Goal: Task Accomplishment & Management: Manage account settings

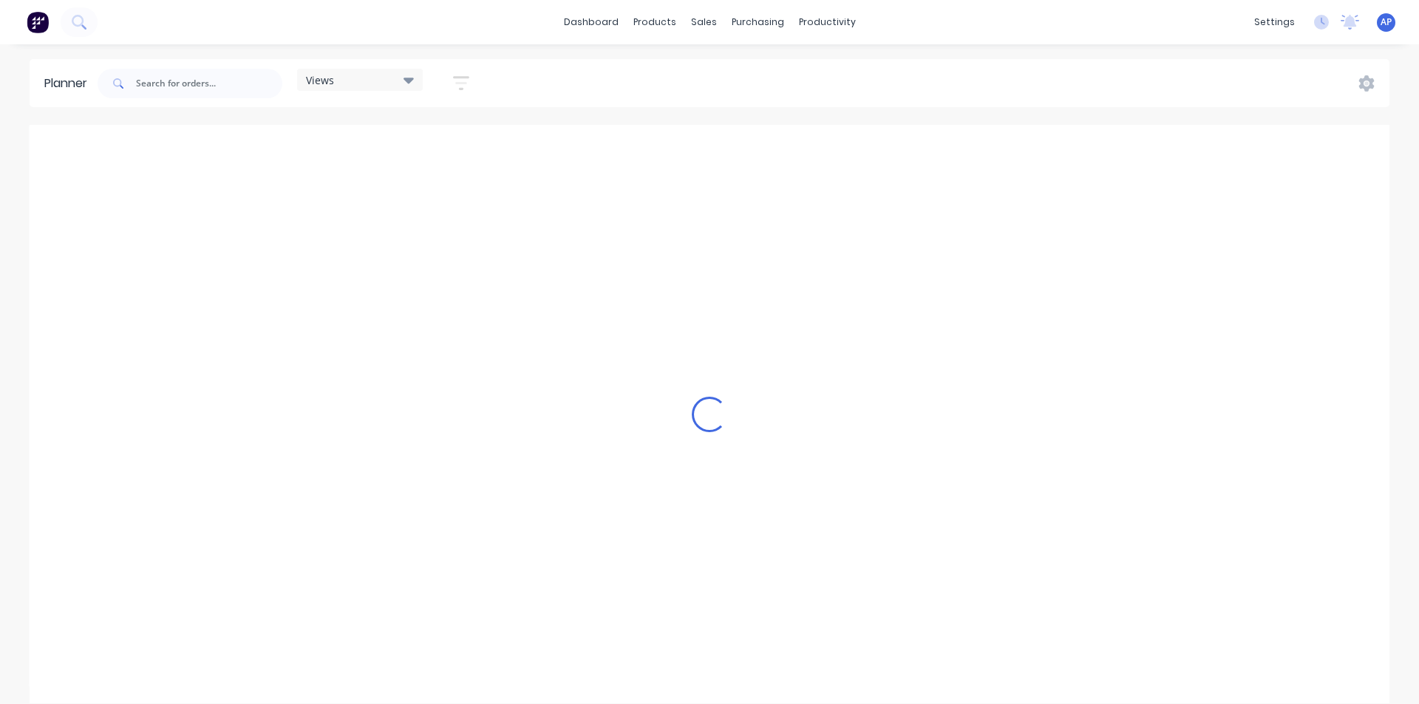
scroll to position [0, 2839]
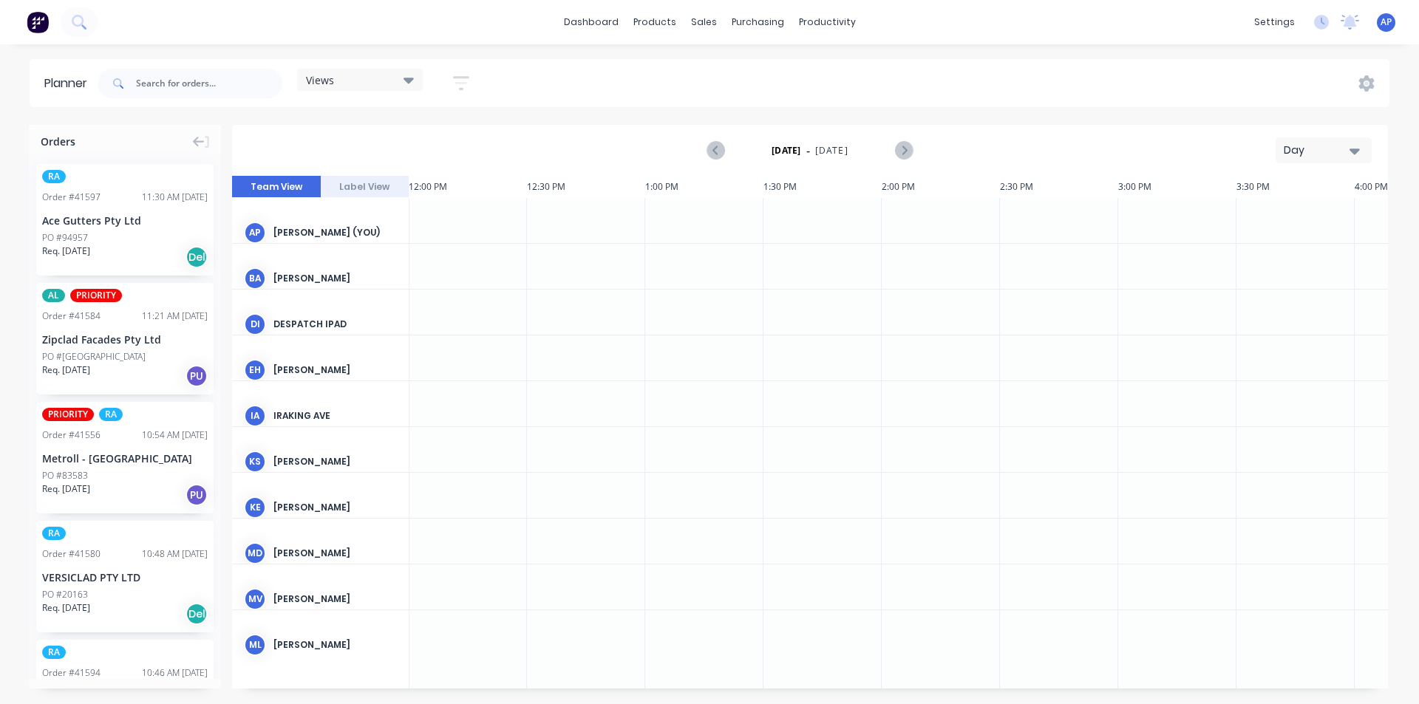
drag, startPoint x: 311, startPoint y: 92, endPoint x: 296, endPoint y: 95, distance: 15.1
click at [310, 95] on div "Views Save new view None (Default) edit Iraking edit [PERSON_NAME] edit [PERSON…" at bounding box center [360, 83] width 126 height 29
click at [427, 73] on div "Views Save new view None (Default) edit Iraking edit [PERSON_NAME] edit [PERSON…" at bounding box center [391, 83] width 188 height 29
click at [417, 86] on div "Views" at bounding box center [360, 80] width 126 height 22
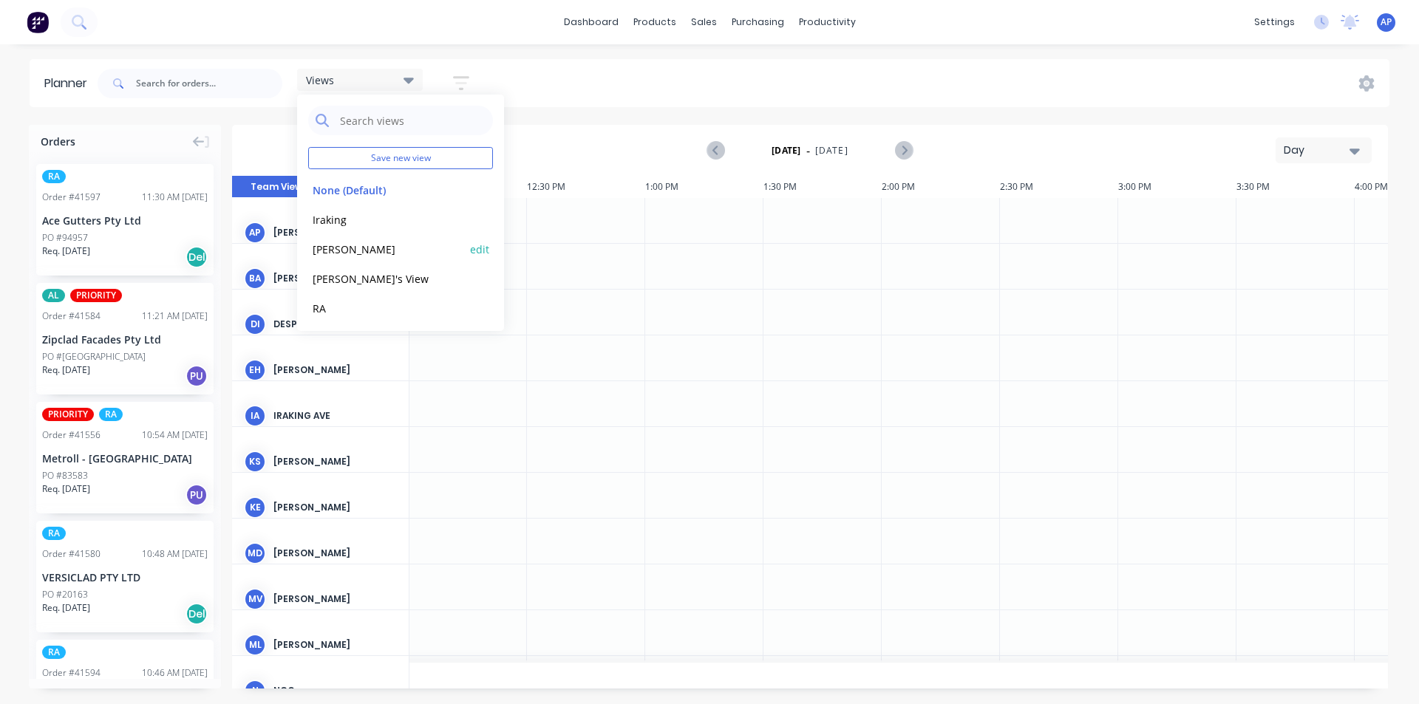
click at [319, 244] on button "[PERSON_NAME]" at bounding box center [386, 248] width 157 height 17
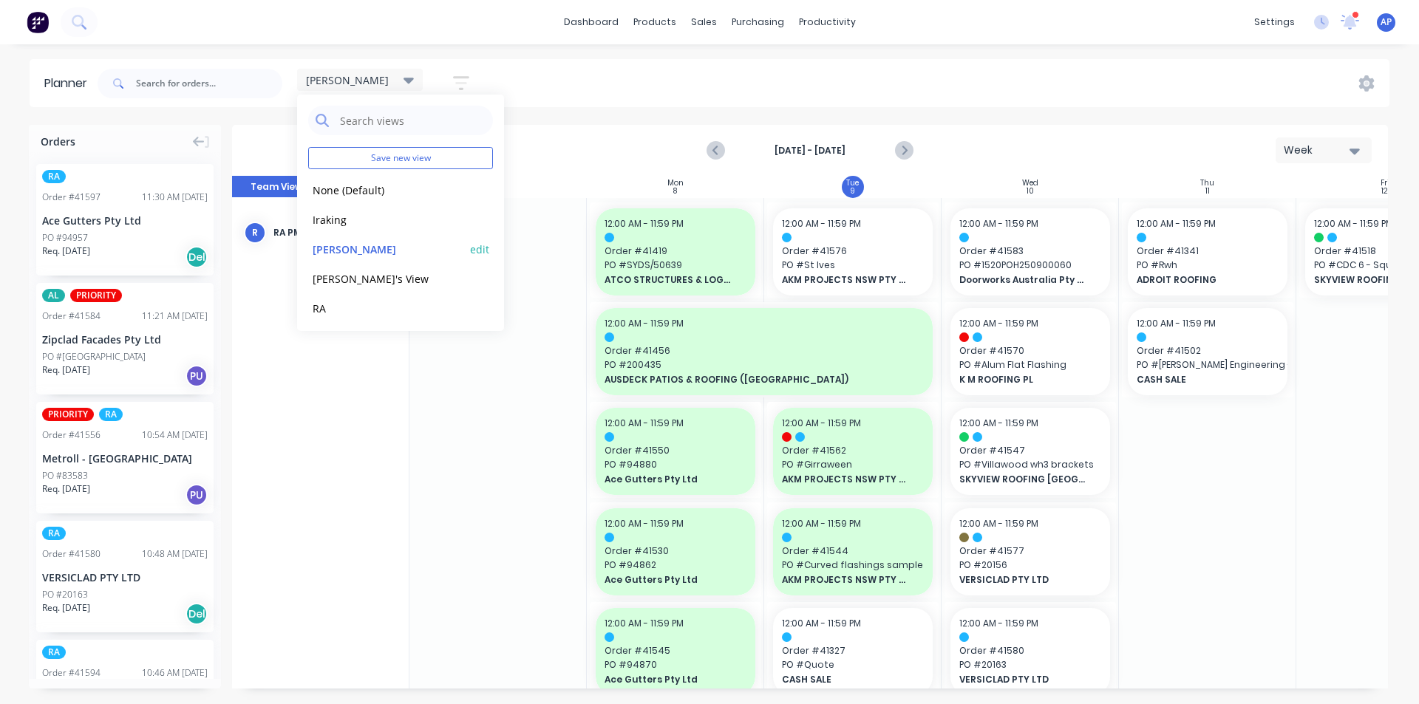
scroll to position [0, 1]
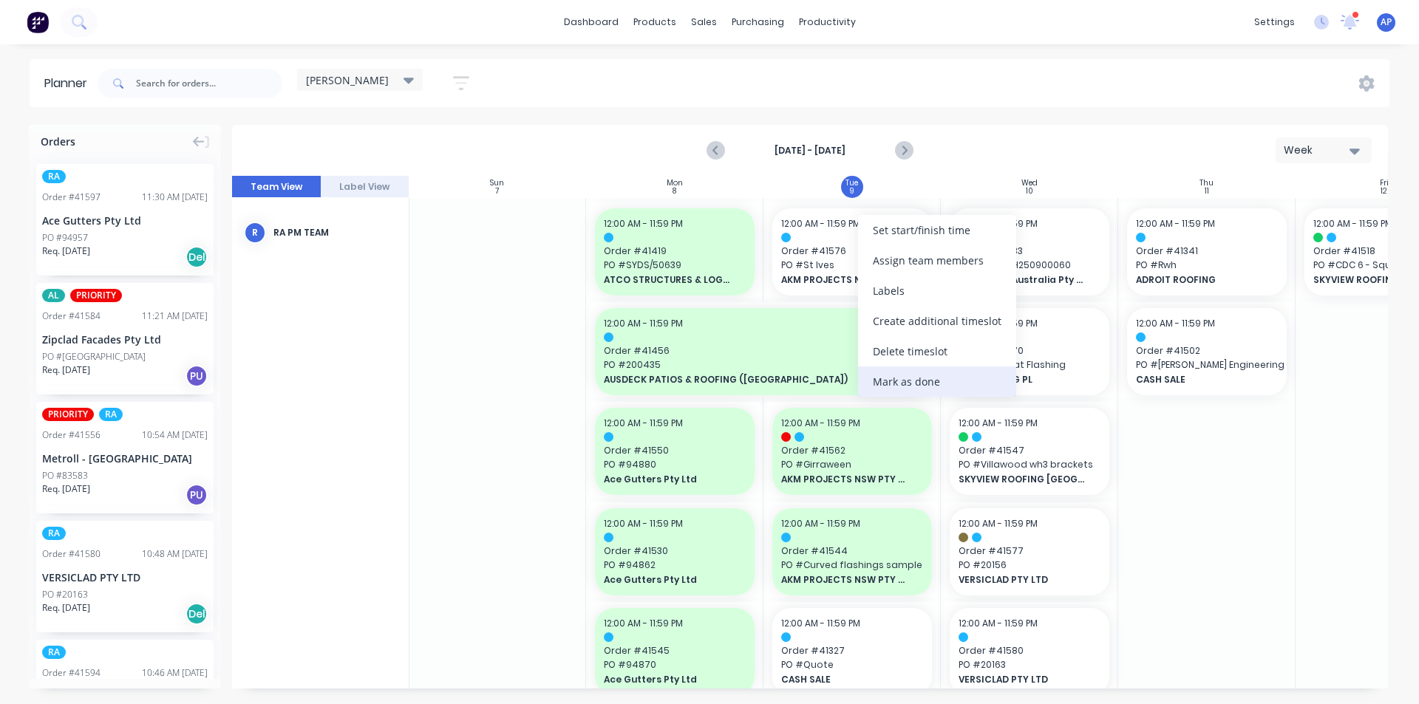
click at [928, 371] on div "Mark as done" at bounding box center [937, 382] width 158 height 30
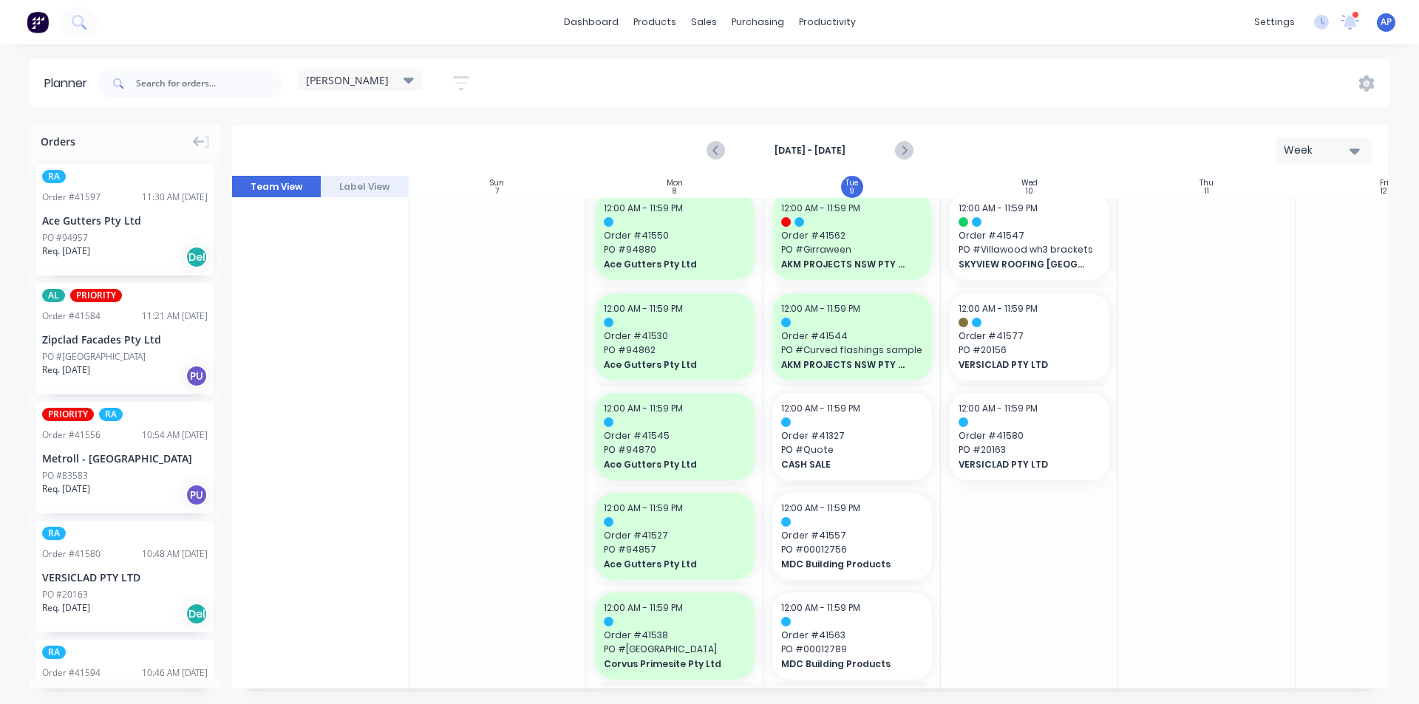
scroll to position [296, 1]
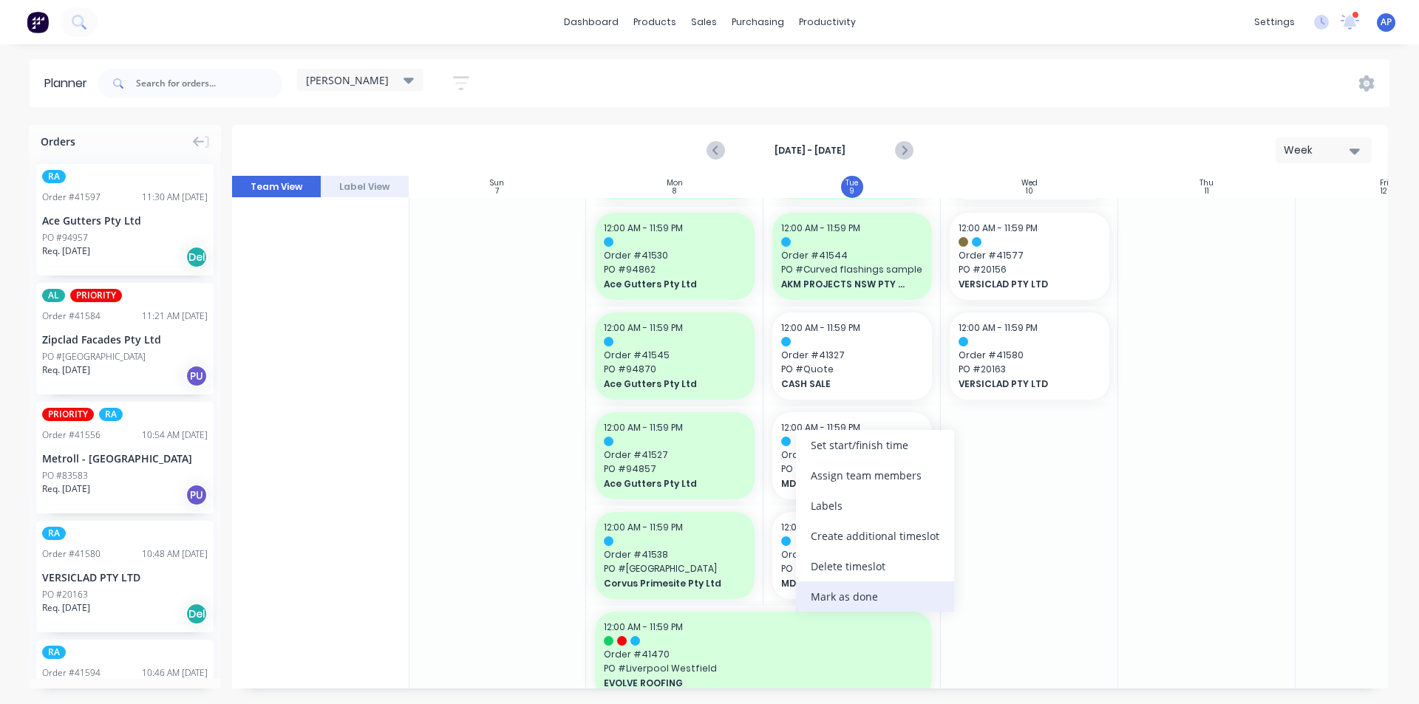
click at [842, 605] on div "Mark as done" at bounding box center [875, 597] width 158 height 30
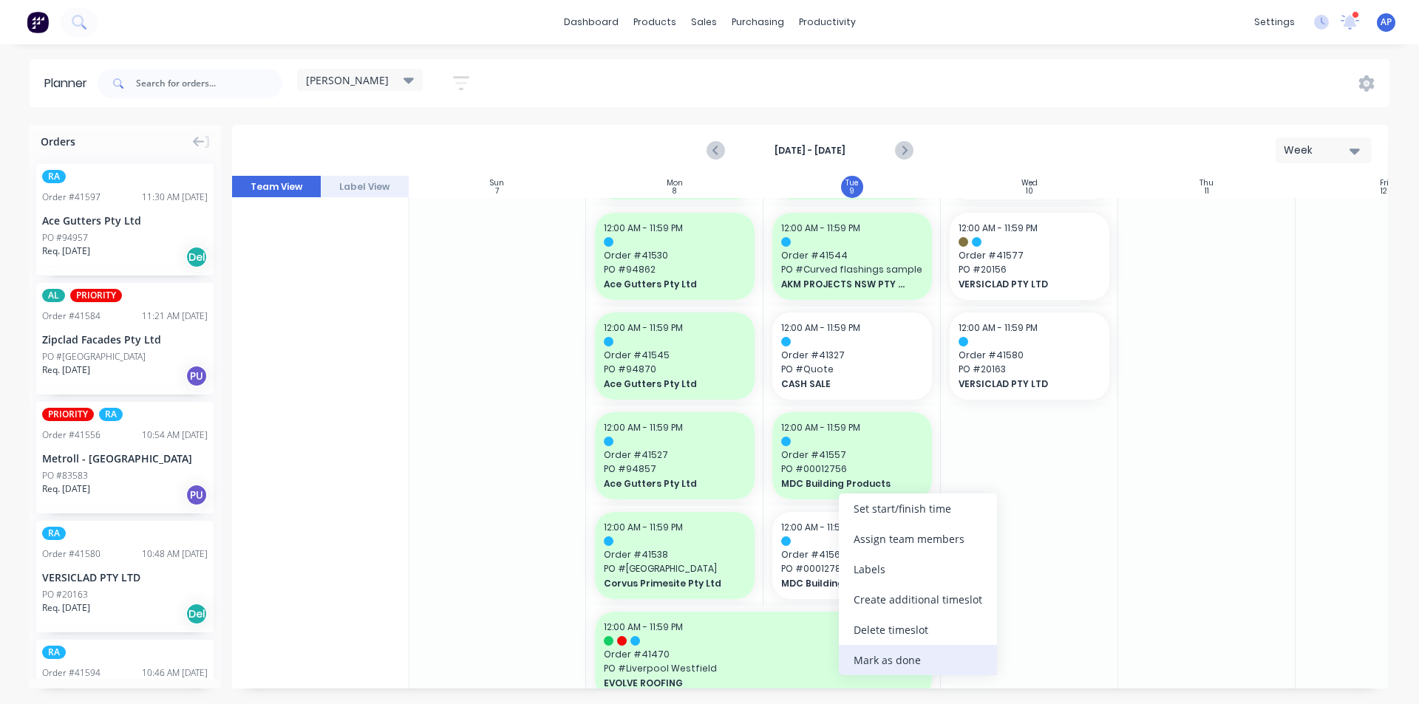
click at [869, 659] on div "Mark as done" at bounding box center [918, 660] width 158 height 30
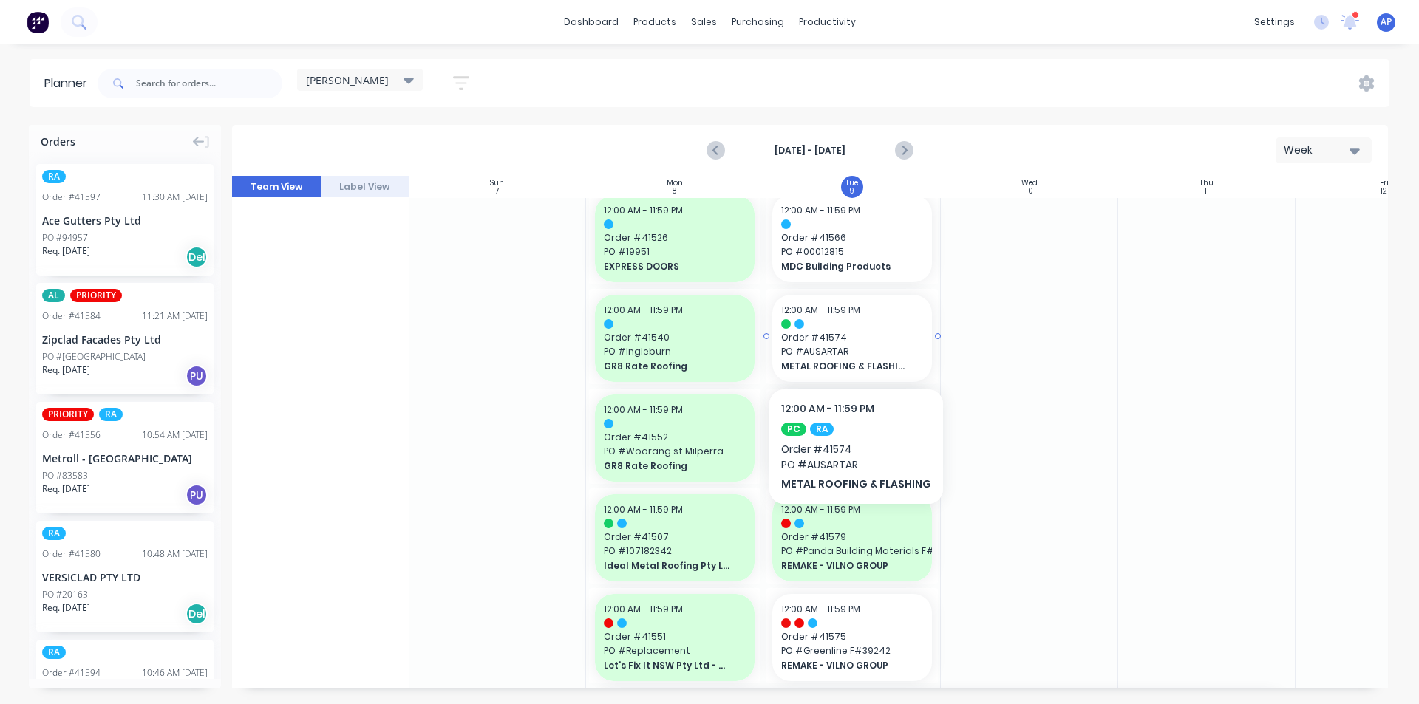
scroll to position [739, 1]
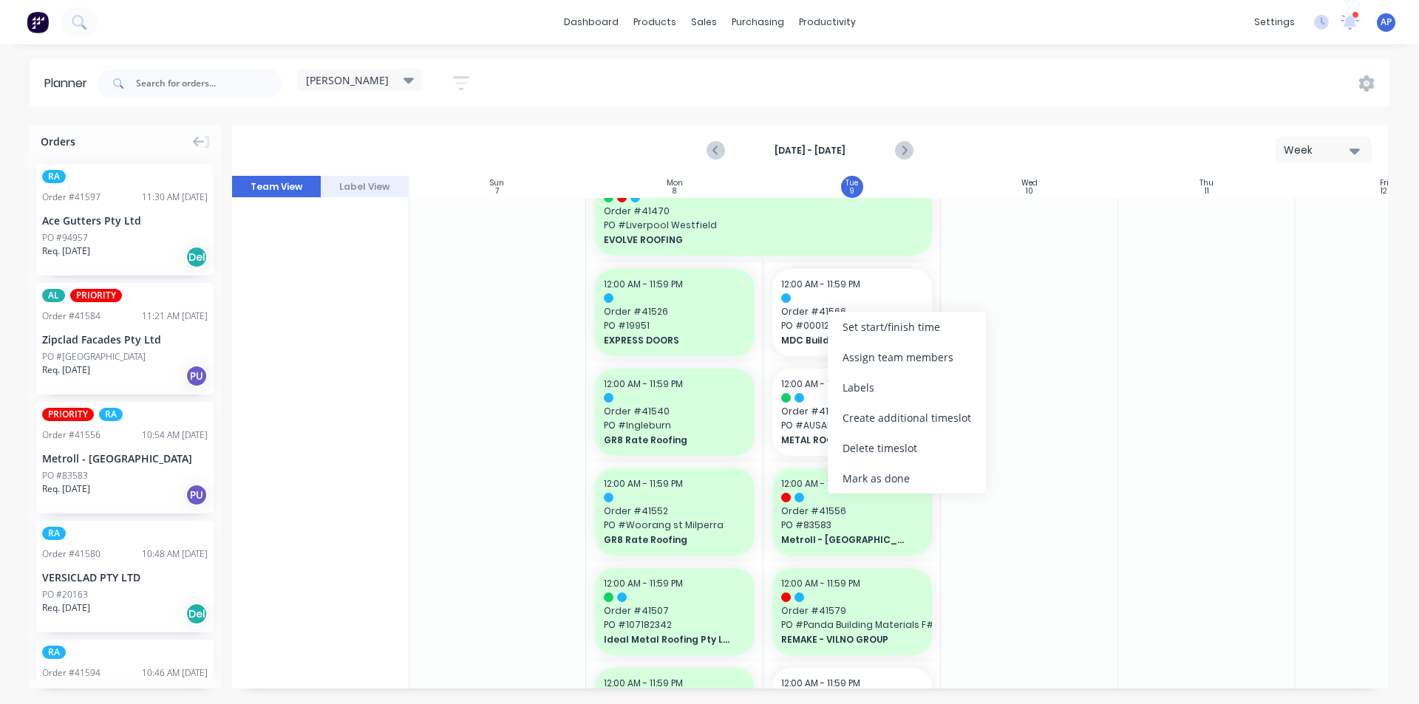
click at [946, 480] on div "Mark as done" at bounding box center [907, 478] width 158 height 30
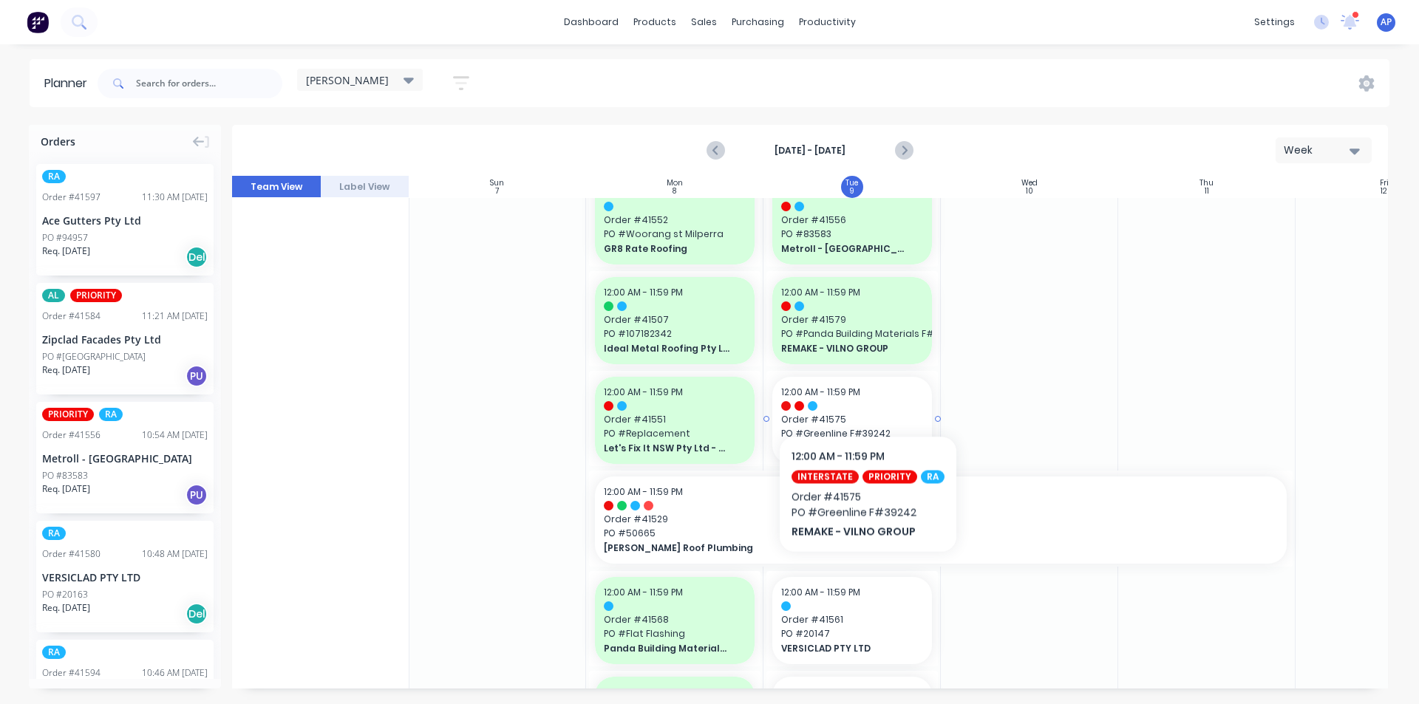
scroll to position [1035, 1]
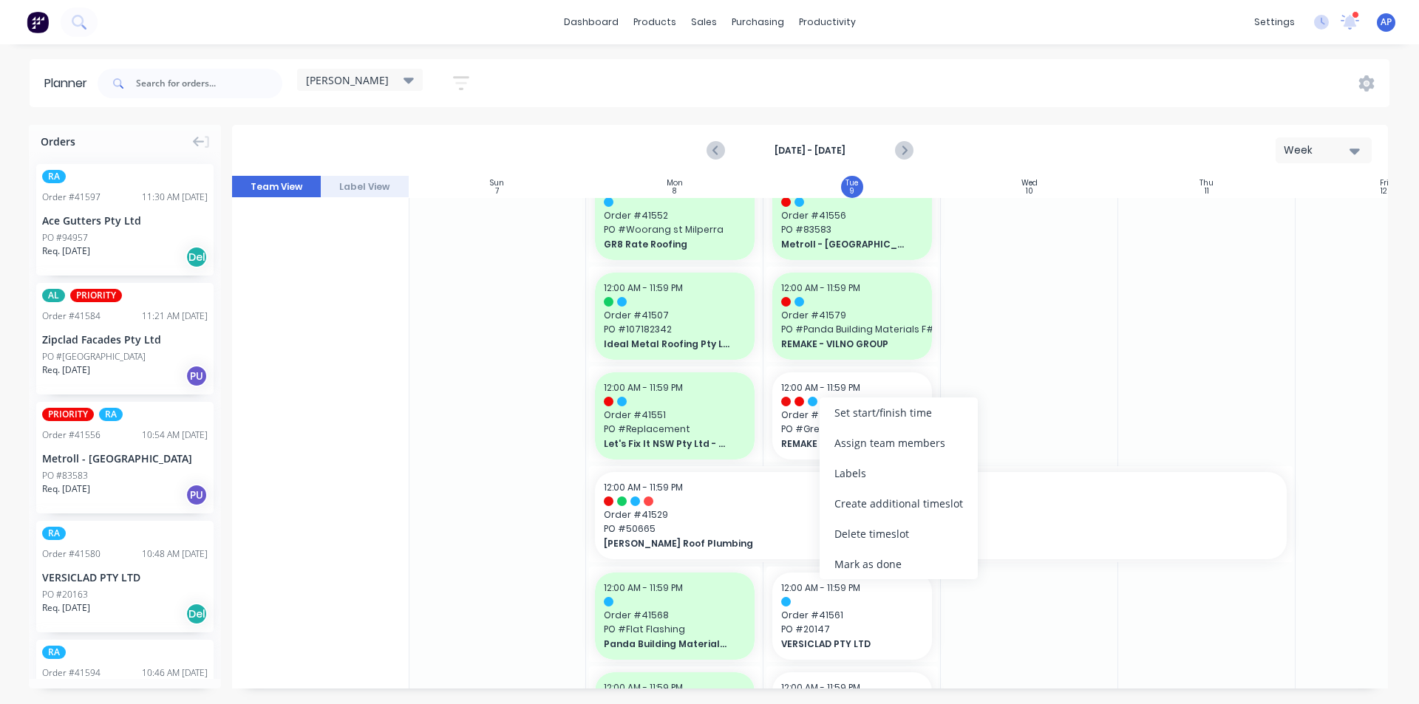
drag, startPoint x: 917, startPoint y: 562, endPoint x: 912, endPoint y: 568, distance: 7.9
click at [912, 568] on div "Mark as done" at bounding box center [899, 564] width 158 height 30
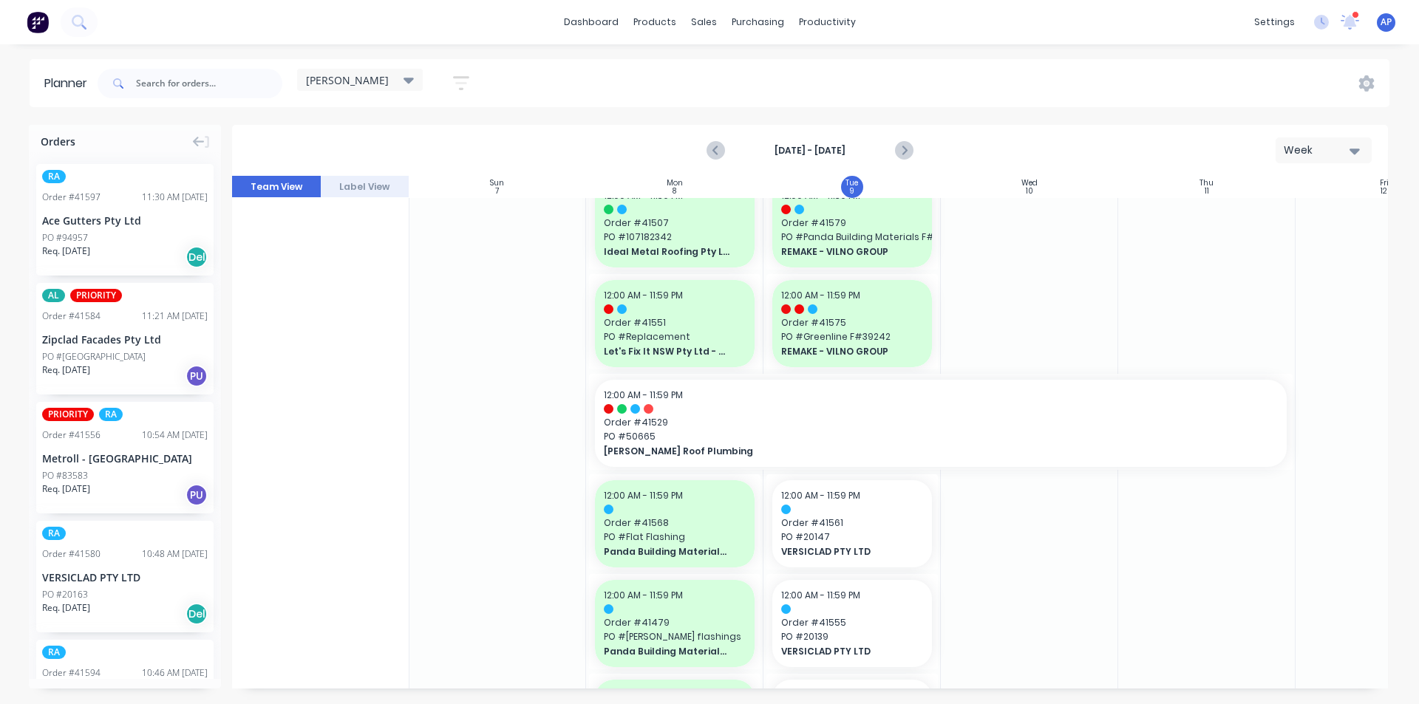
scroll to position [1182, 1]
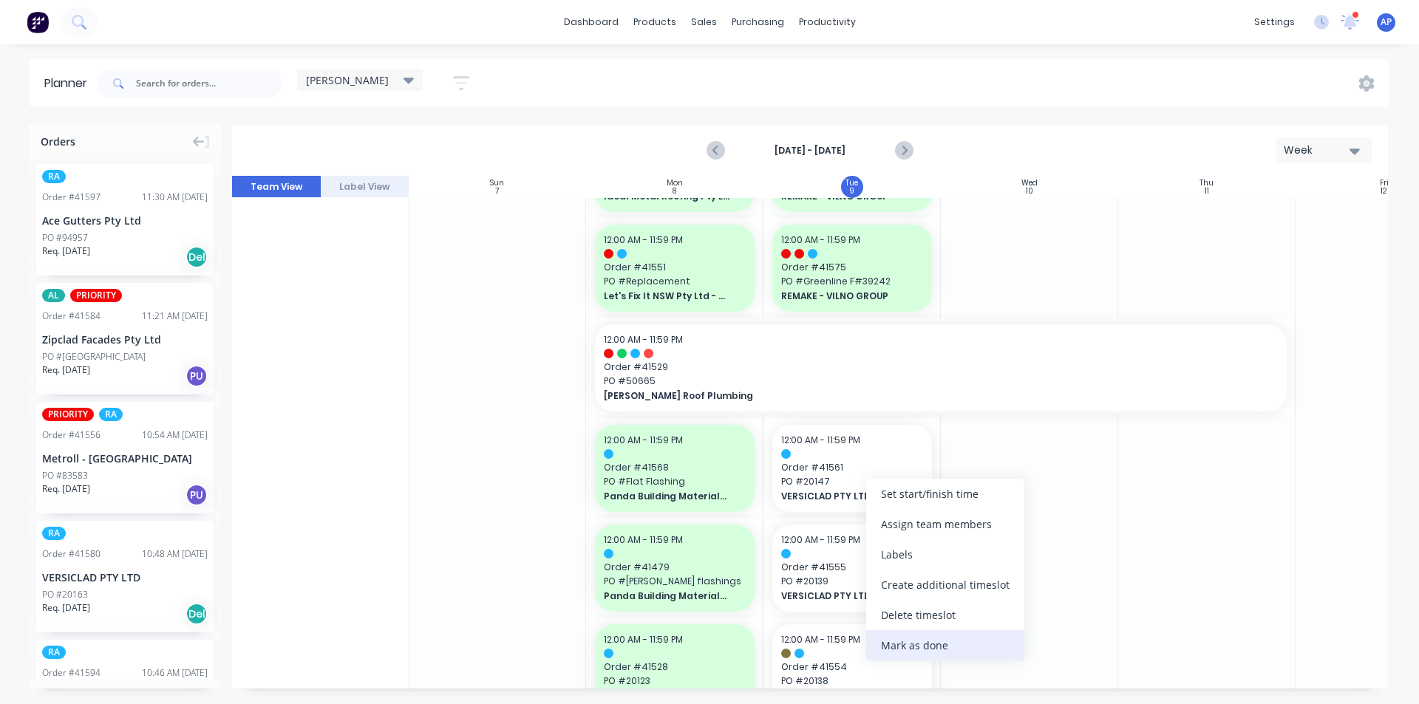
click at [919, 649] on div "Mark as done" at bounding box center [945, 645] width 158 height 30
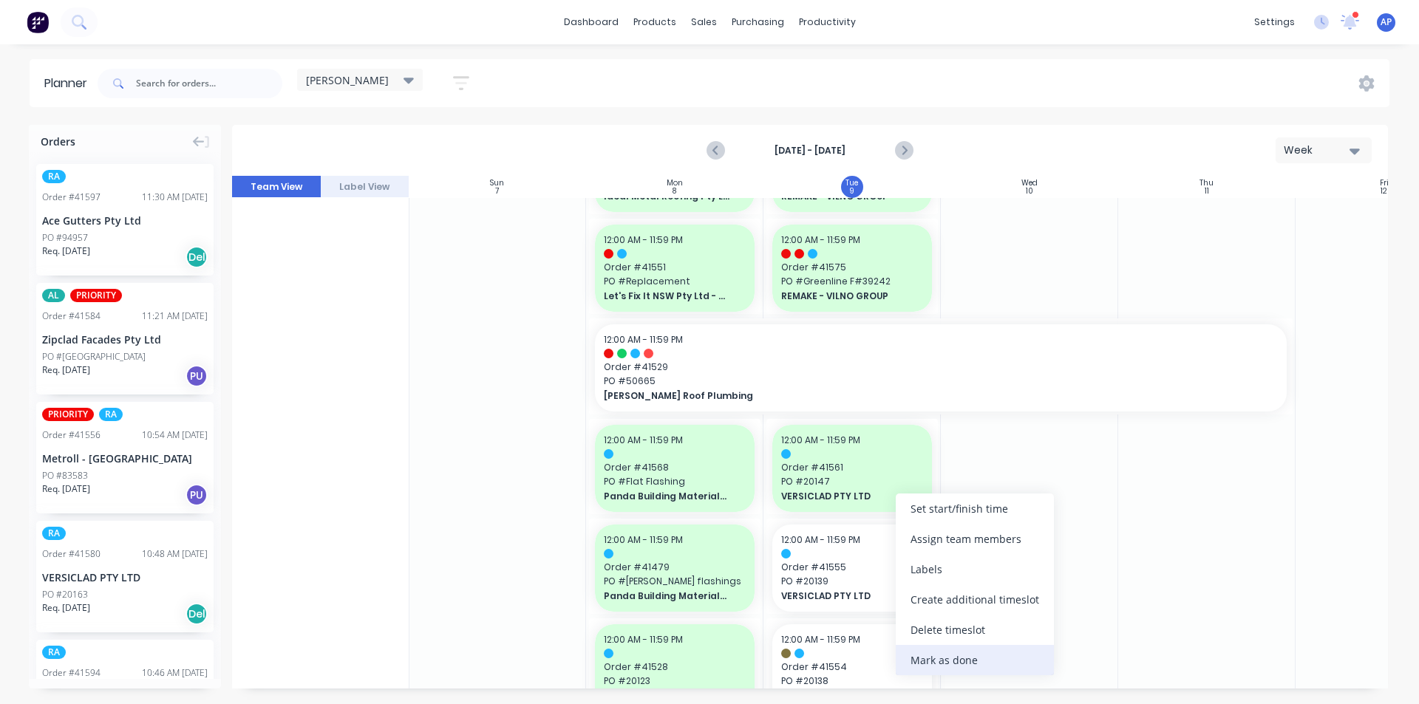
click at [933, 668] on div "Mark as done" at bounding box center [975, 660] width 158 height 30
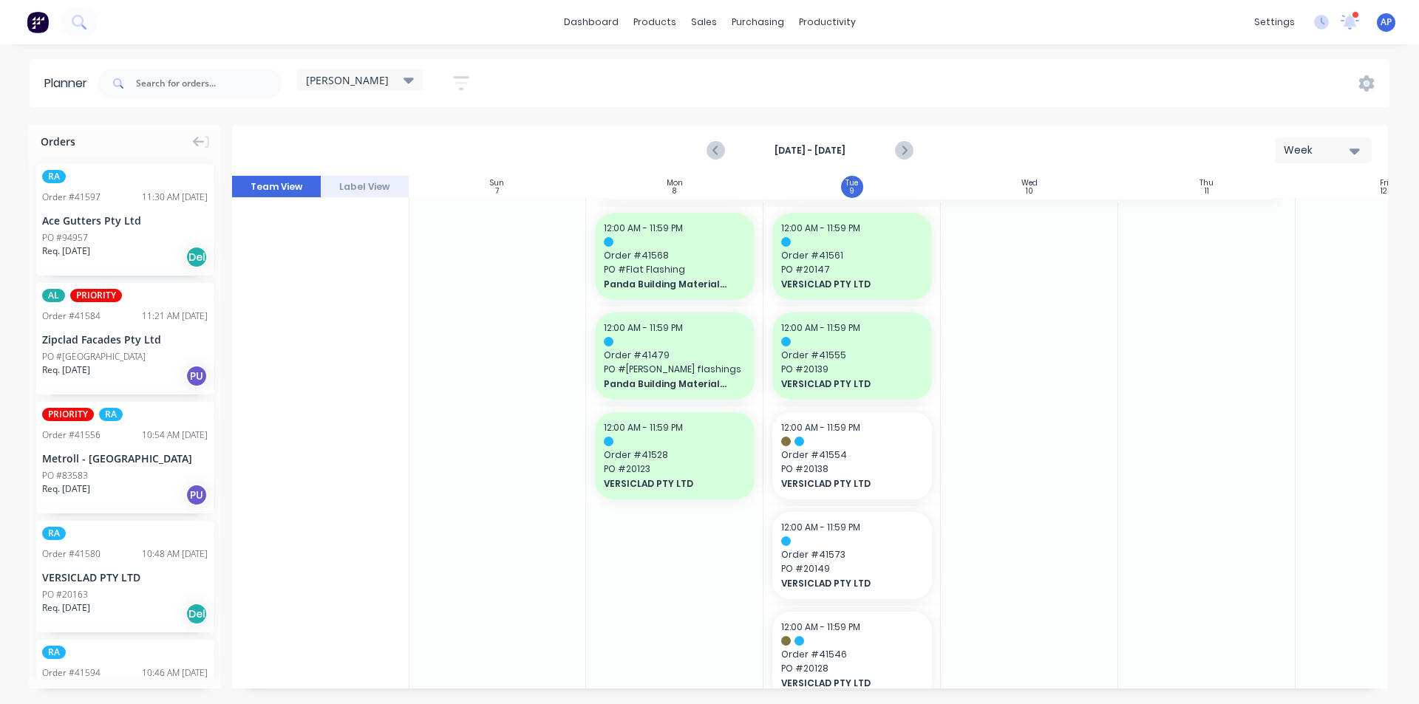
scroll to position [1404, 1]
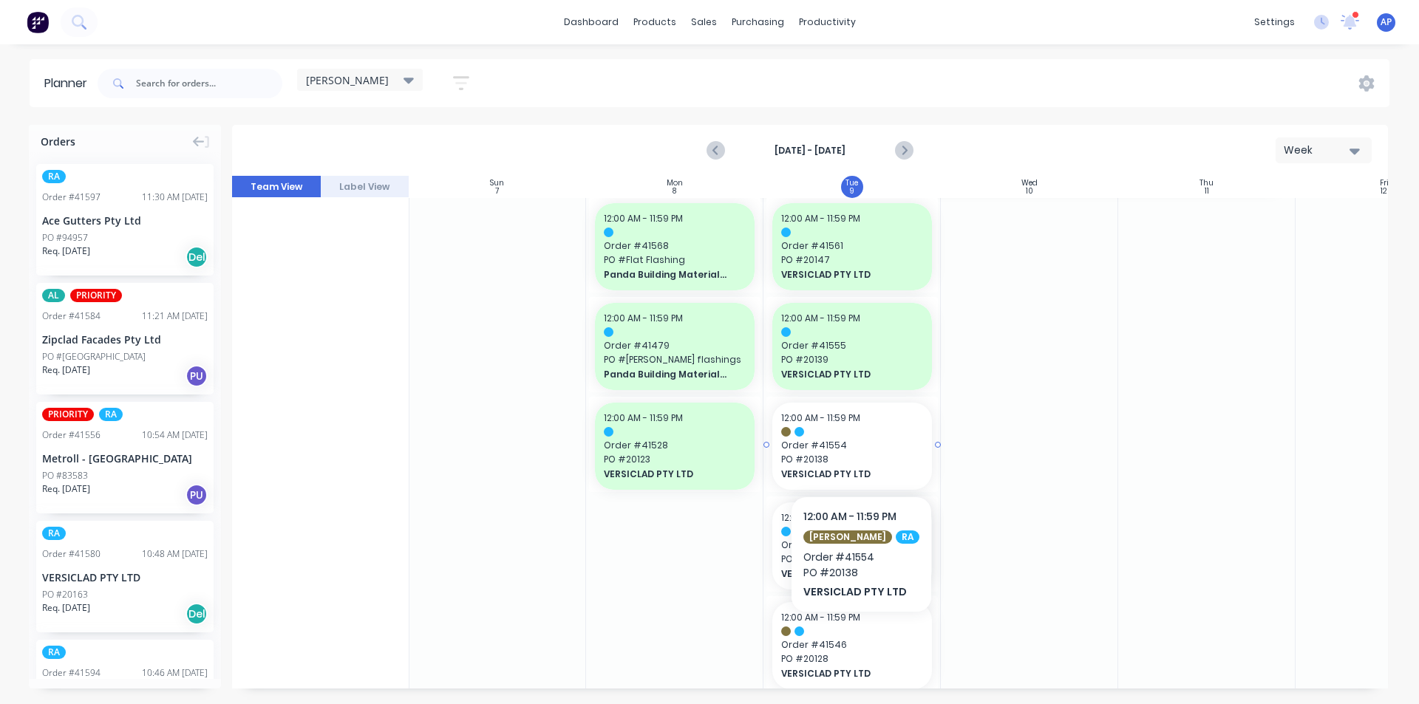
drag, startPoint x: 827, startPoint y: 424, endPoint x: 826, endPoint y: 432, distance: 8.3
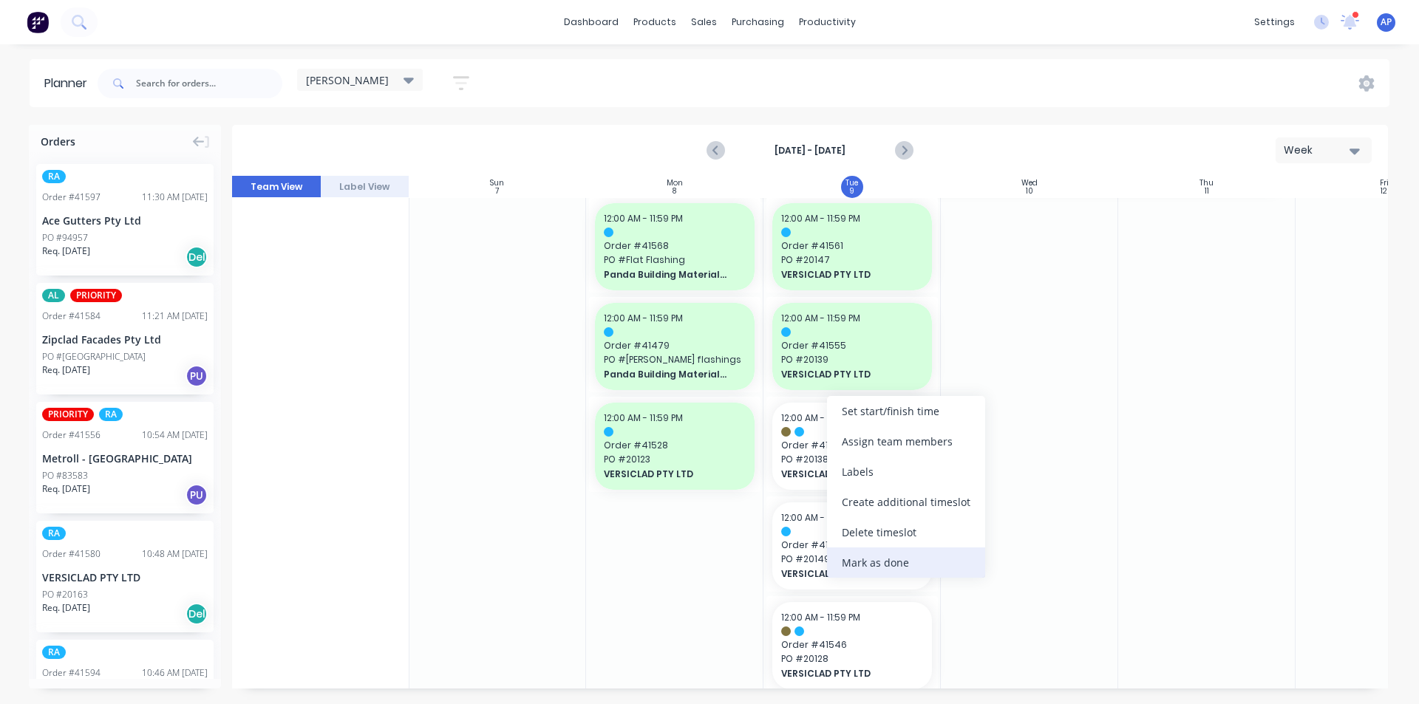
click at [894, 562] on div "Mark as done" at bounding box center [906, 563] width 158 height 30
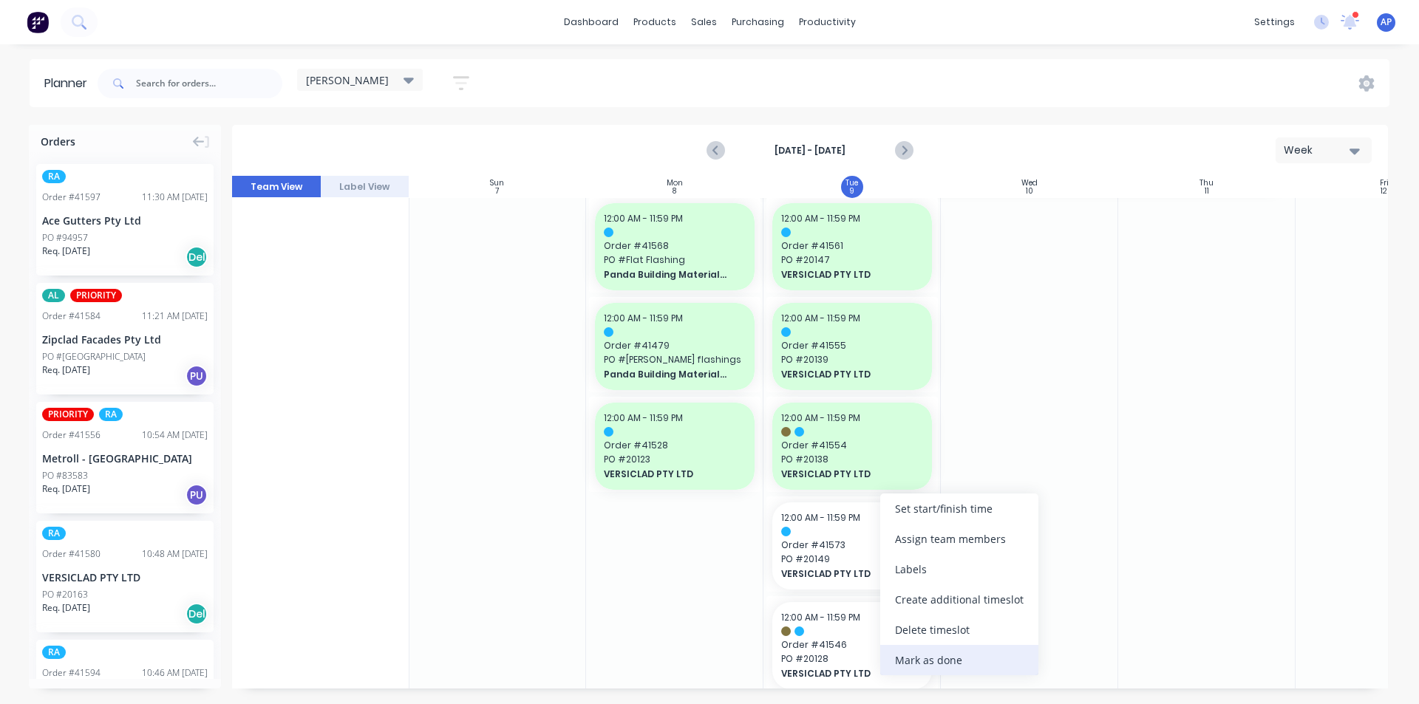
click at [960, 673] on div "Mark as done" at bounding box center [959, 660] width 158 height 30
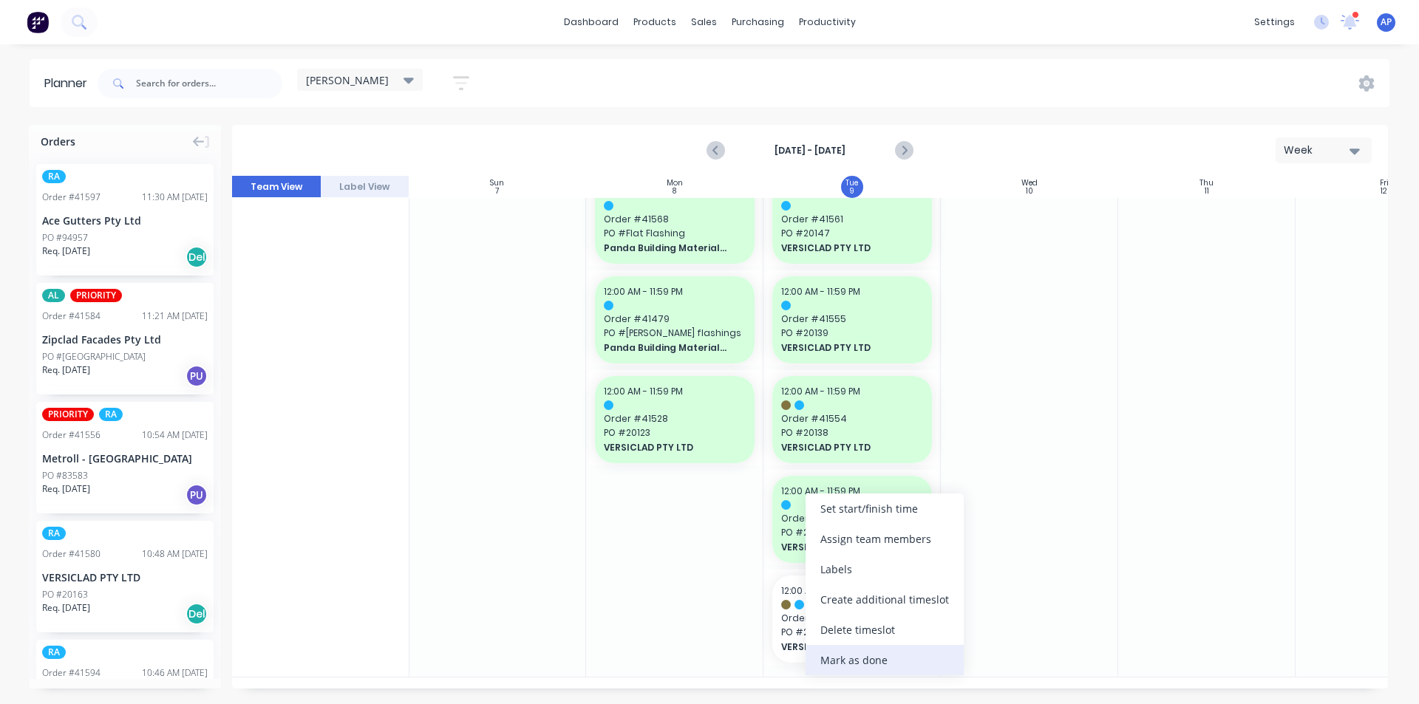
scroll to position [1425, 1]
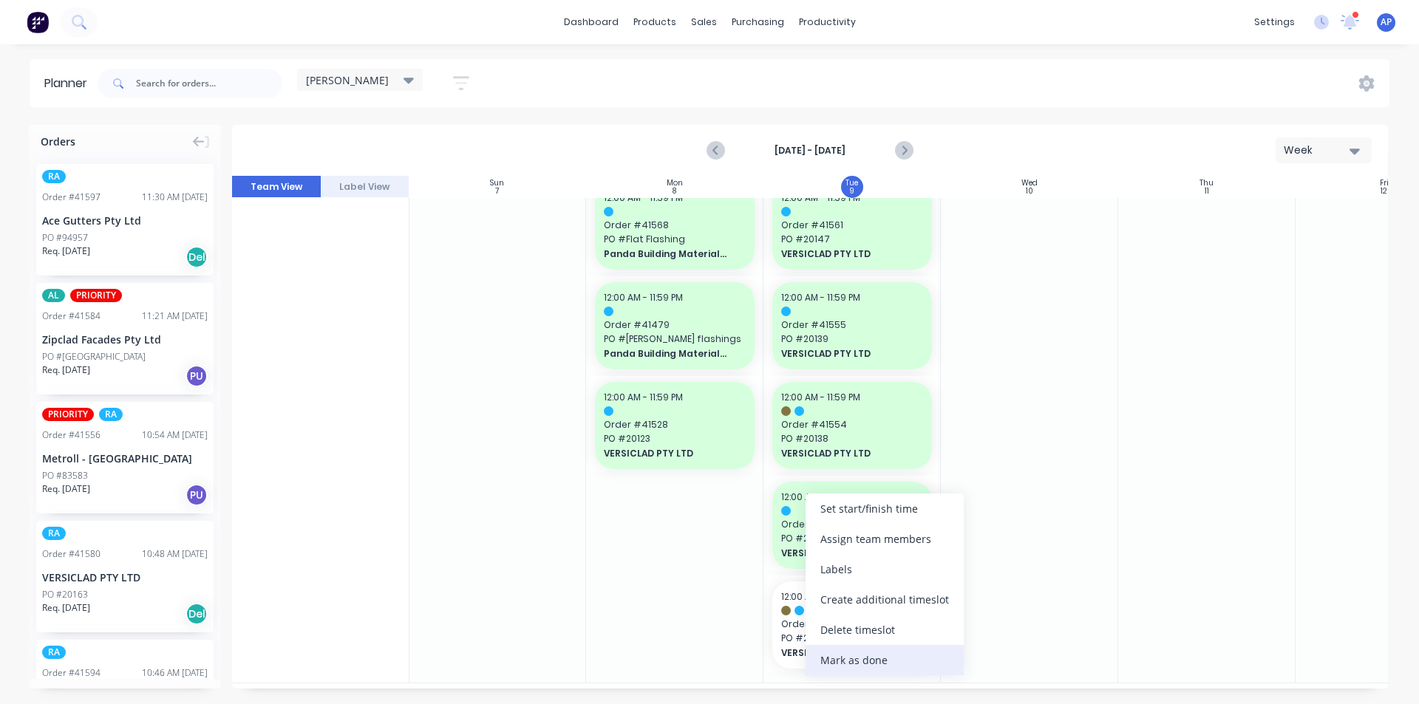
click at [864, 667] on div "Mark as done" at bounding box center [885, 660] width 158 height 30
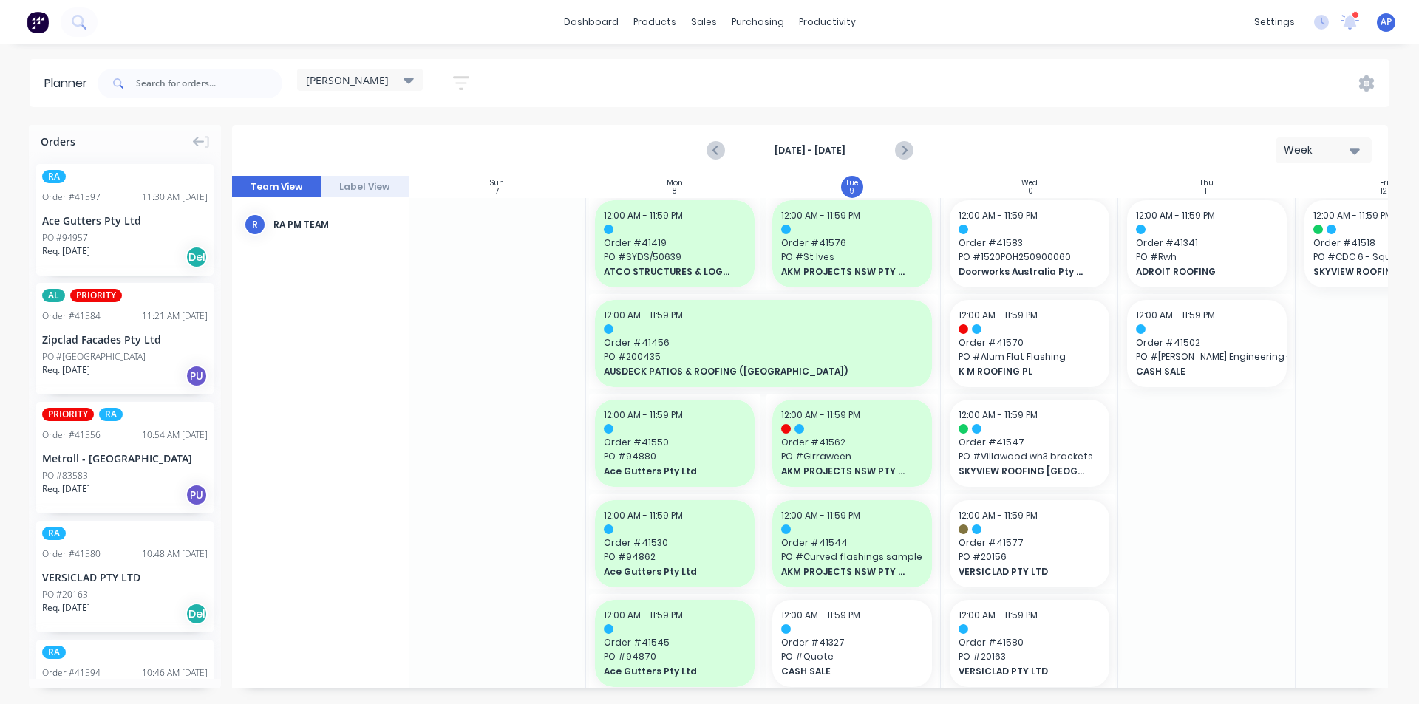
scroll to position [0, 1]
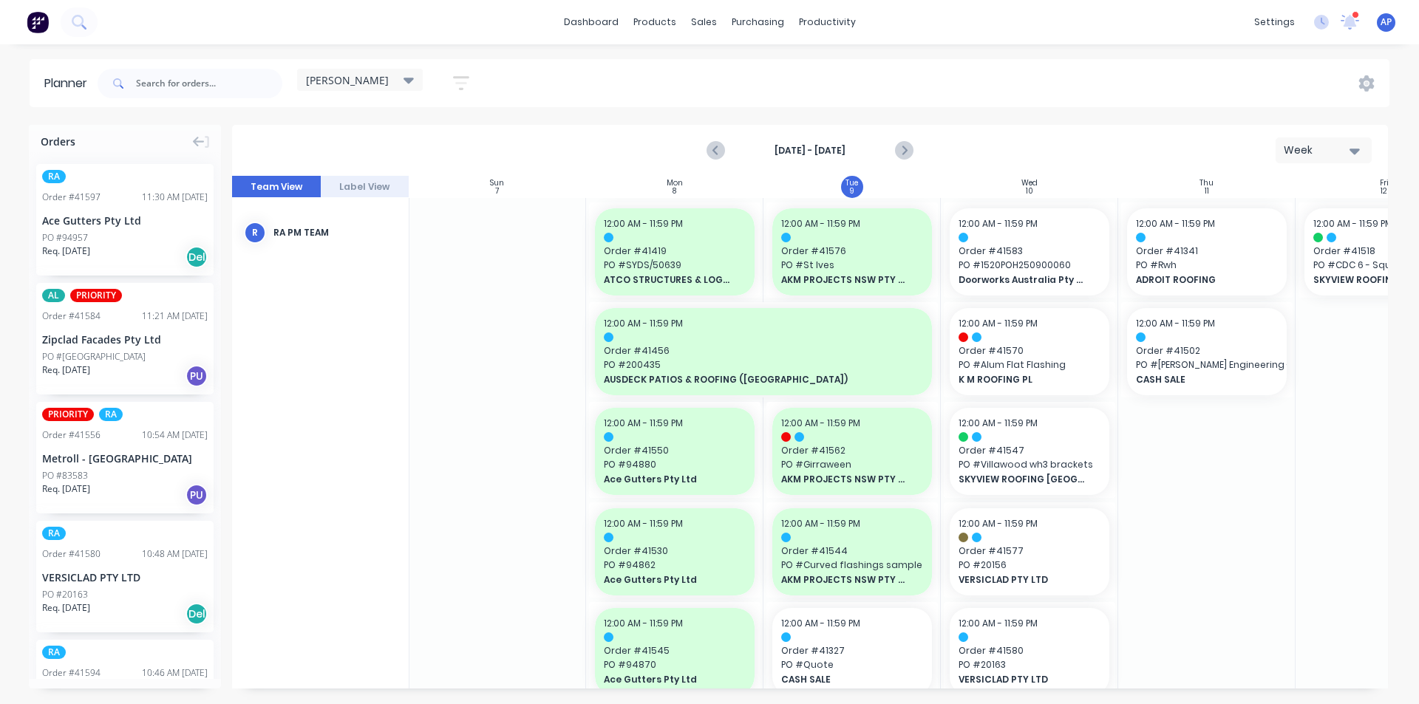
click at [162, 109] on div "Planner kyle Save new view None (Default) edit Iraking edit kyle edit Michael's…" at bounding box center [709, 381] width 1419 height 644
click at [165, 70] on input "text" at bounding box center [209, 84] width 146 height 30
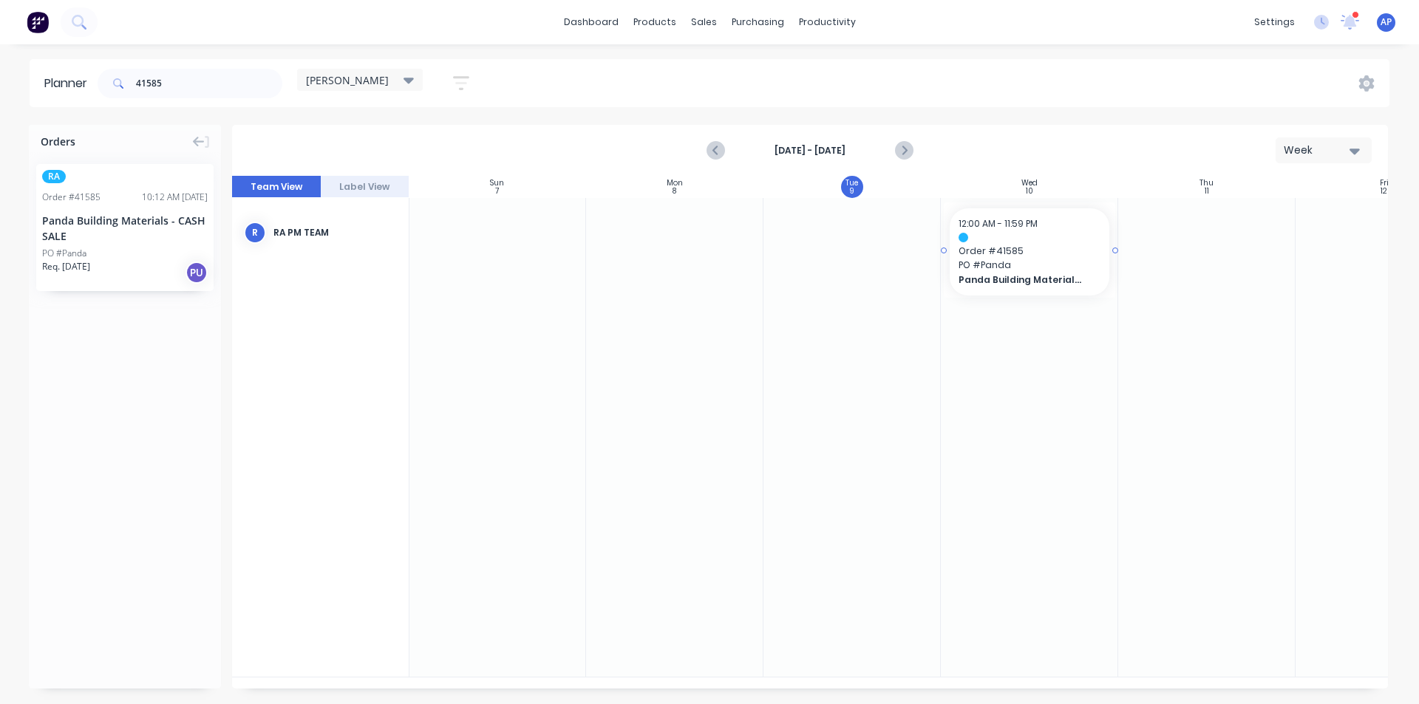
drag, startPoint x: 109, startPoint y: 215, endPoint x: 950, endPoint y: 279, distance: 843.4
click at [191, 76] on input "41585" at bounding box center [209, 84] width 146 height 30
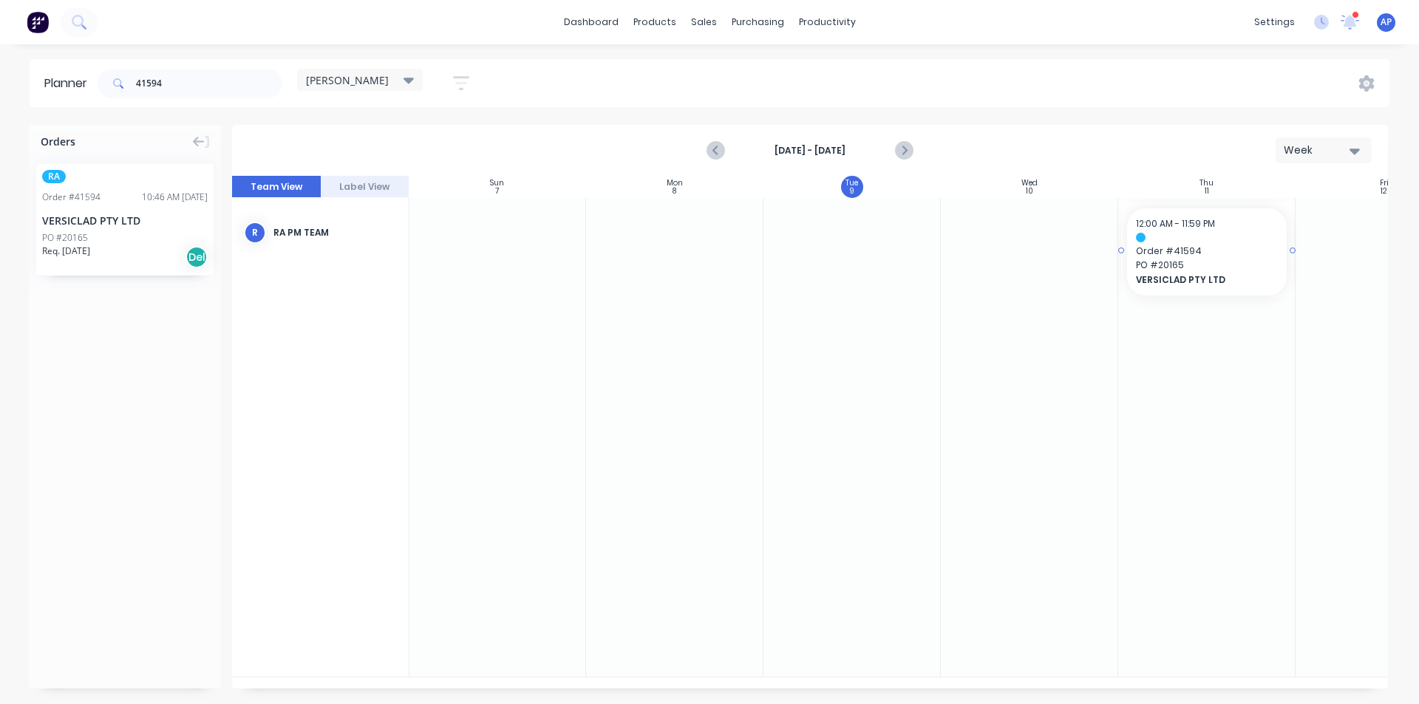
drag, startPoint x: 98, startPoint y: 214, endPoint x: 1153, endPoint y: 299, distance: 1058.7
click at [204, 93] on input "41594" at bounding box center [209, 84] width 146 height 30
drag, startPoint x: 163, startPoint y: 223, endPoint x: 1224, endPoint y: 265, distance: 1061.4
click at [214, 79] on input "41597" at bounding box center [209, 84] width 146 height 30
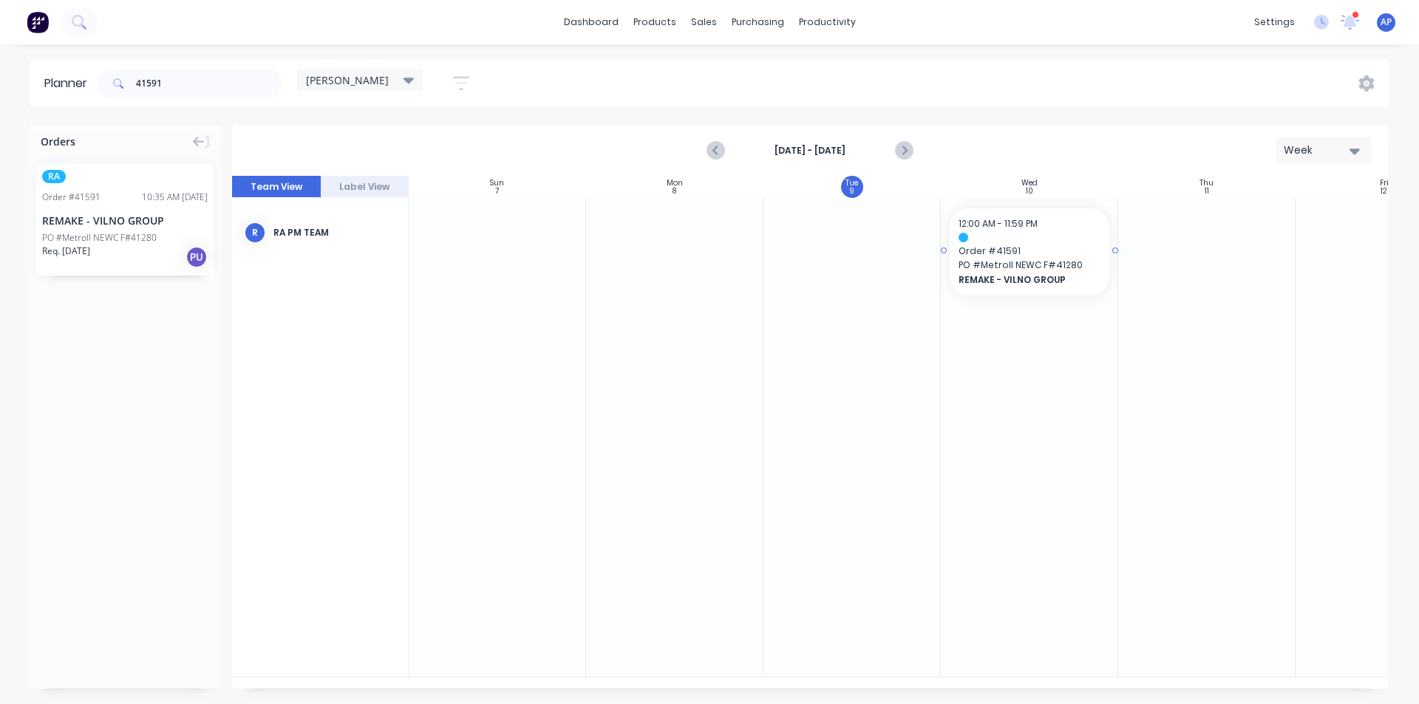
drag, startPoint x: 145, startPoint y: 251, endPoint x: 993, endPoint y: 299, distance: 849.8
click at [214, 91] on input "41591" at bounding box center [209, 84] width 146 height 30
type input "41580"
drag, startPoint x: 239, startPoint y: 92, endPoint x: 0, endPoint y: 64, distance: 240.4
click at [0, 64] on div "Planner 41580 kyle Save new view None (Default) edit Iraking edit kyle edit Mic…" at bounding box center [709, 83] width 1419 height 48
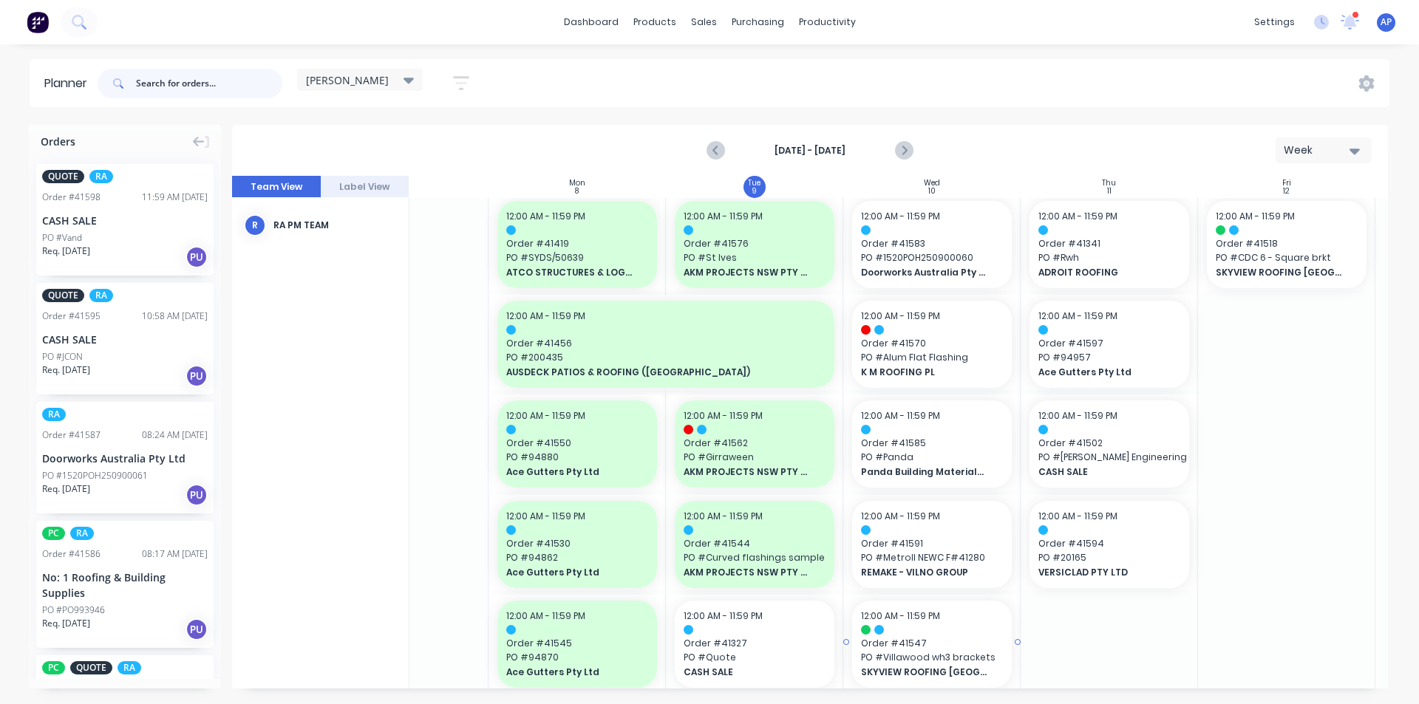
scroll to position [0, 98]
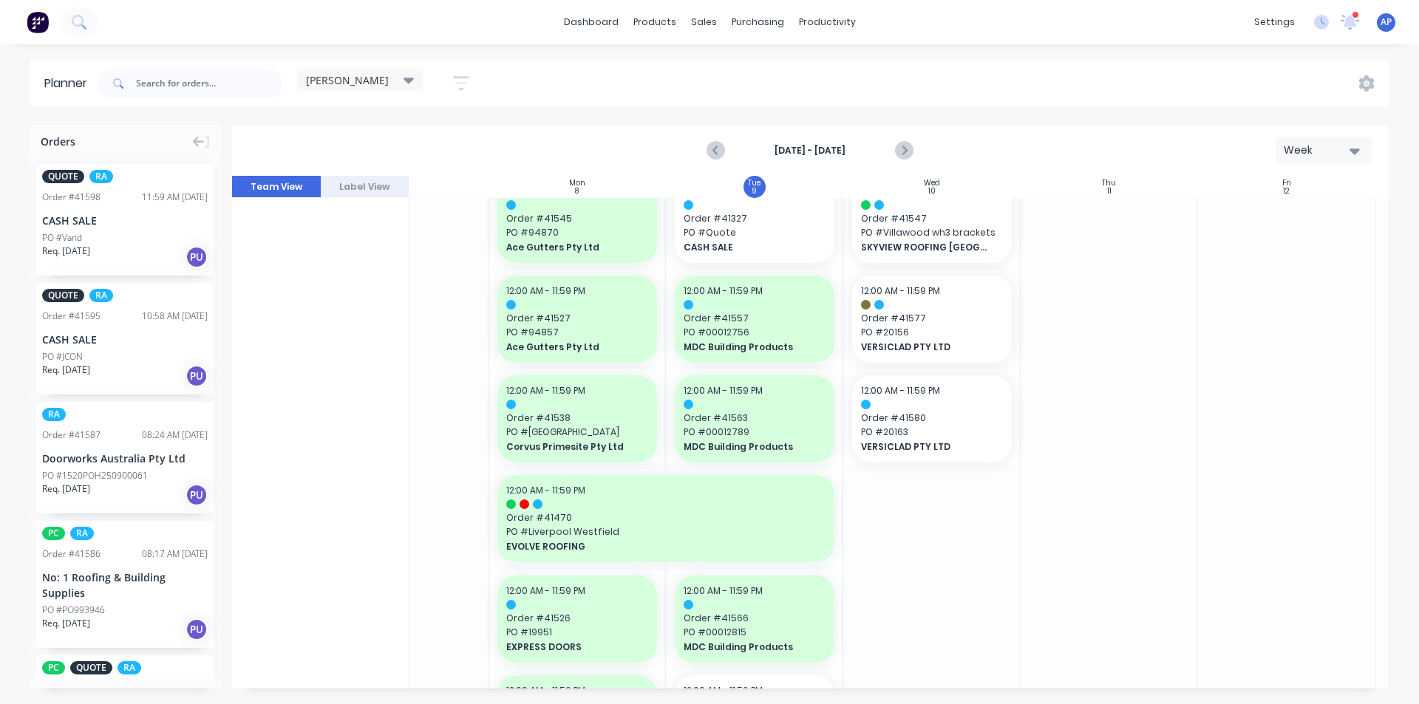
scroll to position [443, 98]
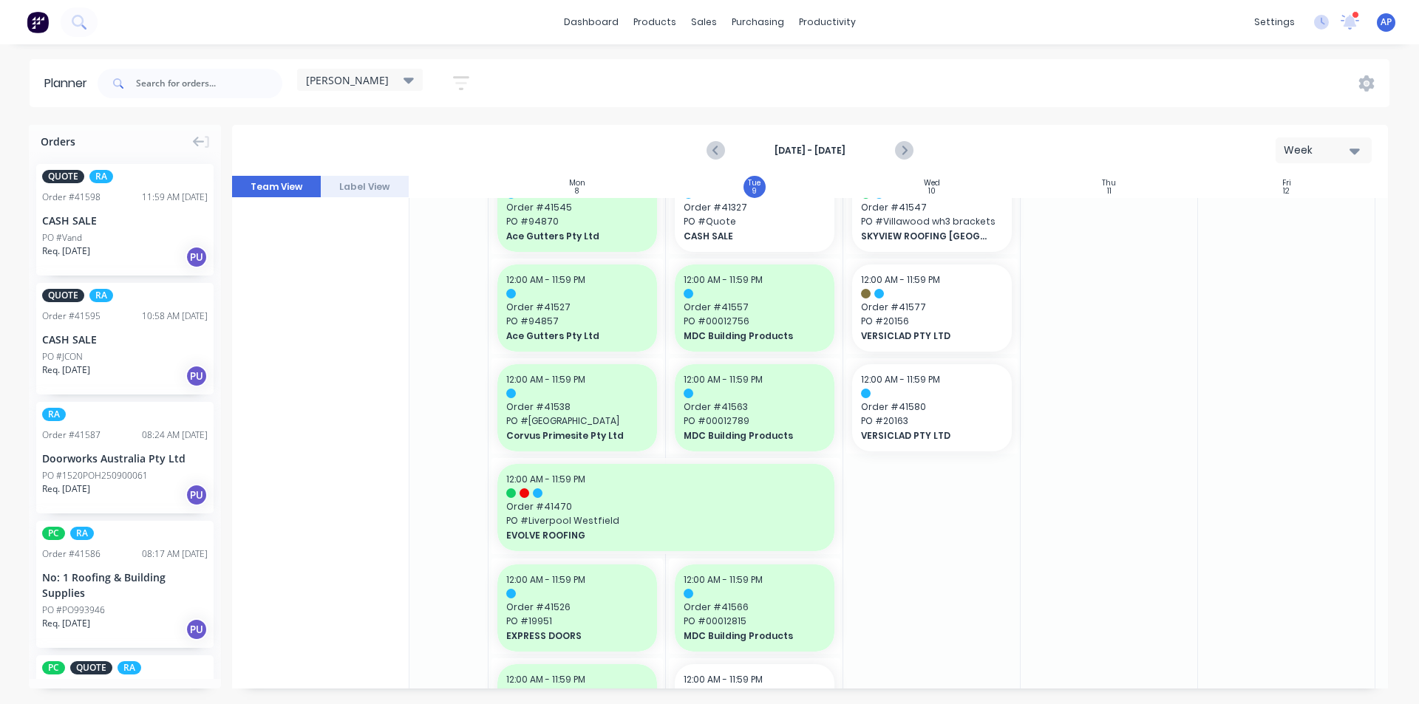
click at [1296, 448] on div at bounding box center [1286, 710] width 177 height 1910
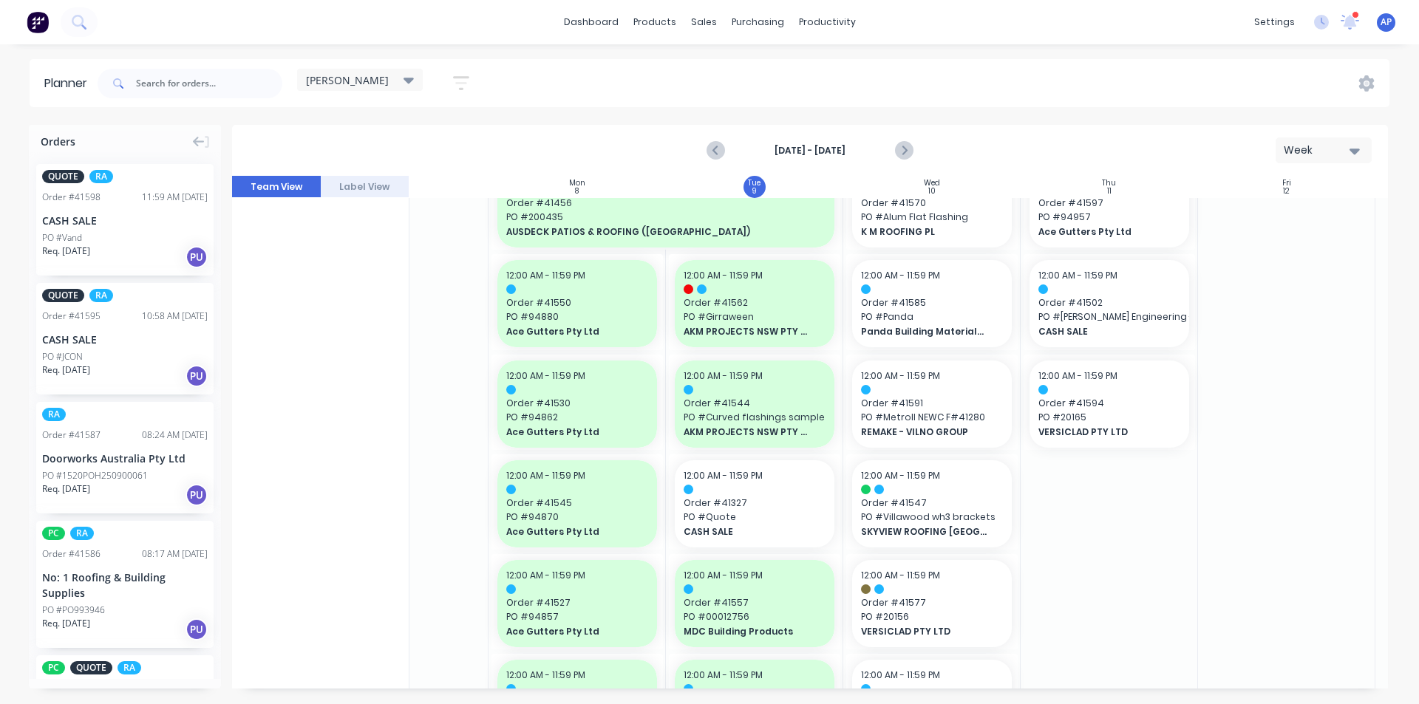
scroll to position [0, 98]
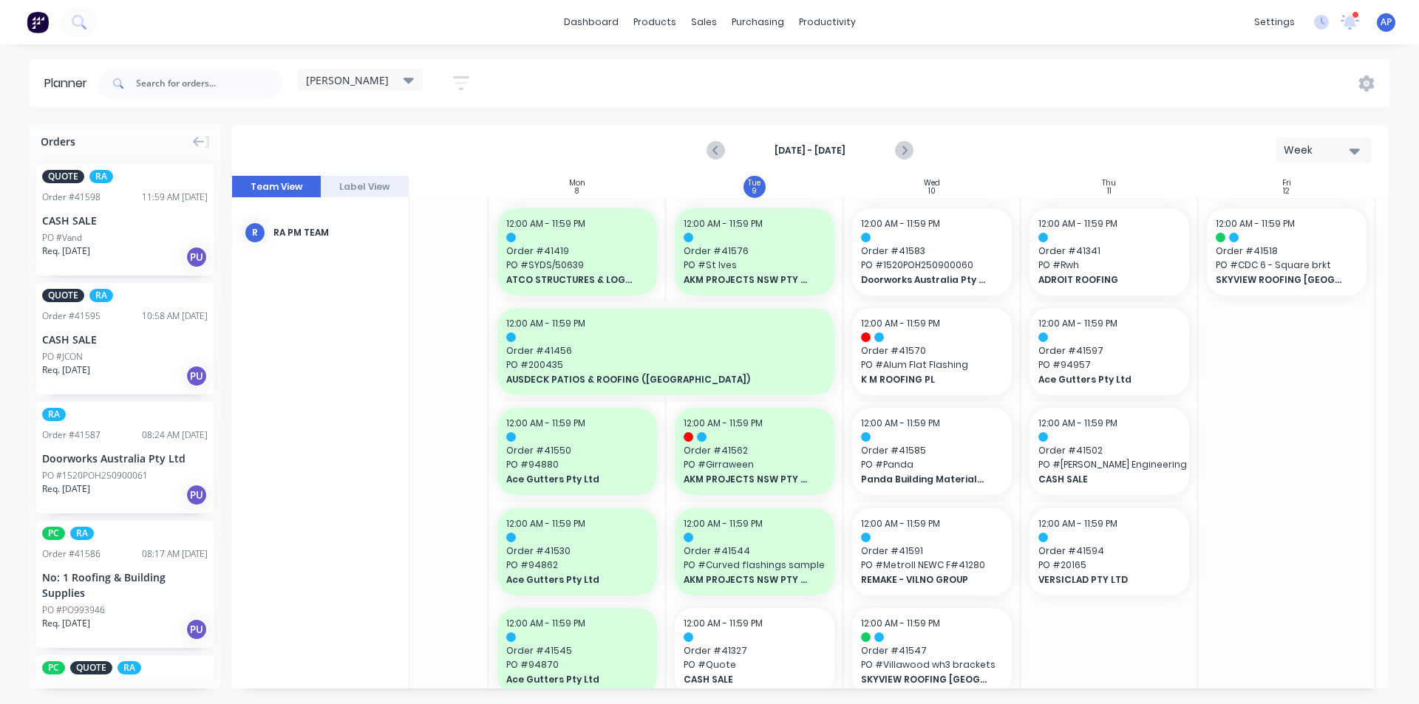
click at [710, 147] on icon "Previous page" at bounding box center [716, 151] width 18 height 18
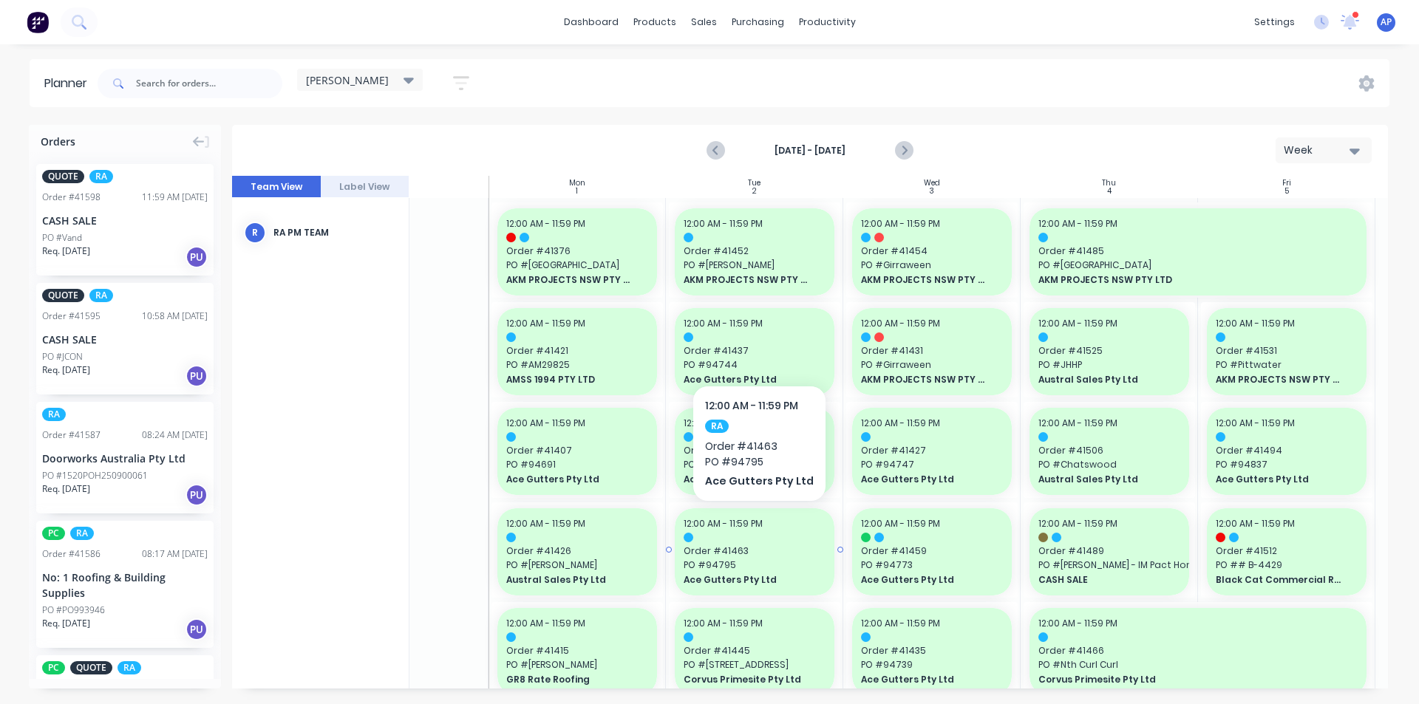
click at [747, 557] on span "Order # 41463" at bounding box center [755, 551] width 142 height 13
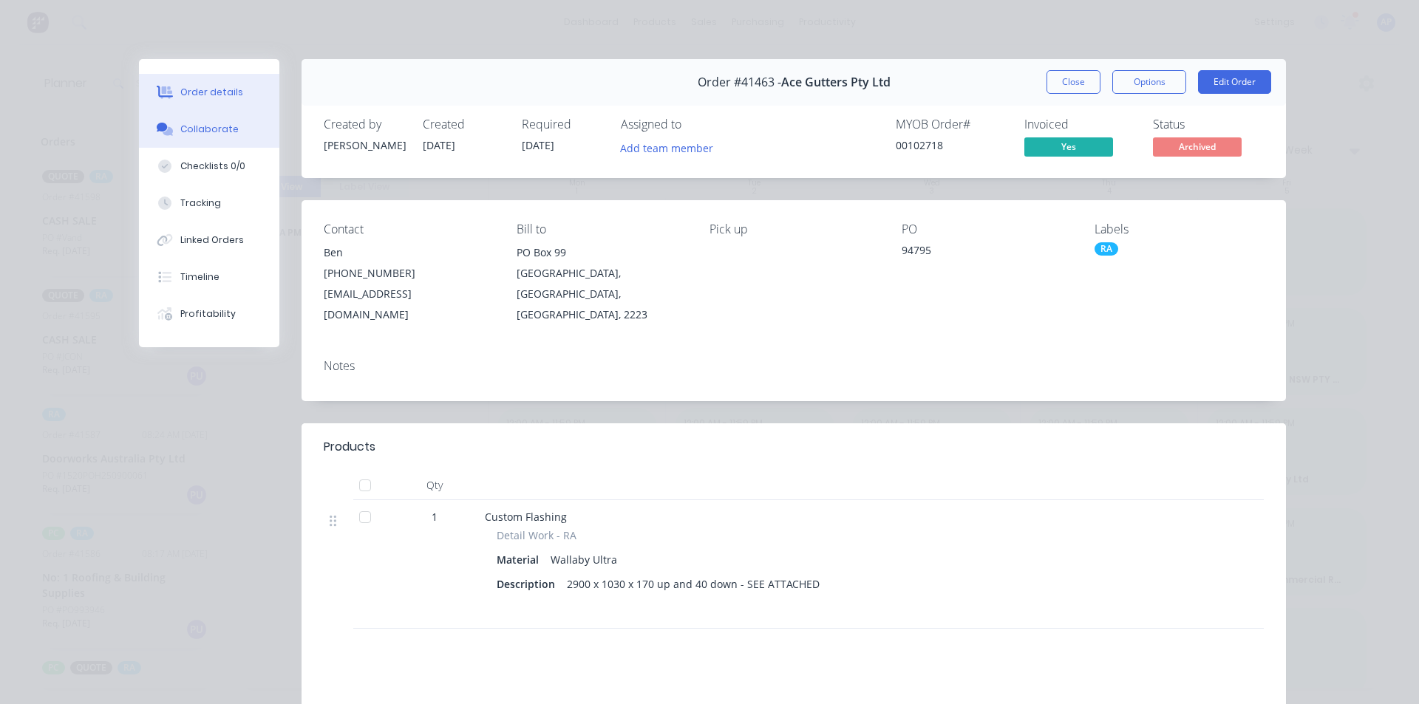
click at [236, 123] on button "Collaborate" at bounding box center [209, 129] width 140 height 37
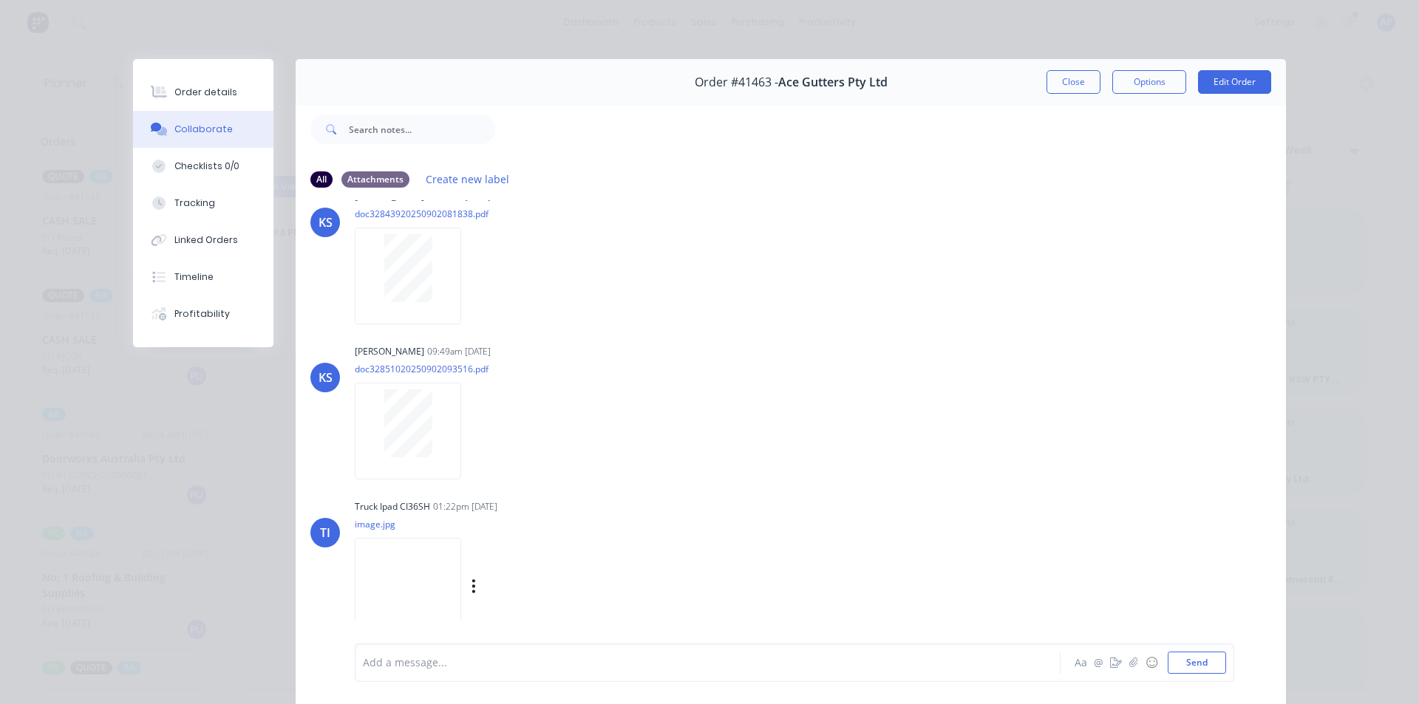
scroll to position [67, 0]
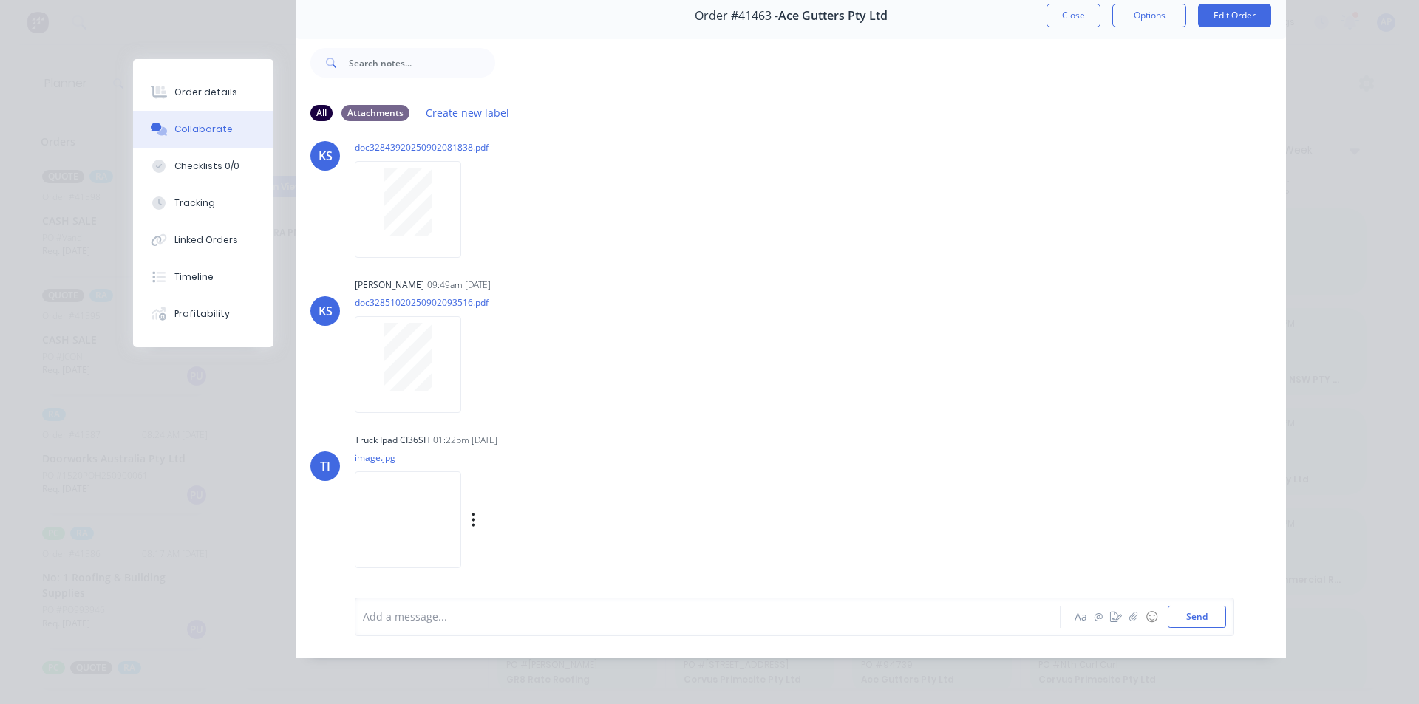
click at [367, 561] on img at bounding box center [408, 520] width 106 height 97
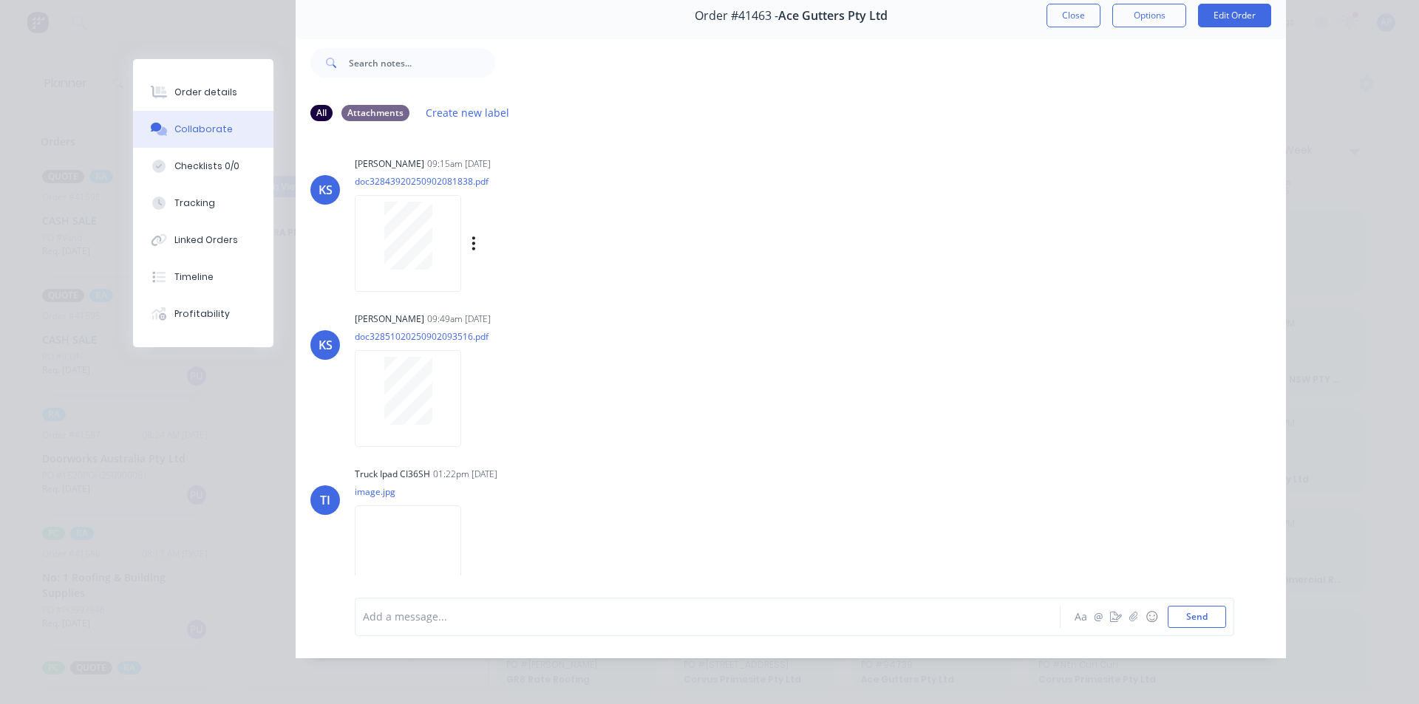
scroll to position [0, 0]
click at [1069, 21] on button "Close" at bounding box center [1073, 16] width 54 height 24
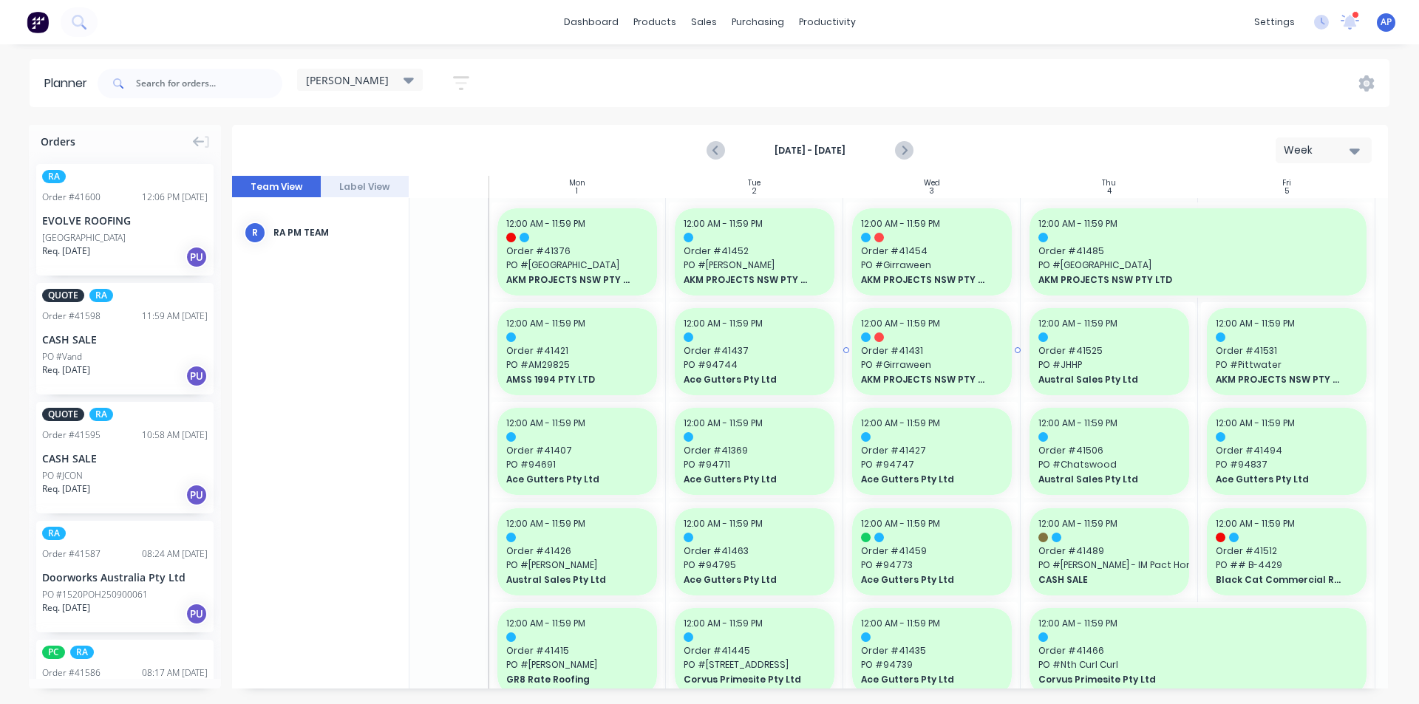
click at [917, 354] on span "Order # 41431" at bounding box center [932, 350] width 142 height 13
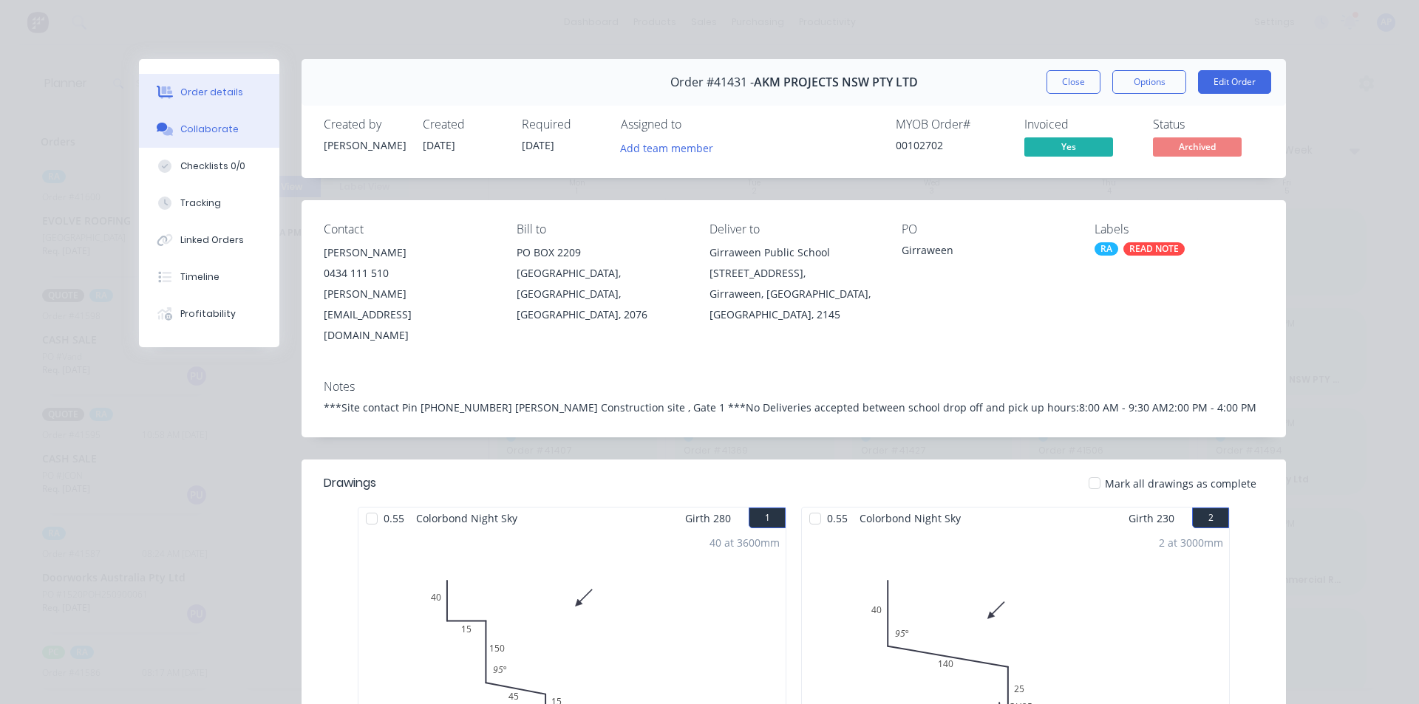
click at [236, 123] on button "Collaborate" at bounding box center [209, 129] width 140 height 37
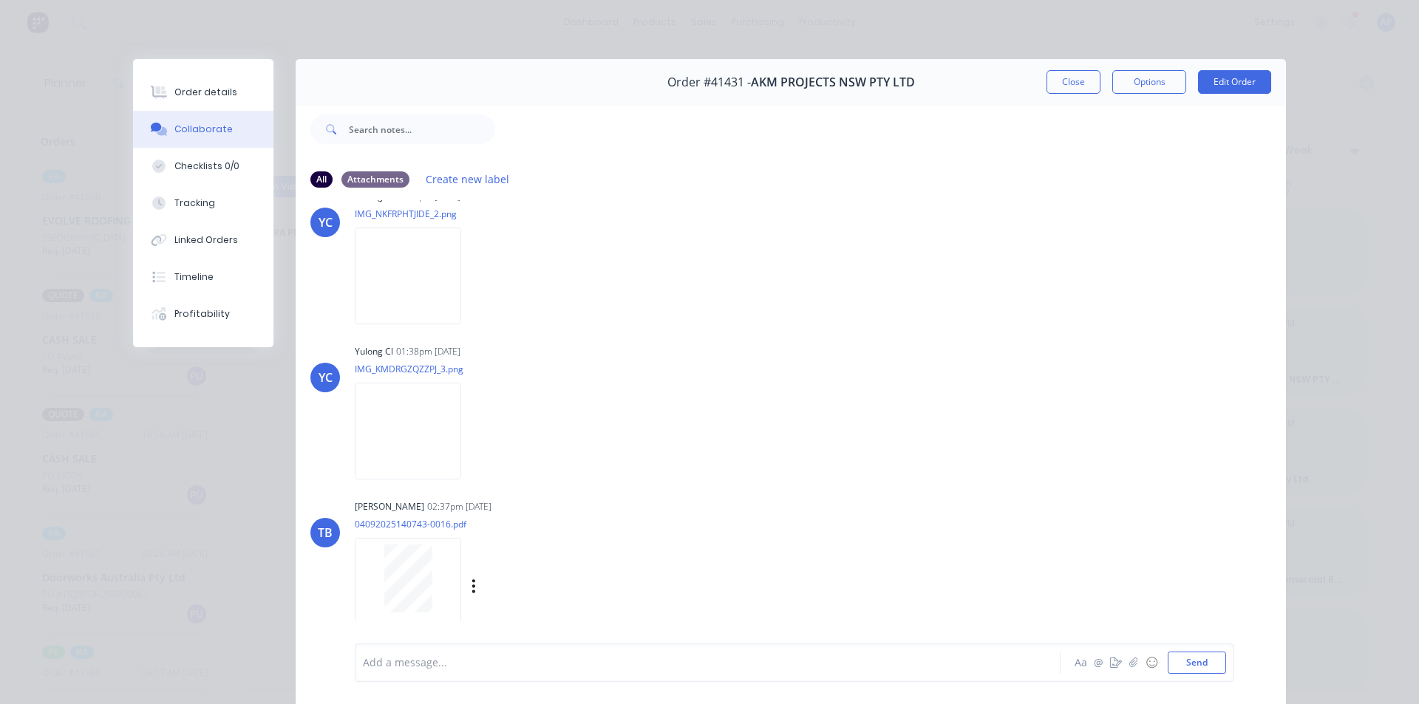
scroll to position [1197, 0]
click at [1047, 99] on div "Order #41431 - AKM PROJECTS NSW PTY LTD Close Options Edit Order" at bounding box center [791, 82] width 990 height 47
click at [1047, 85] on button "Close" at bounding box center [1073, 82] width 54 height 24
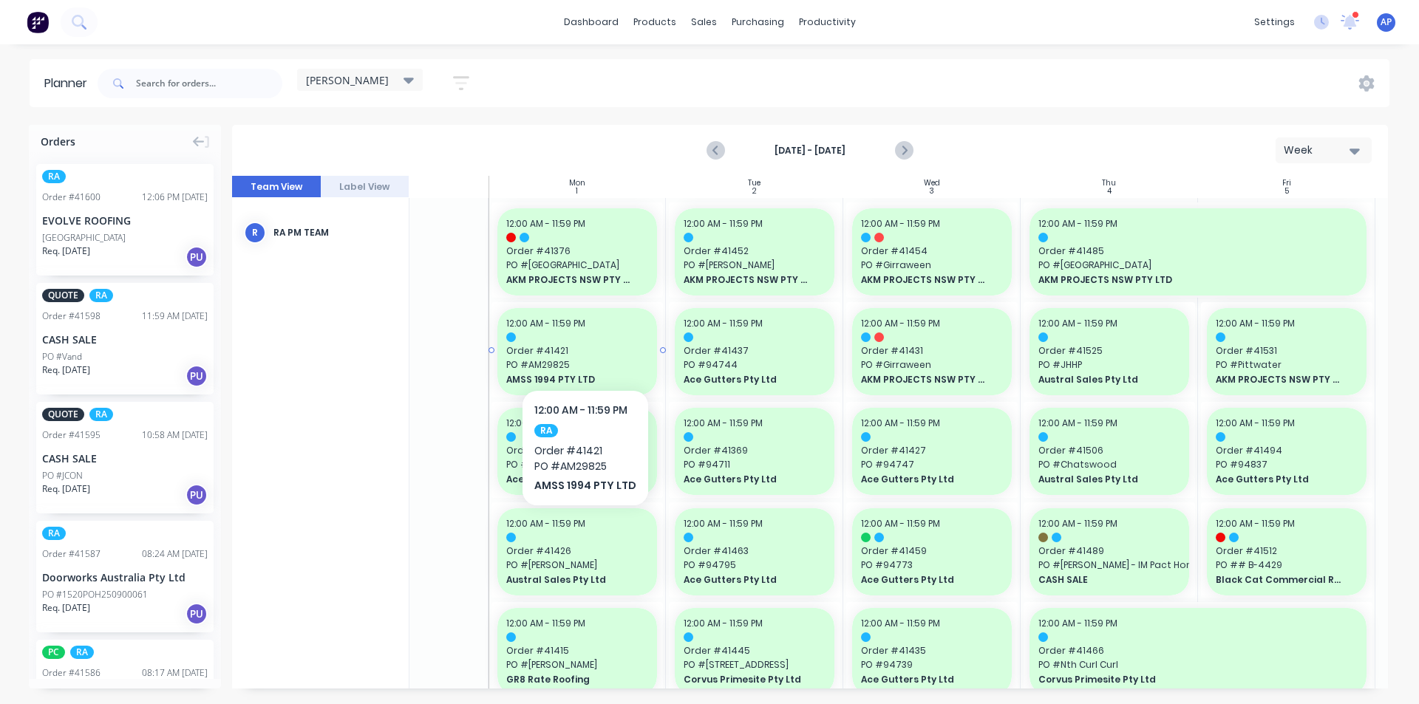
click at [582, 345] on span "Order # 41421" at bounding box center [577, 350] width 142 height 13
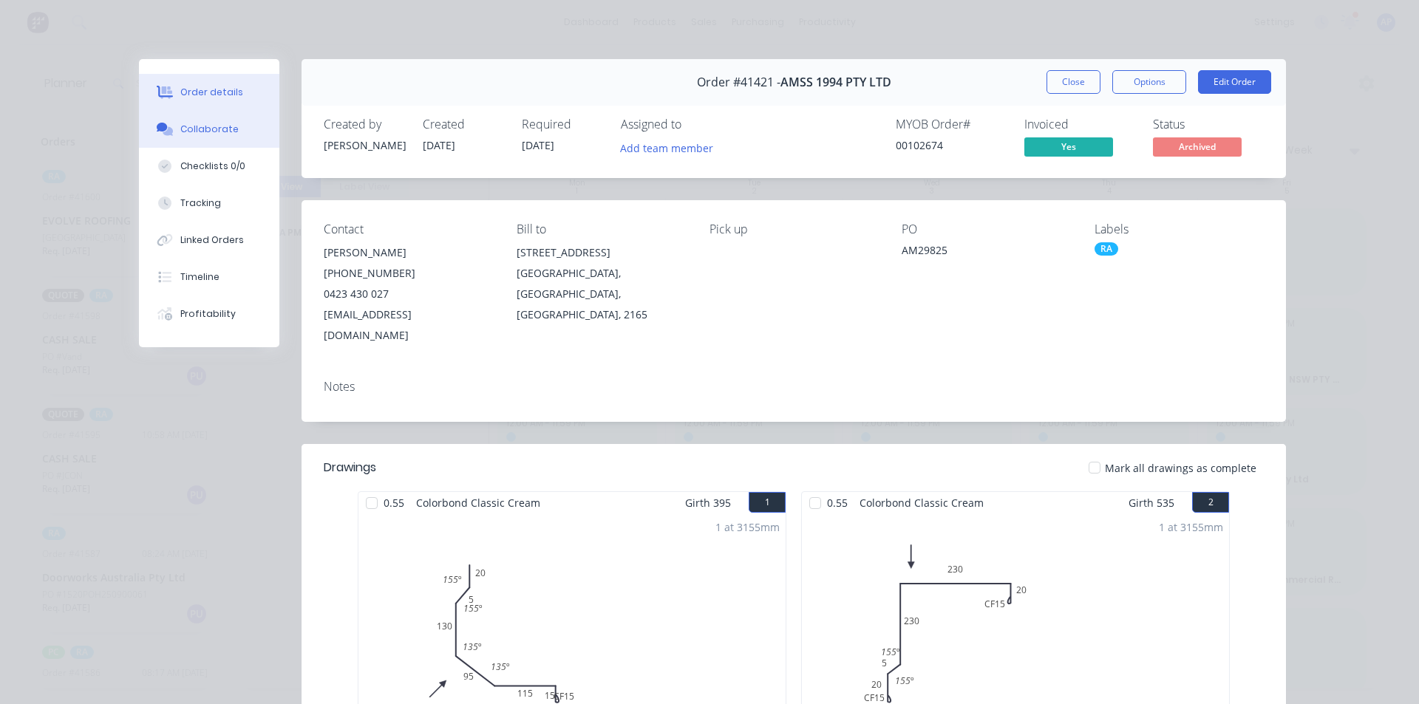
click at [216, 132] on div "Collaborate" at bounding box center [209, 129] width 58 height 13
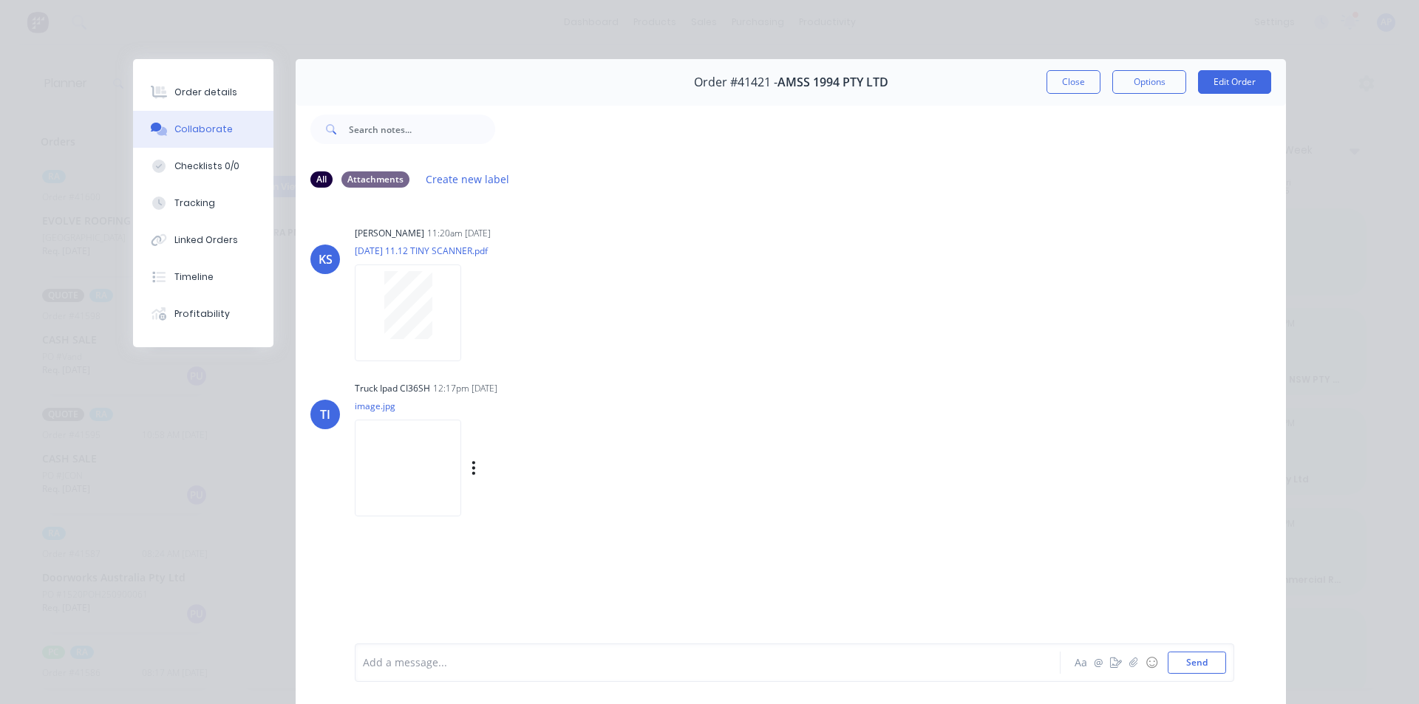
click at [371, 508] on img at bounding box center [408, 468] width 106 height 97
click at [1056, 81] on button "Close" at bounding box center [1073, 82] width 54 height 24
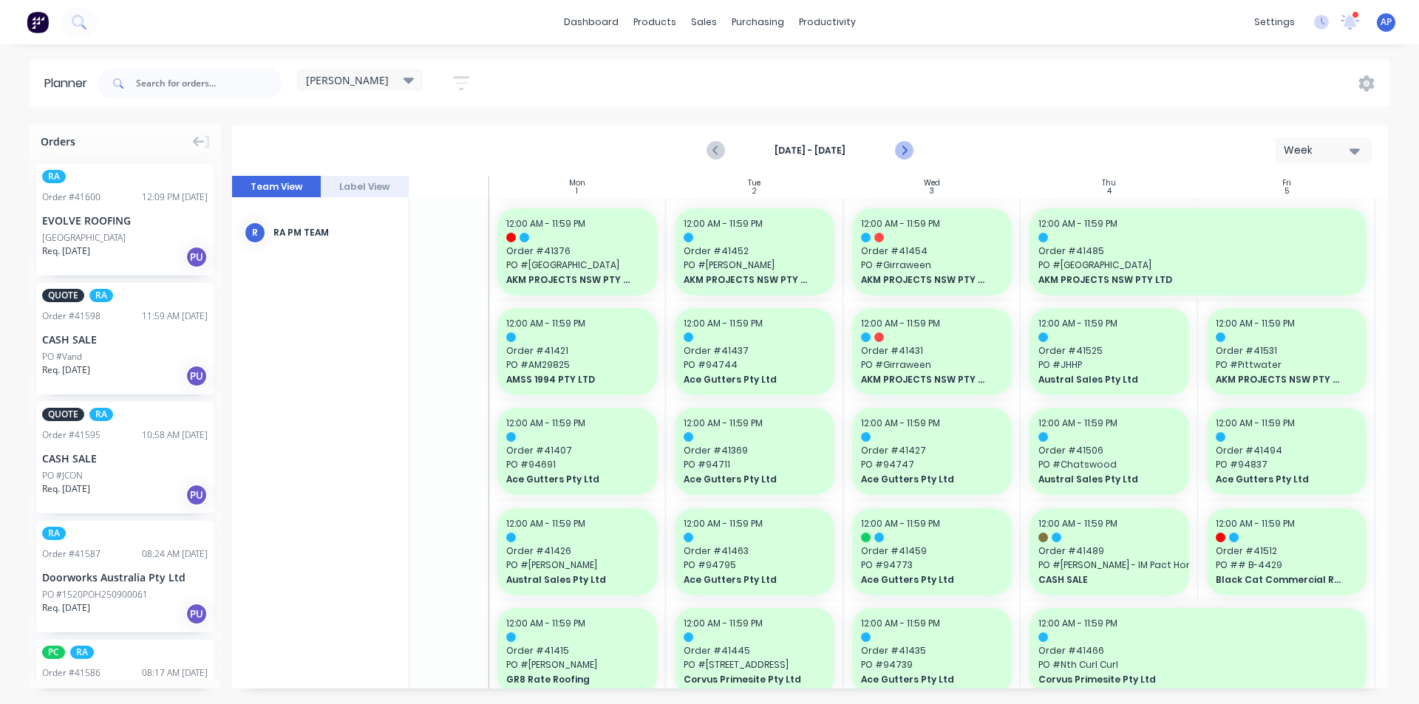
click at [894, 148] on button "Next page" at bounding box center [903, 151] width 30 height 30
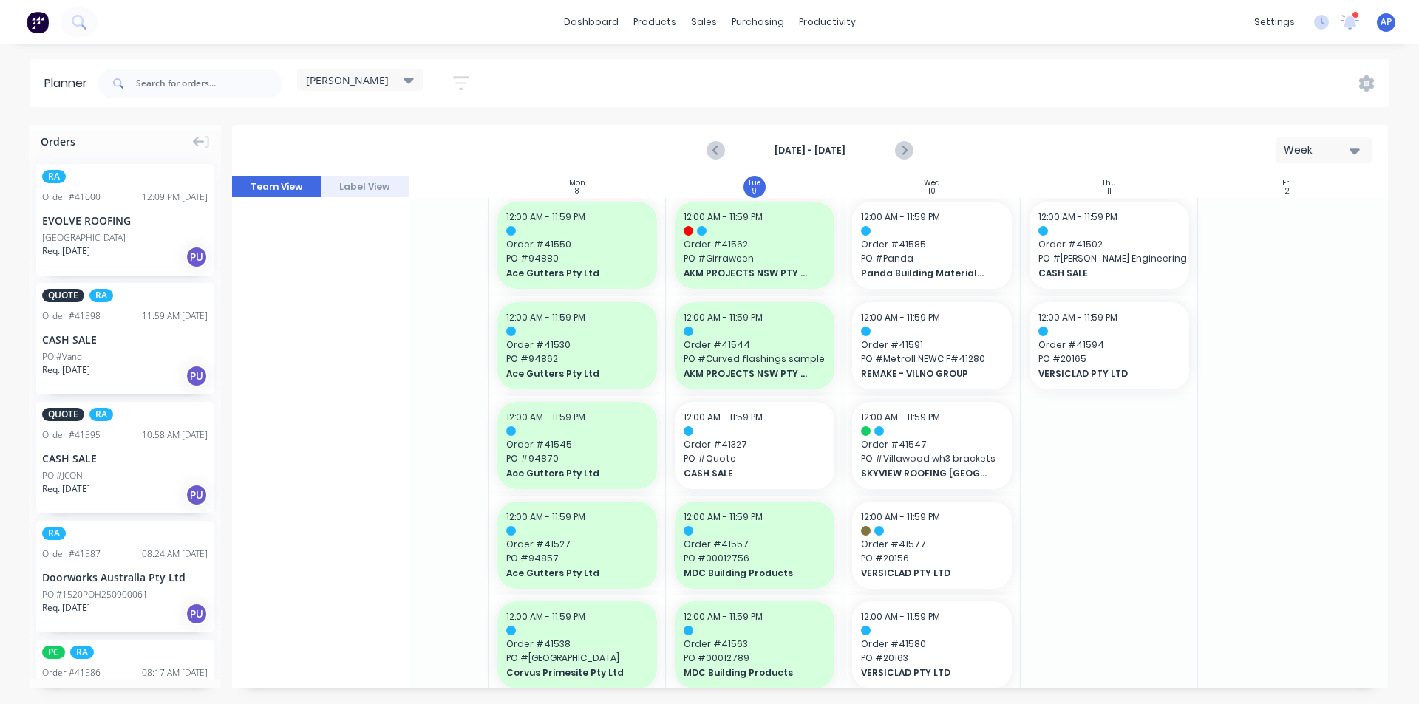
scroll to position [0, 98]
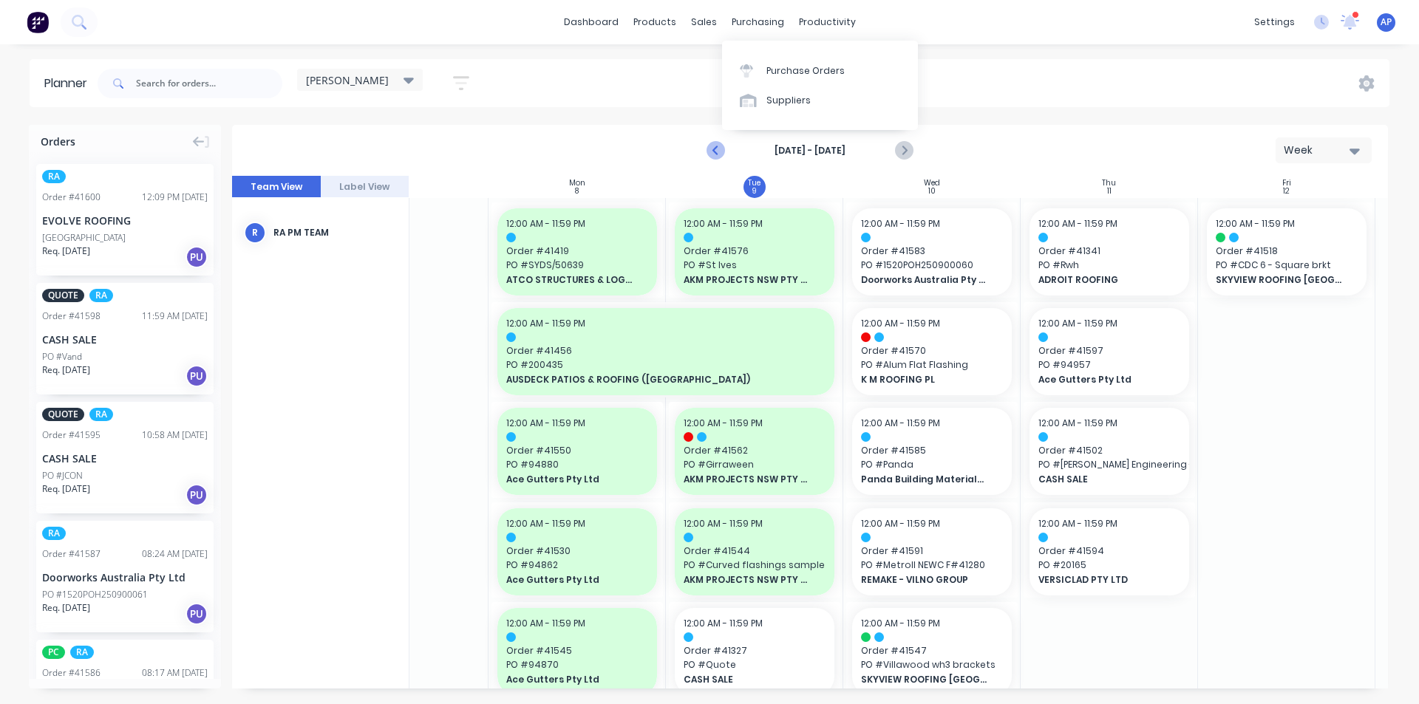
click at [727, 148] on button "Previous page" at bounding box center [716, 151] width 30 height 30
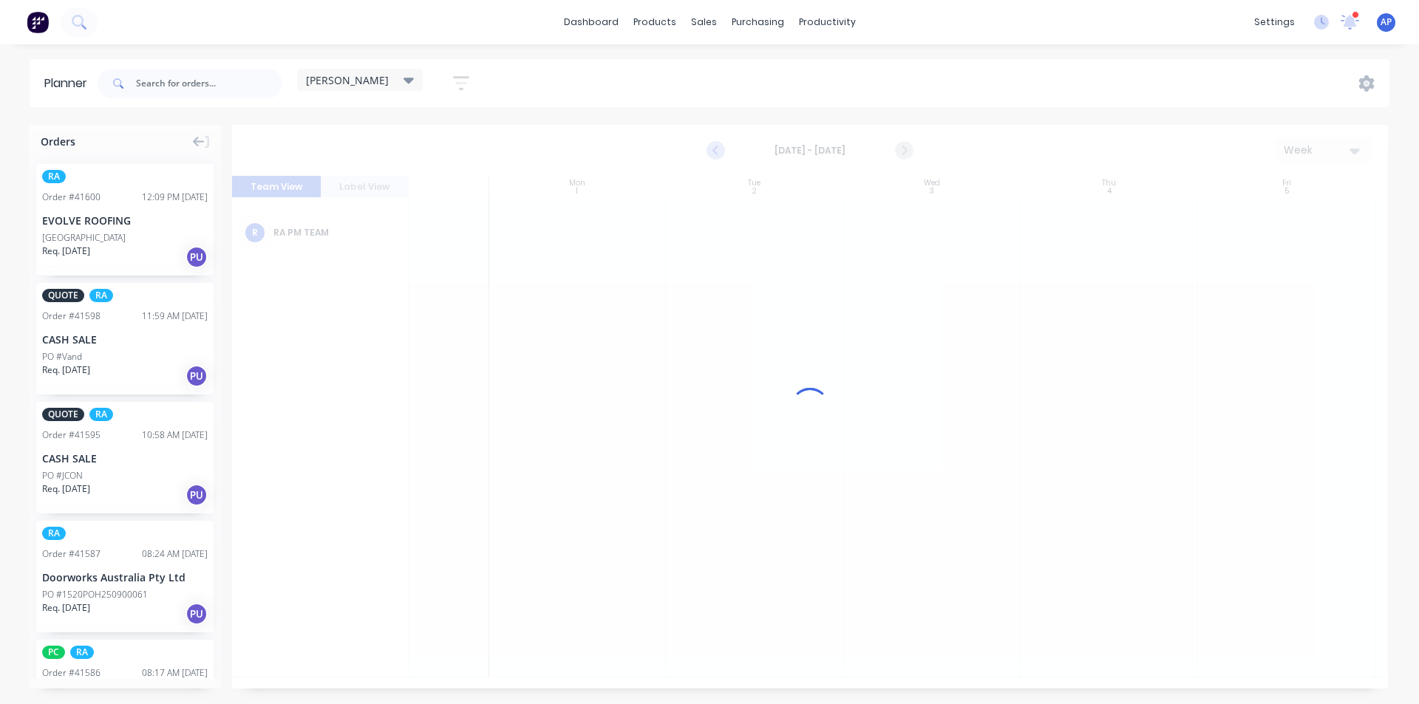
click at [727, 148] on div at bounding box center [810, 407] width 1156 height 564
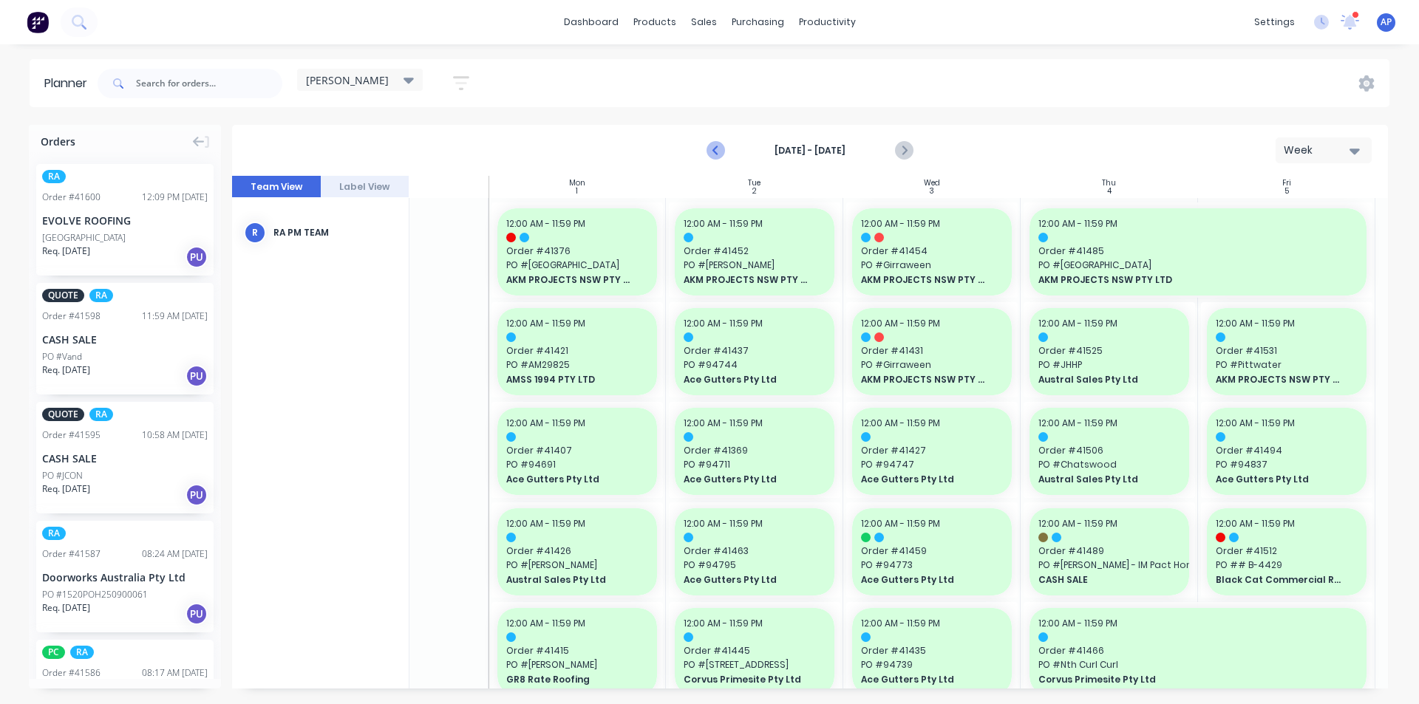
click at [722, 147] on icon "Previous page" at bounding box center [716, 151] width 18 height 18
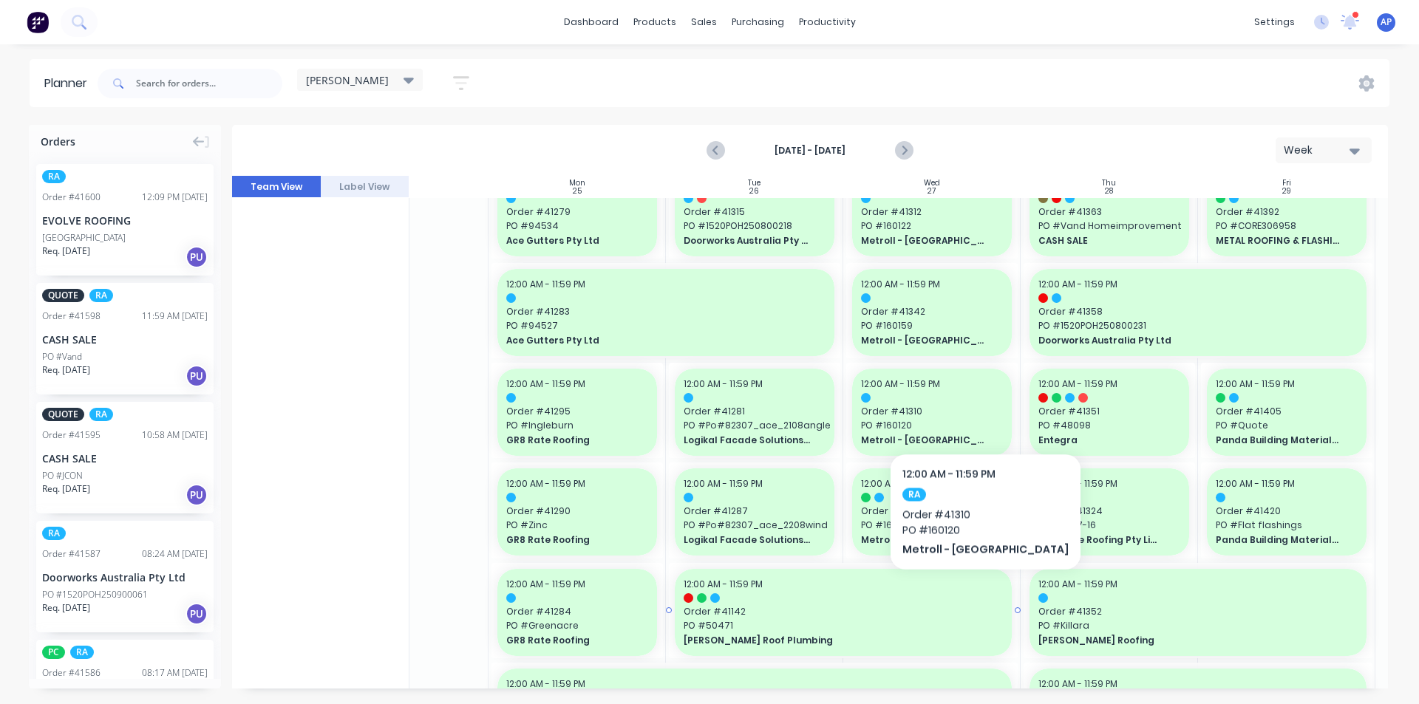
scroll to position [443, 98]
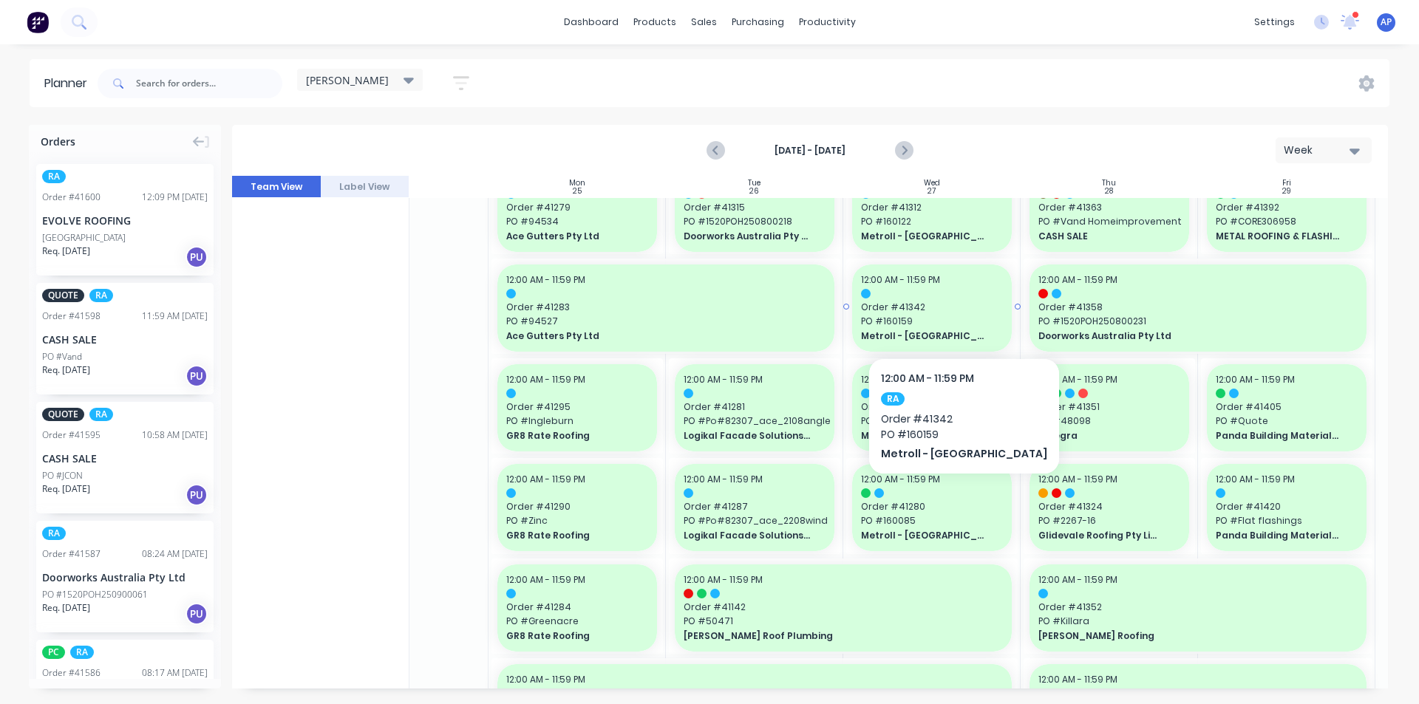
click at [936, 326] on span "PO # 160159" at bounding box center [932, 321] width 142 height 13
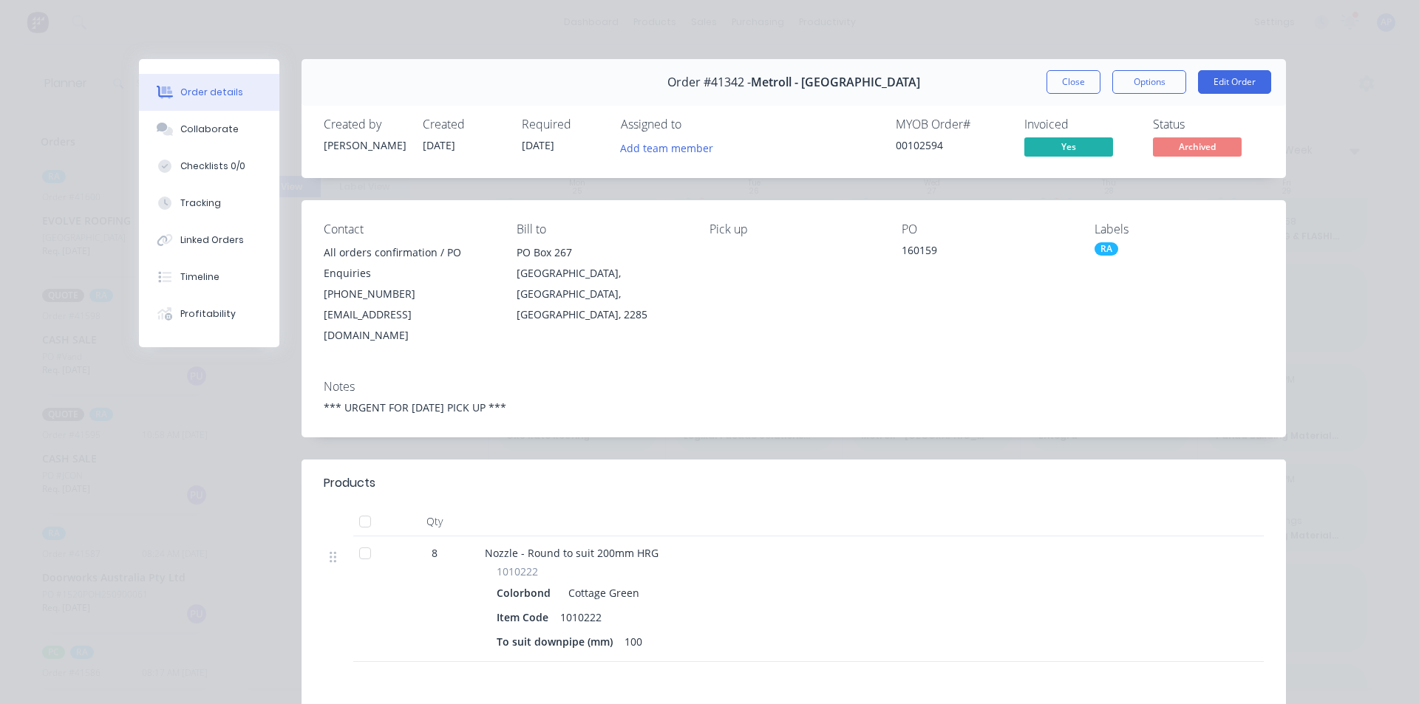
click at [1068, 95] on div "Order #41342 - Metroll - Newcastle Close Options Edit Order" at bounding box center [794, 82] width 984 height 47
click at [1070, 85] on button "Close" at bounding box center [1073, 82] width 54 height 24
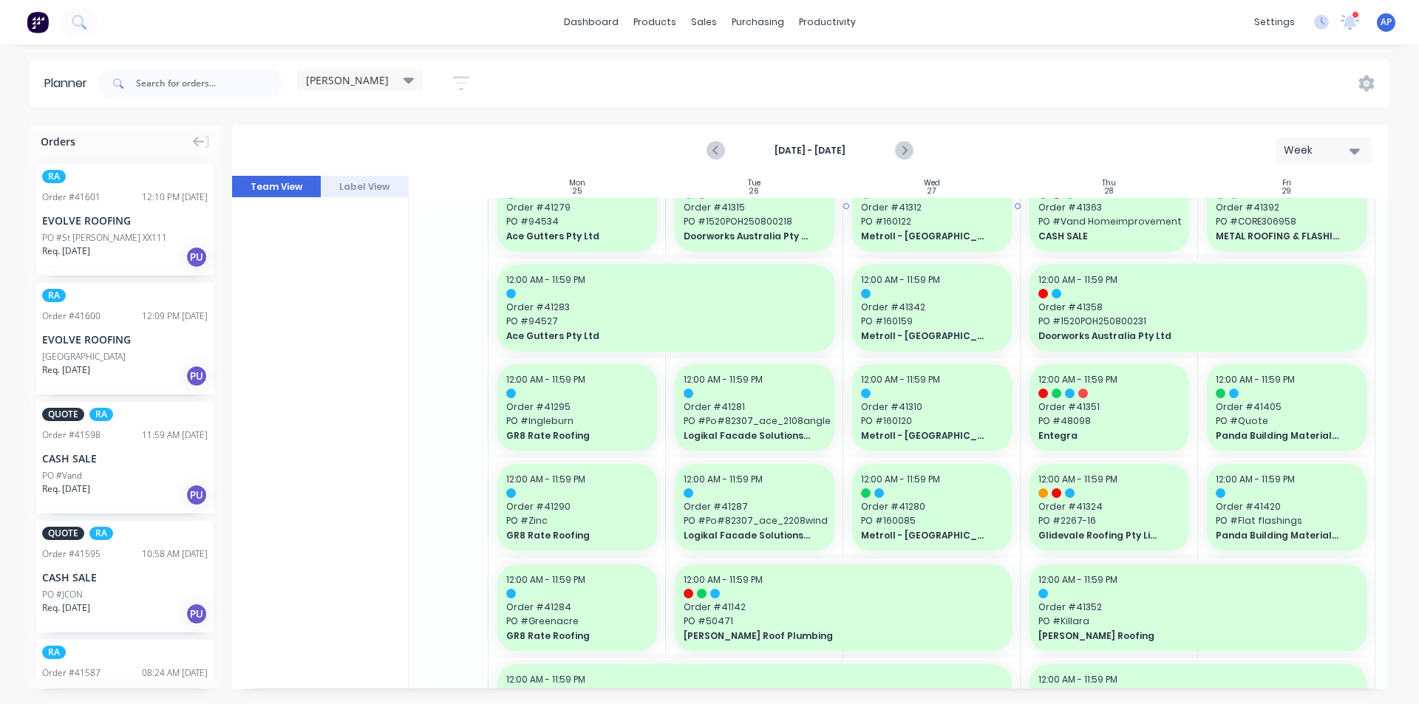
click at [913, 228] on span "PO # 160122" at bounding box center [932, 221] width 142 height 13
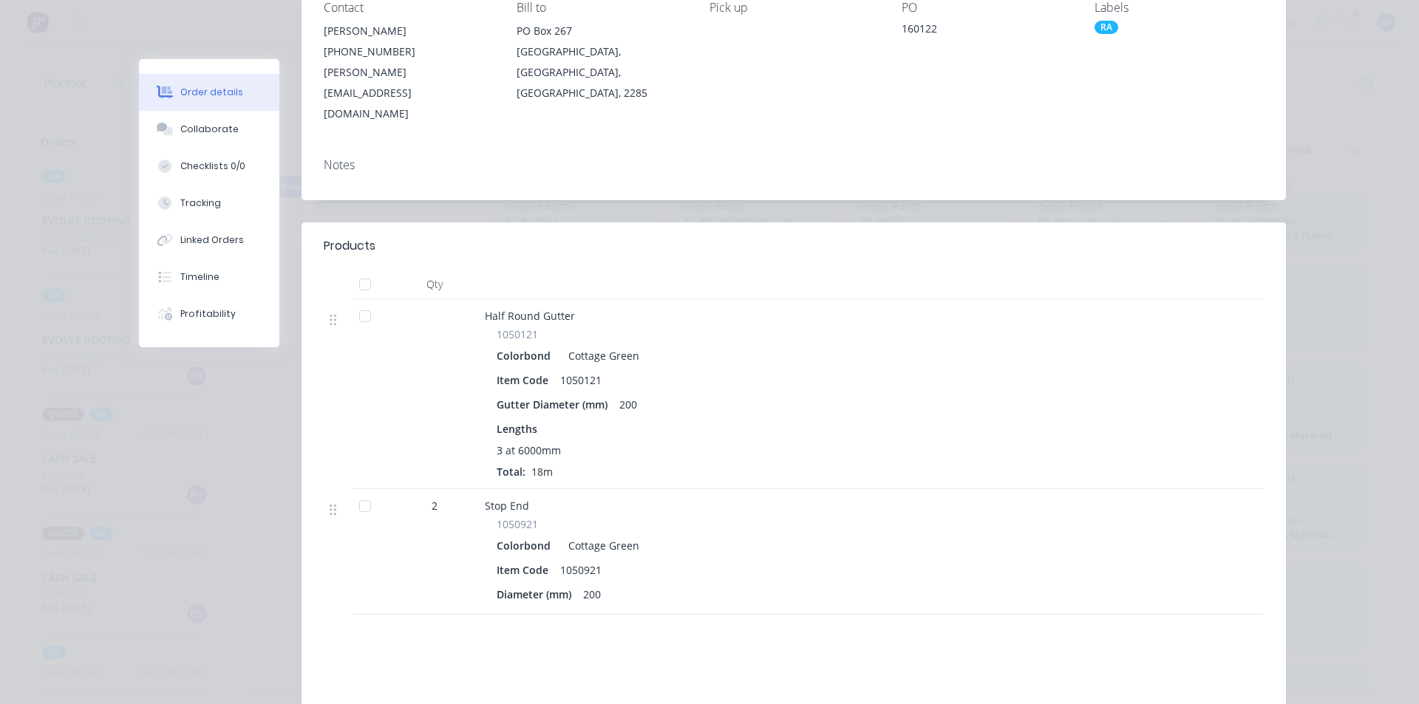
scroll to position [0, 0]
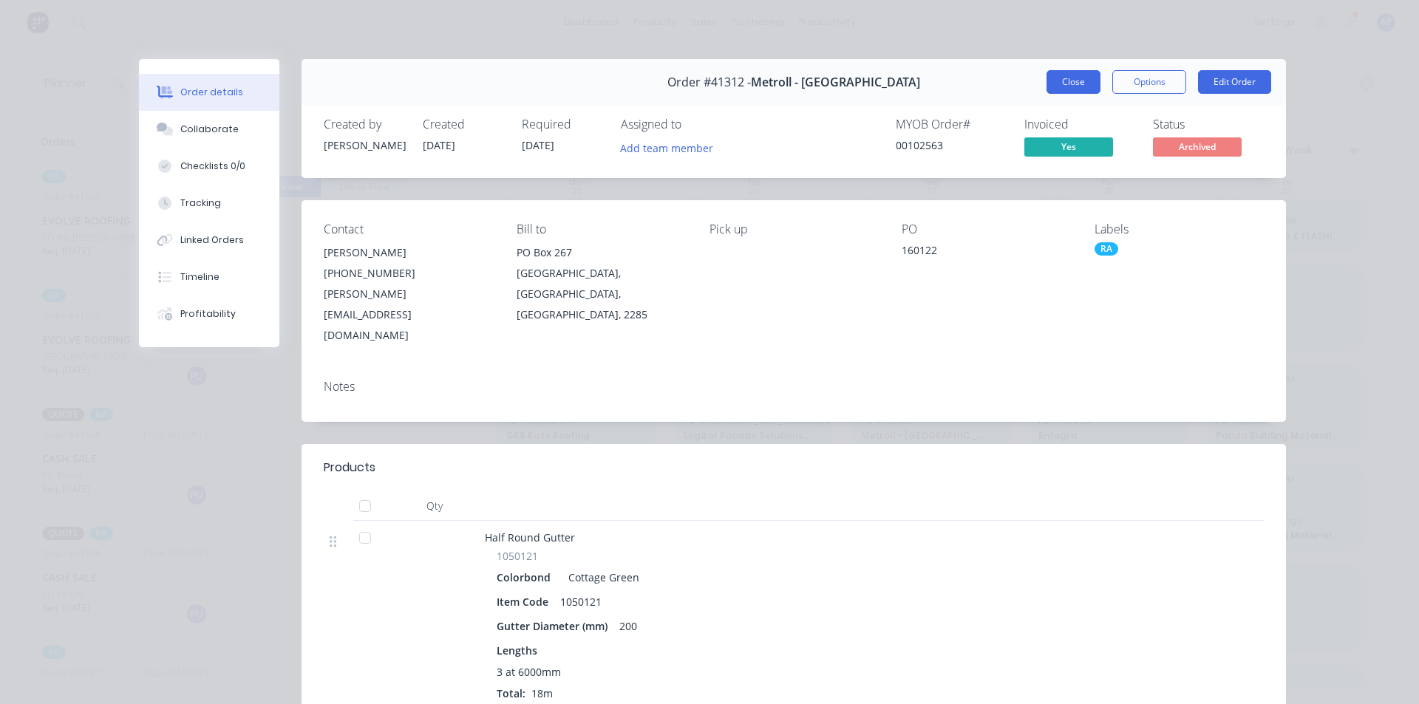
click at [1075, 78] on button "Close" at bounding box center [1073, 82] width 54 height 24
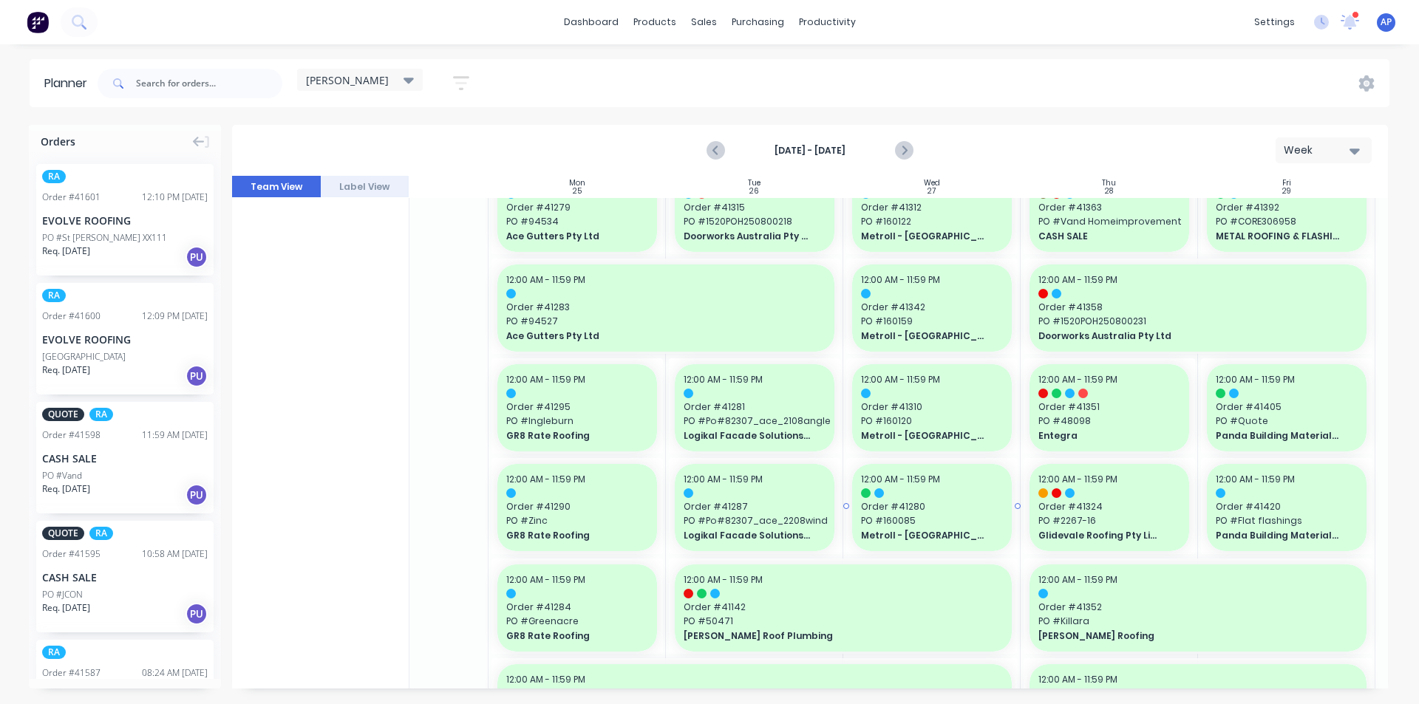
click at [905, 491] on div at bounding box center [932, 494] width 142 height 10
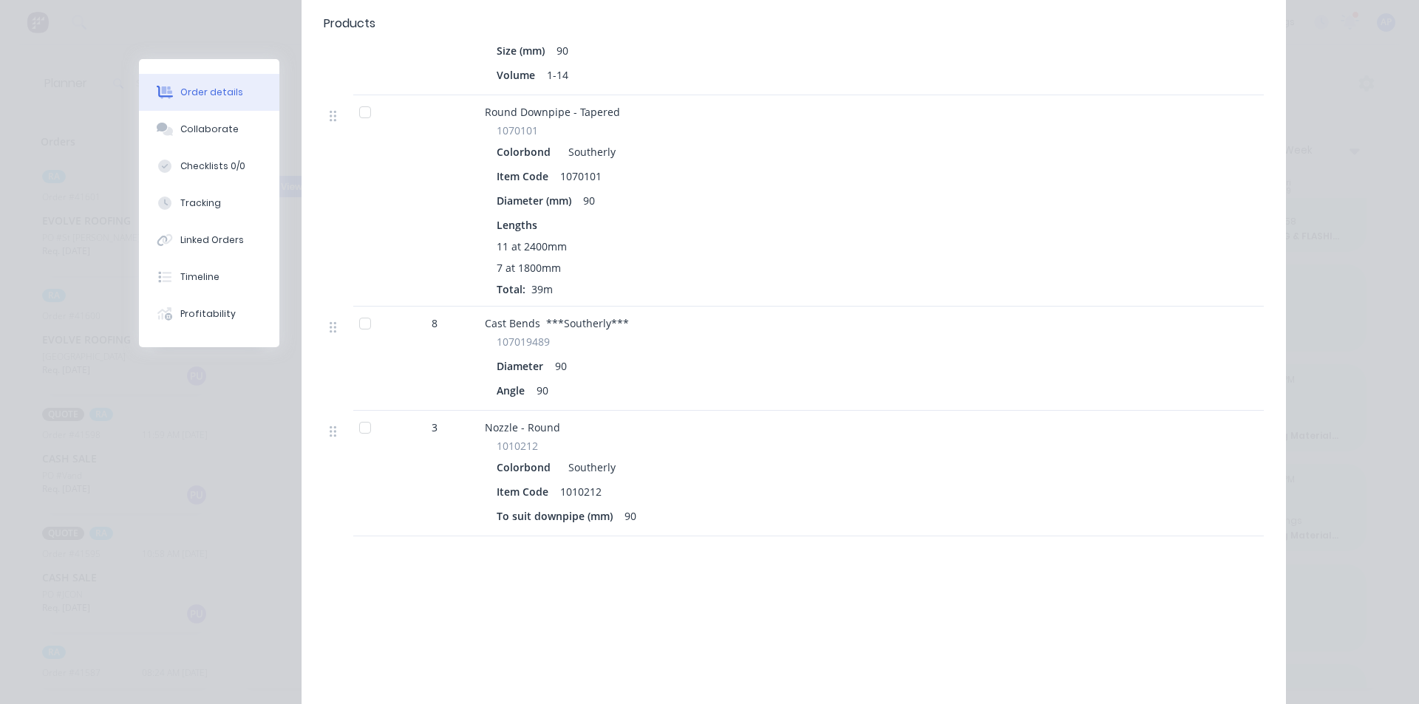
scroll to position [591, 0]
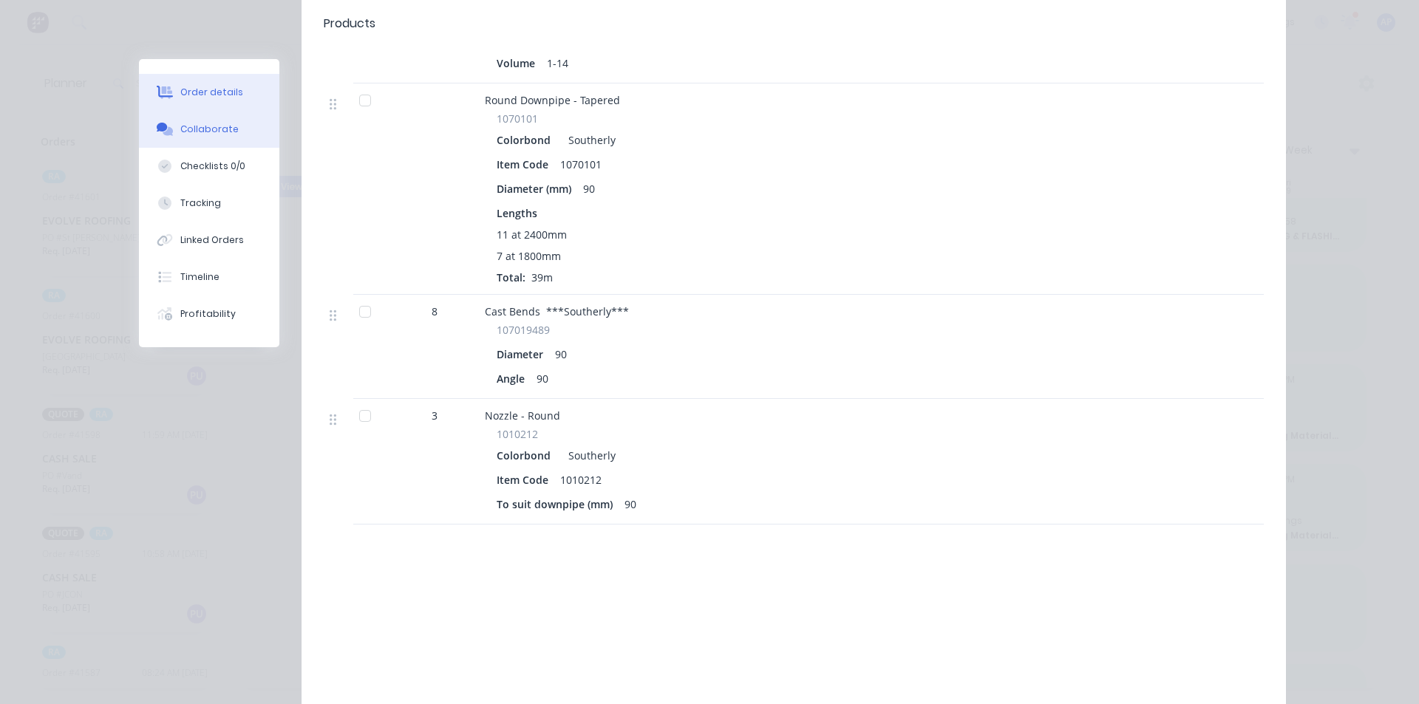
click at [180, 131] on div "Collaborate" at bounding box center [209, 129] width 58 height 13
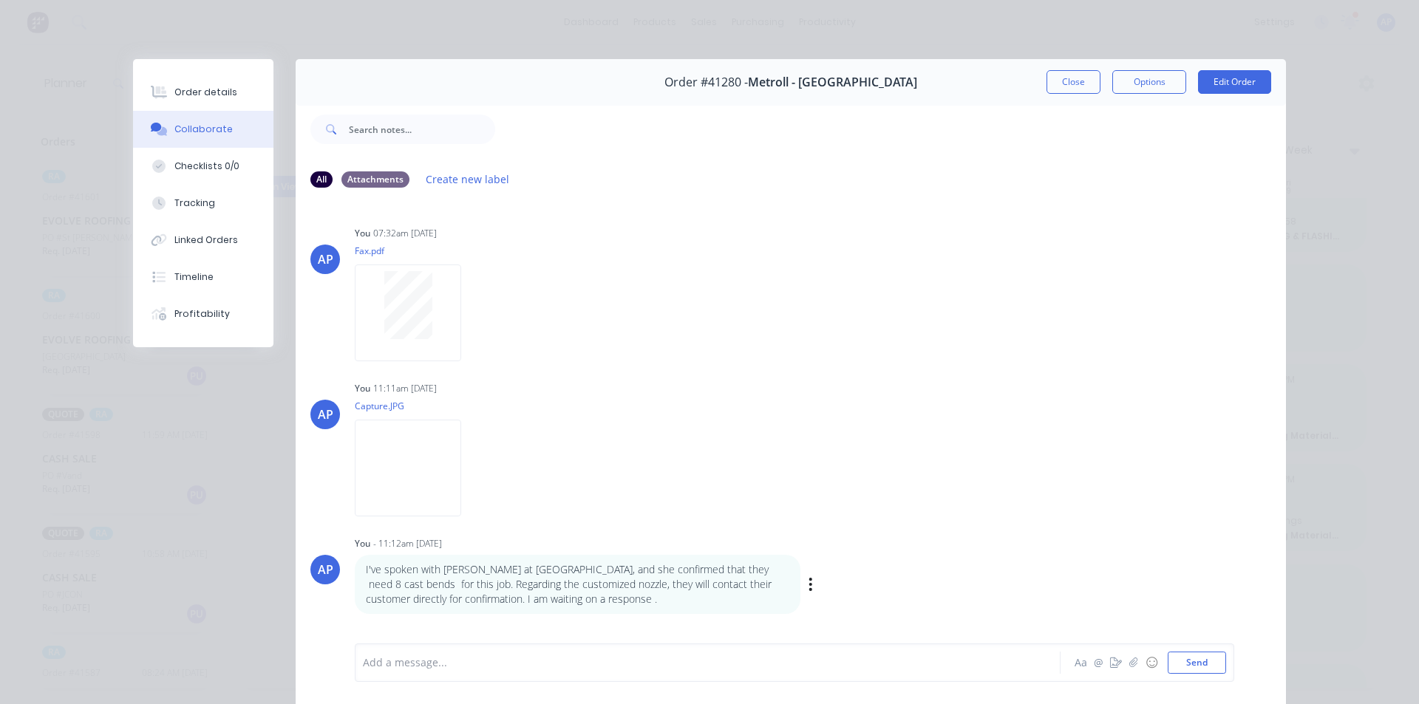
scroll to position [214, 0]
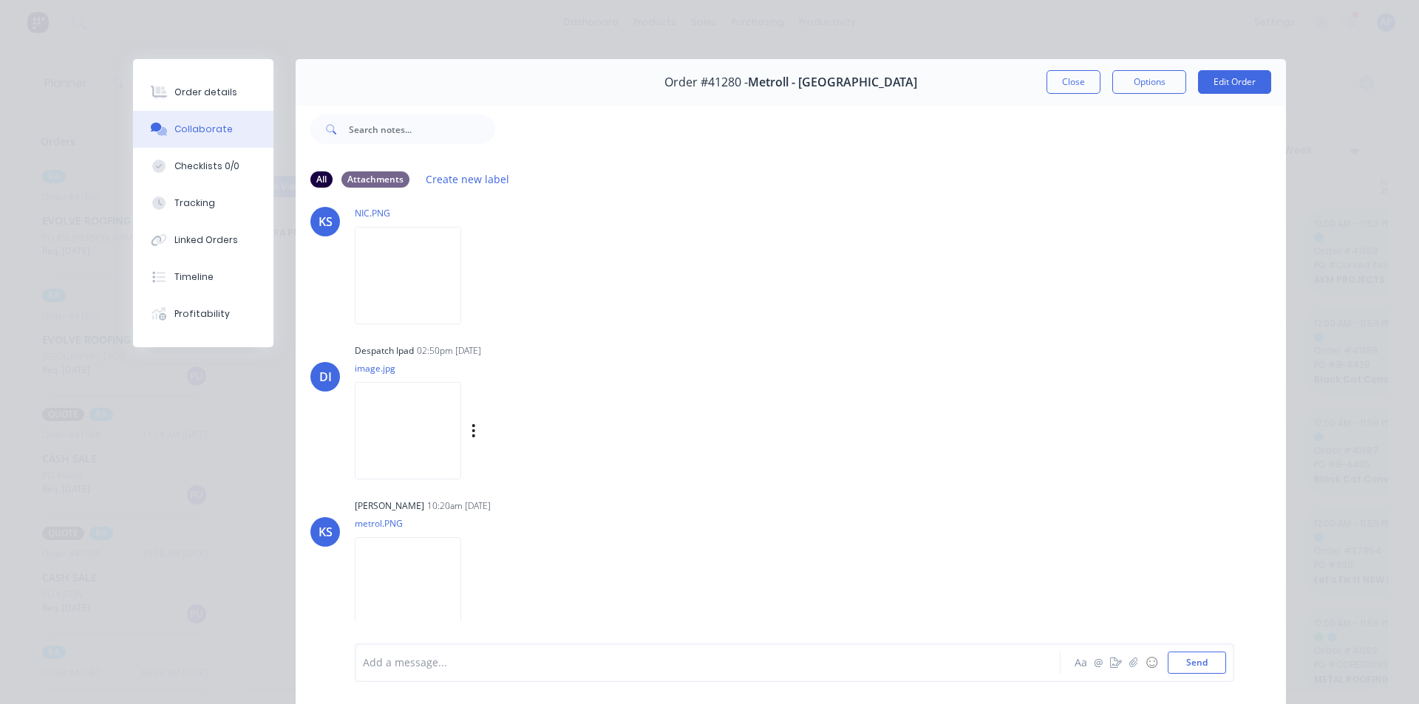
scroll to position [452, 0]
click at [443, 449] on img at bounding box center [408, 430] width 106 height 97
click at [1061, 95] on div "Order #41280 - Metroll - Newcastle Close Options Edit Order" at bounding box center [791, 82] width 990 height 47
click at [1061, 89] on button "Close" at bounding box center [1073, 82] width 54 height 24
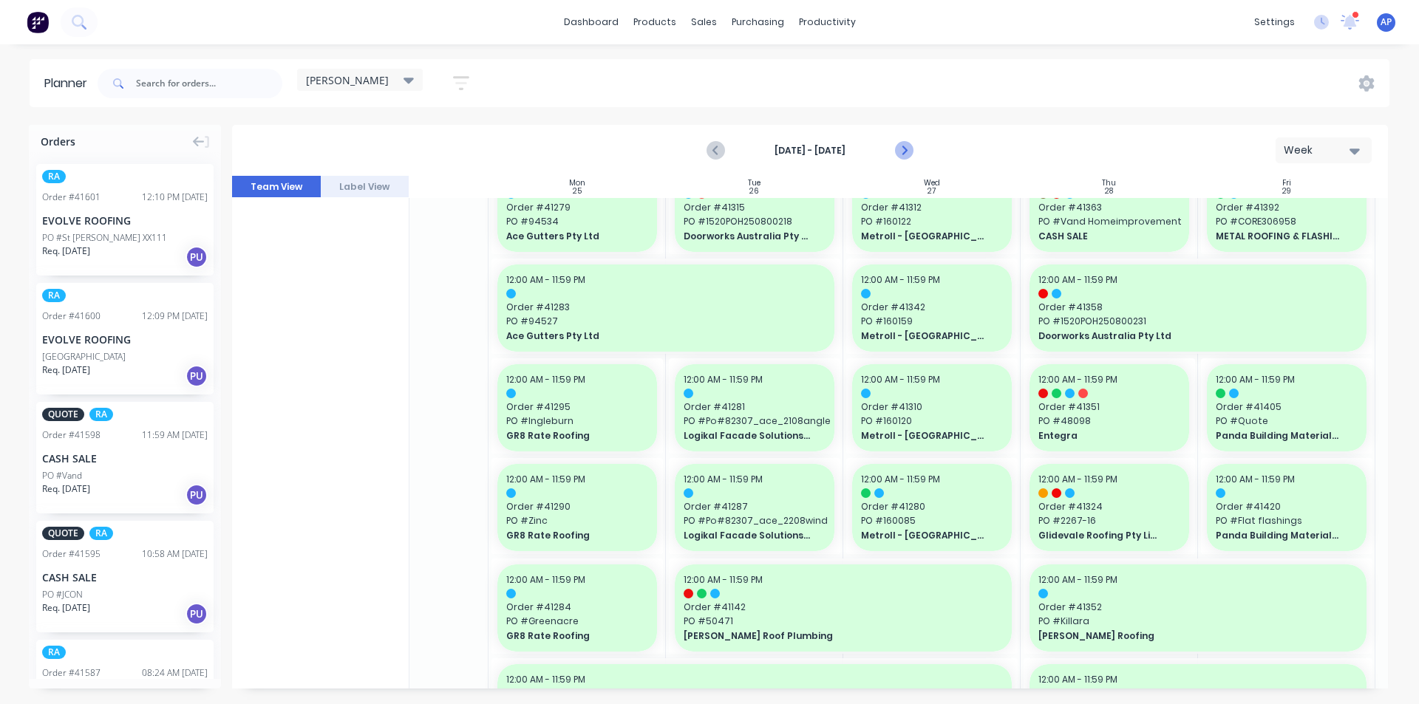
click at [909, 149] on icon "Next page" at bounding box center [903, 151] width 18 height 18
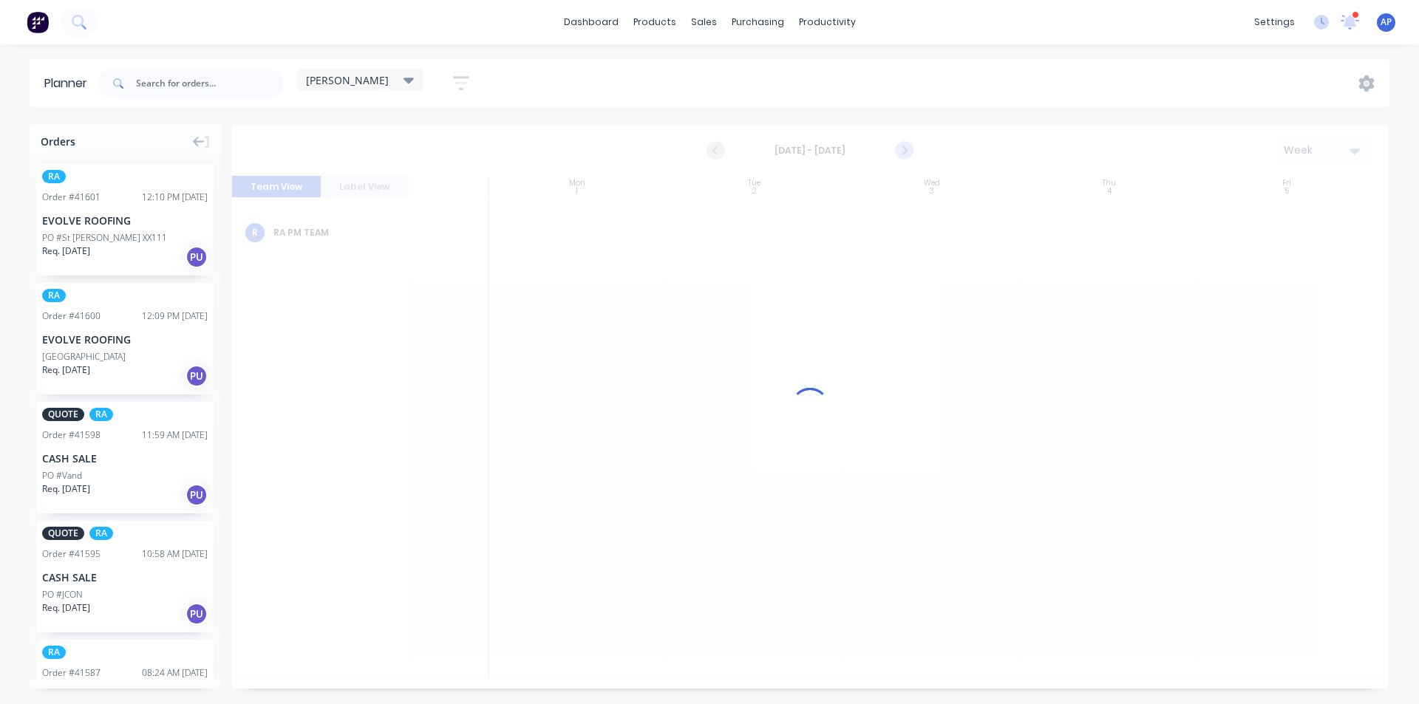
scroll to position [0, 98]
click at [907, 152] on div at bounding box center [810, 407] width 1156 height 564
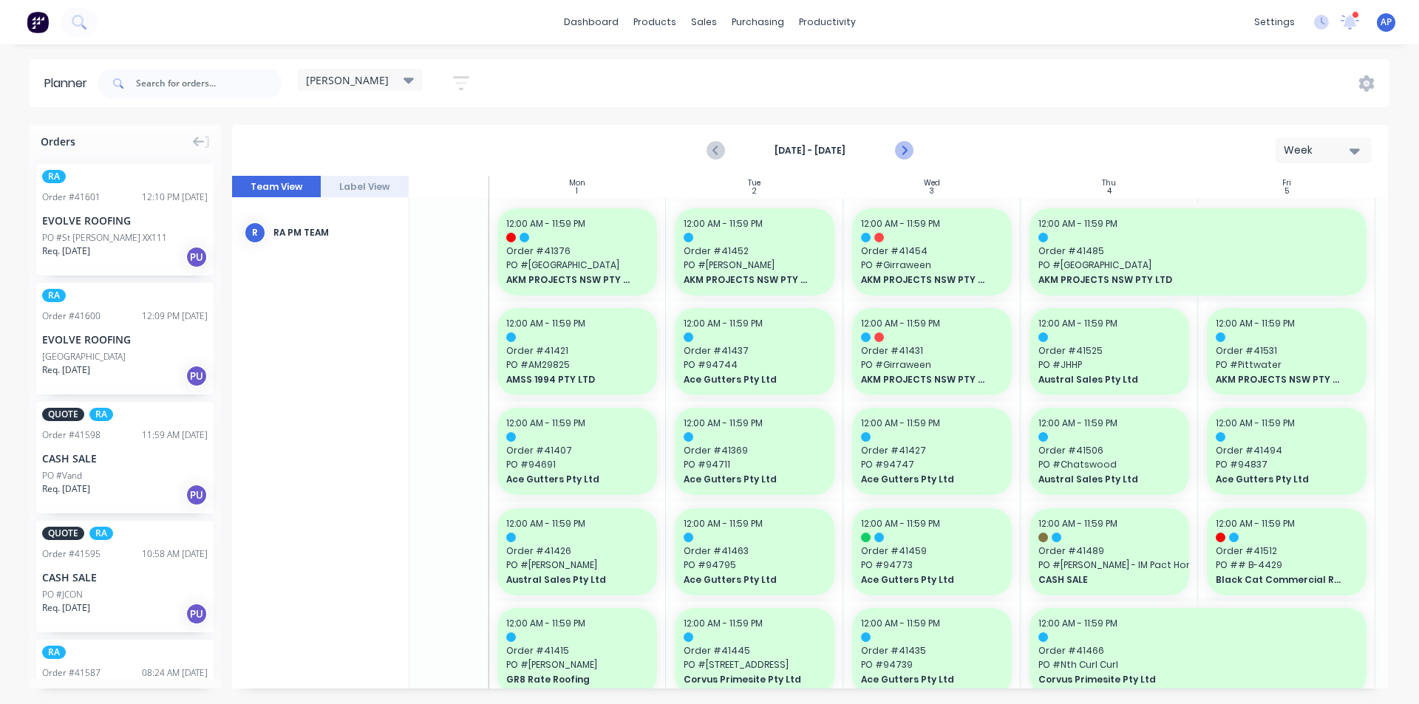
click at [905, 161] on button "Next page" at bounding box center [903, 151] width 30 height 30
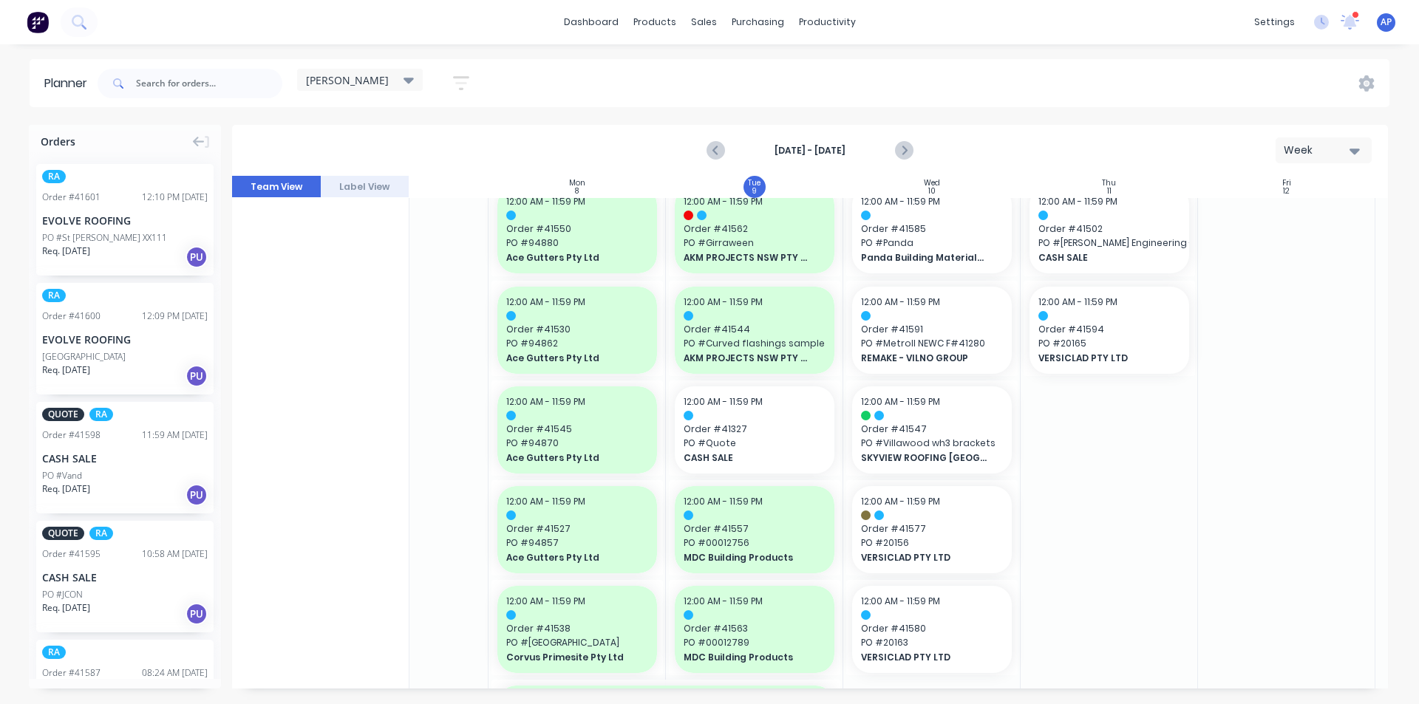
scroll to position [148, 98]
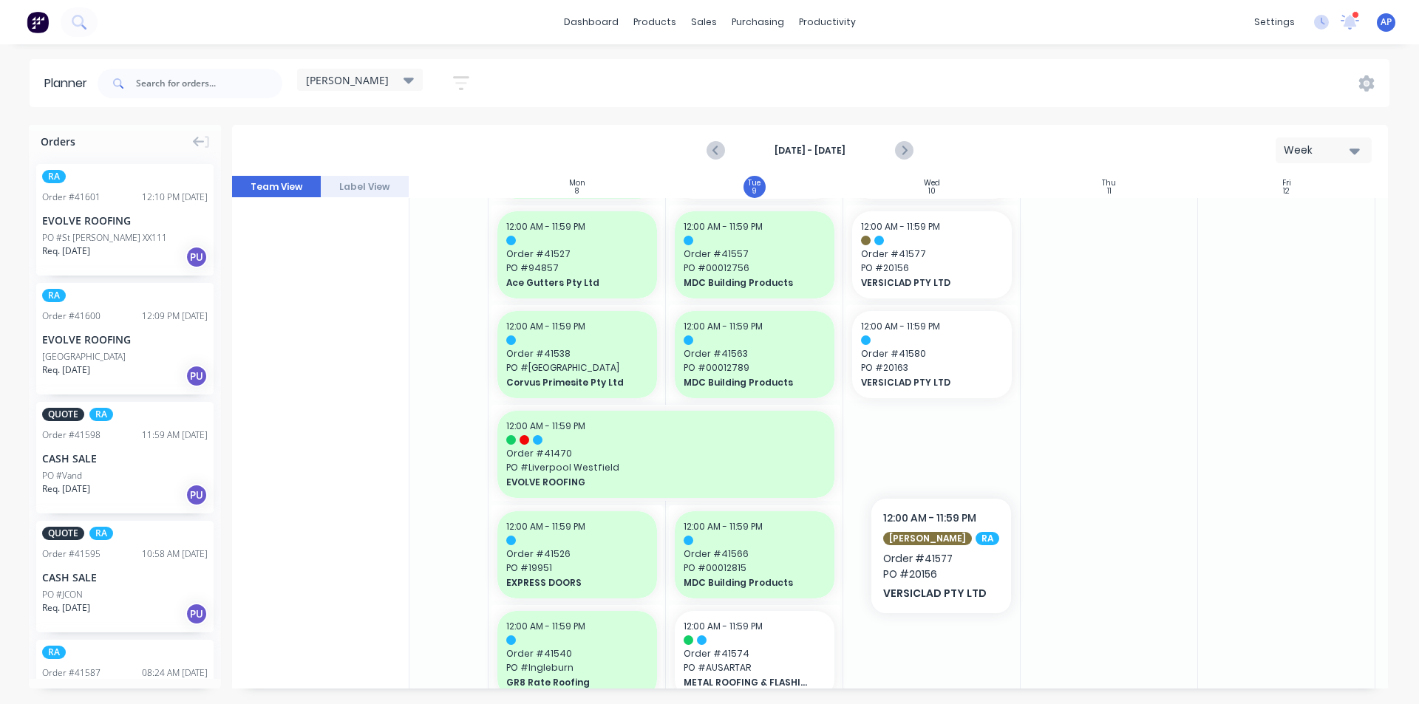
scroll to position [517, 98]
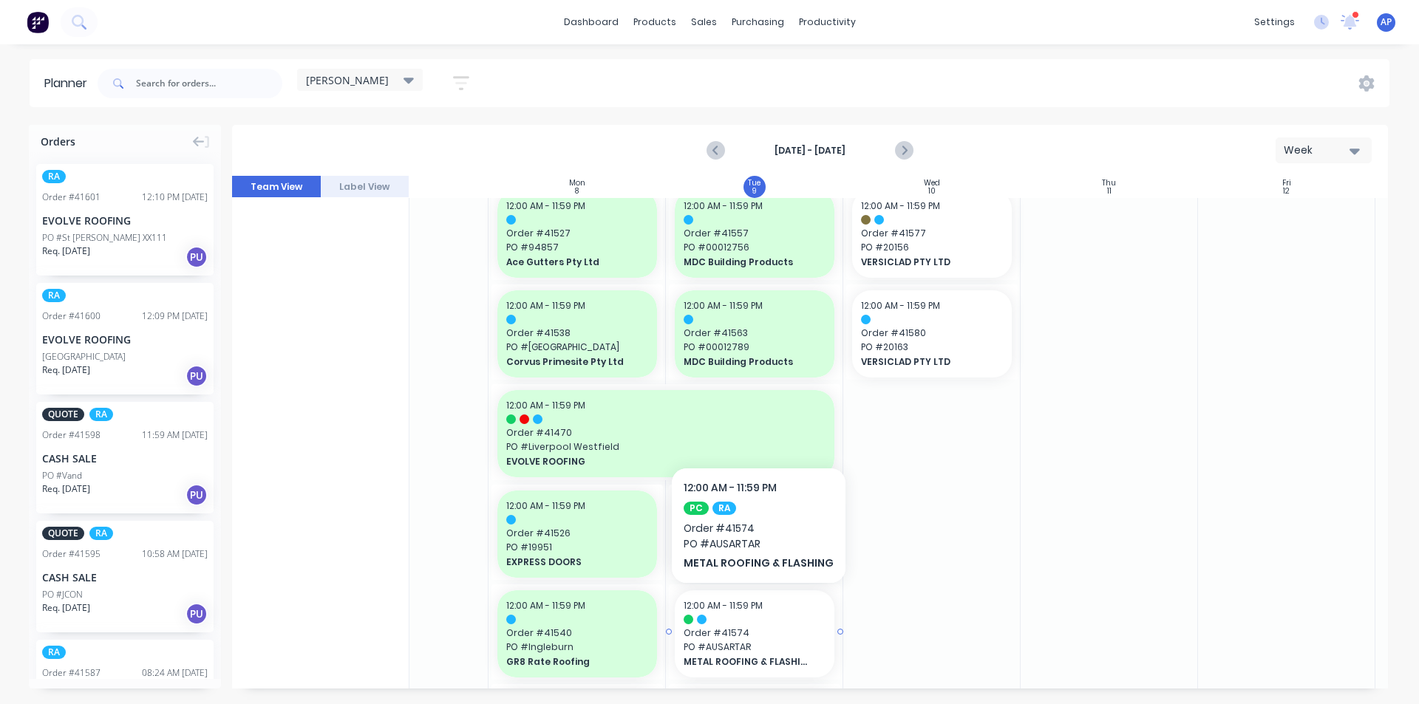
click at [749, 637] on span "Order # 41574" at bounding box center [755, 633] width 142 height 13
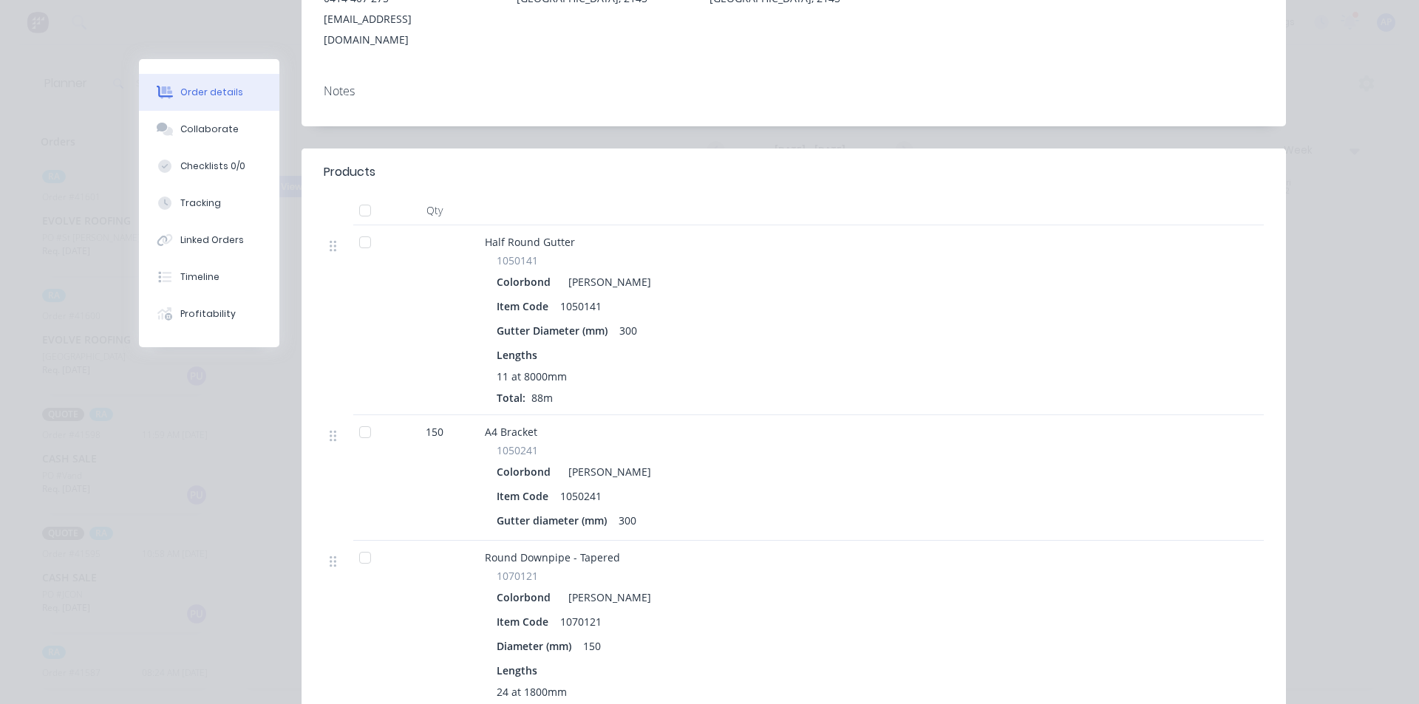
scroll to position [0, 0]
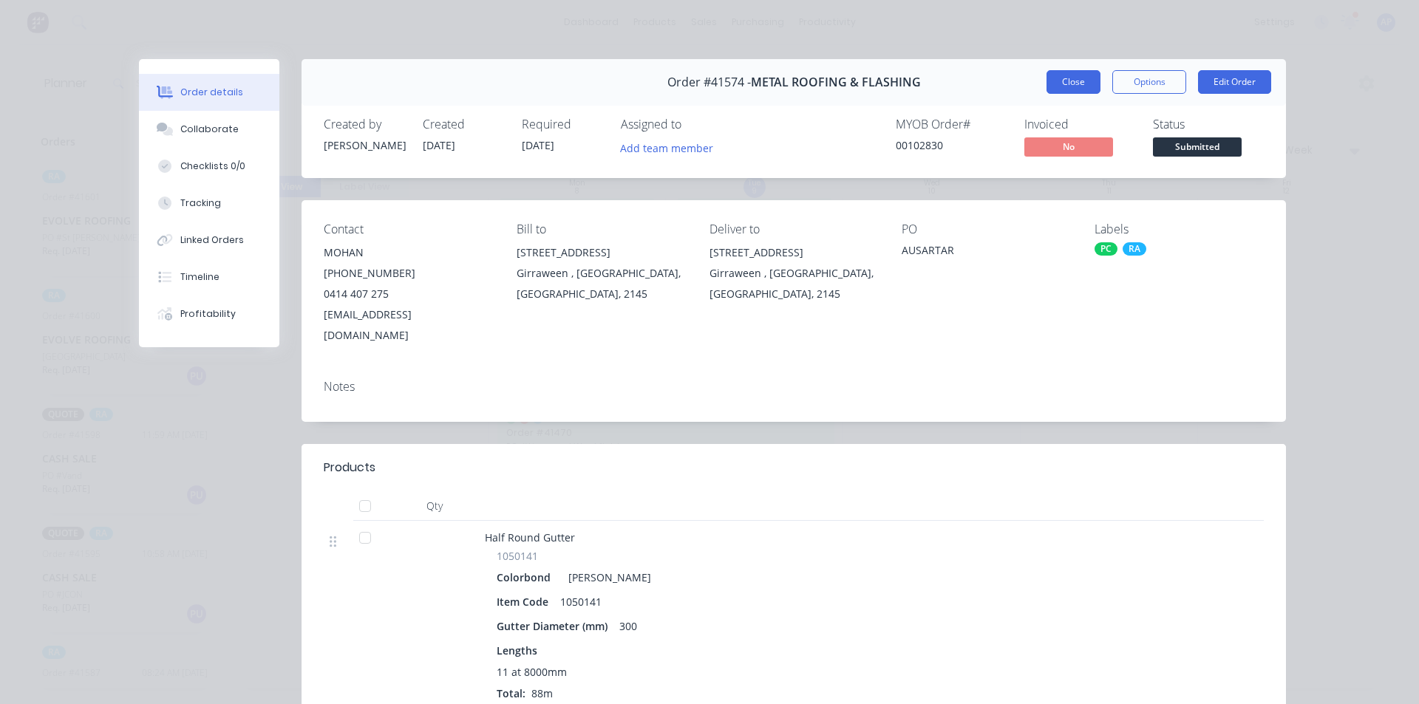
click at [1058, 79] on button "Close" at bounding box center [1073, 82] width 54 height 24
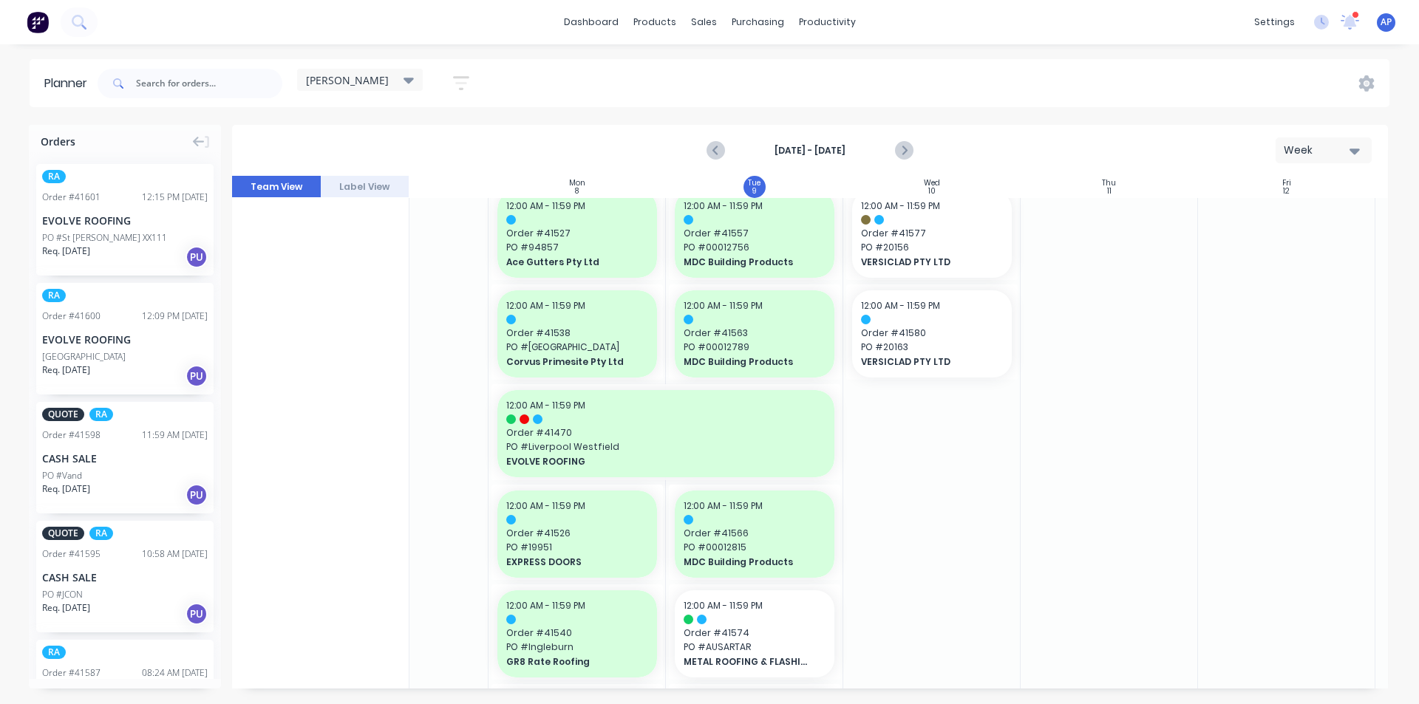
click at [1161, 562] on div at bounding box center [1109, 636] width 177 height 1910
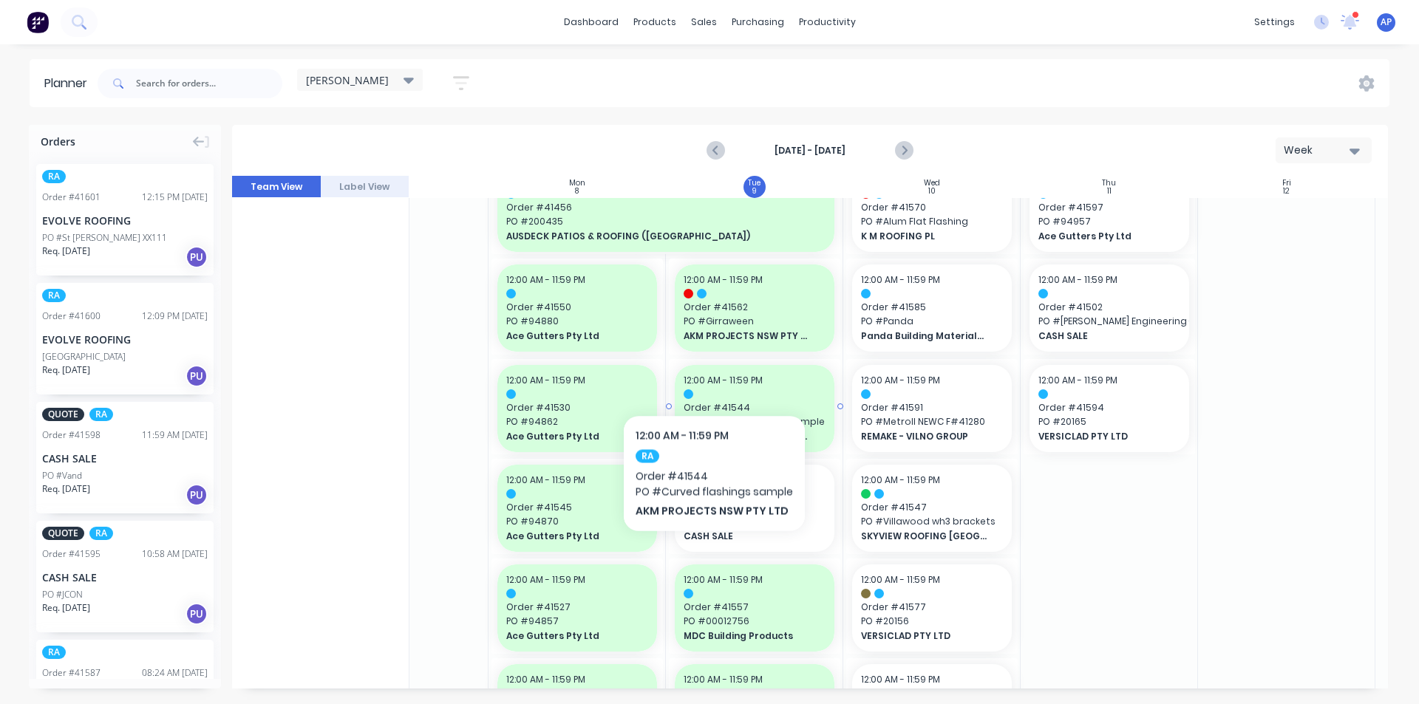
scroll to position [148, 98]
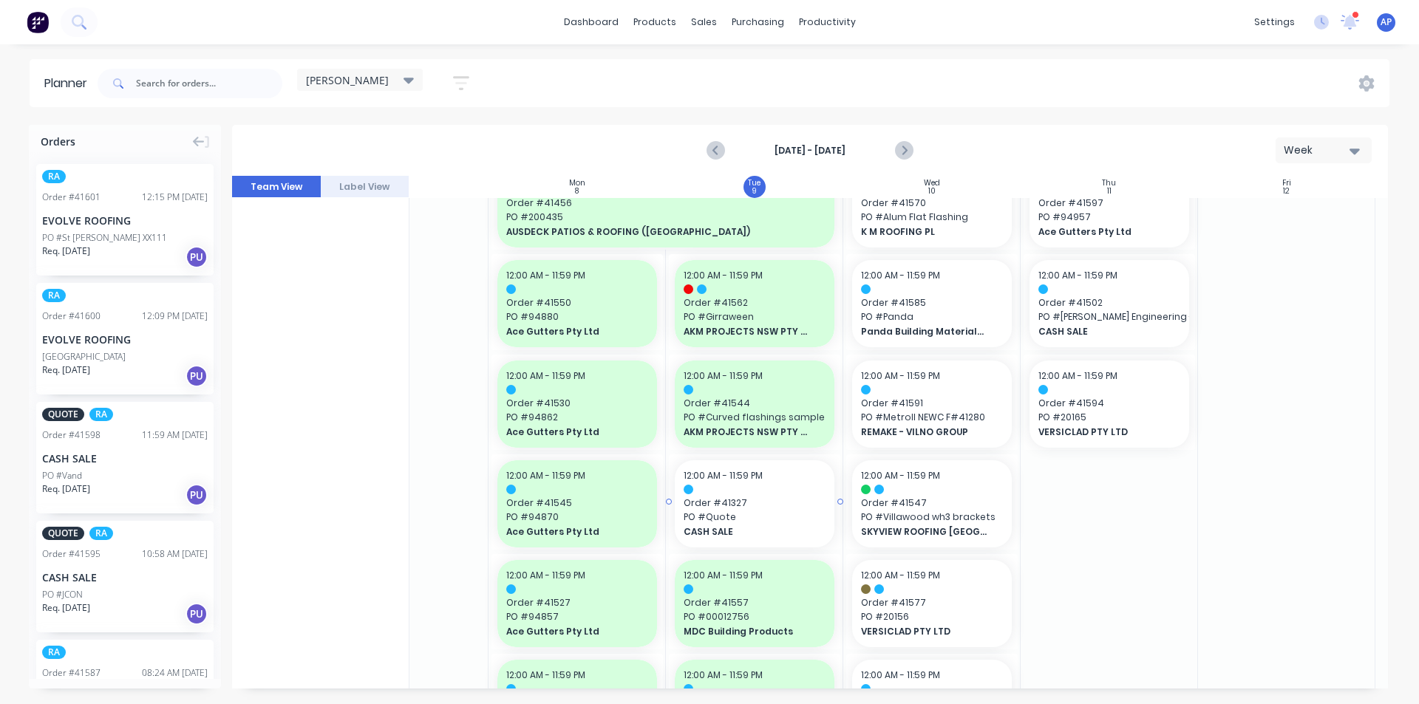
click at [806, 528] on span "CASH SALE" at bounding box center [748, 531] width 128 height 13
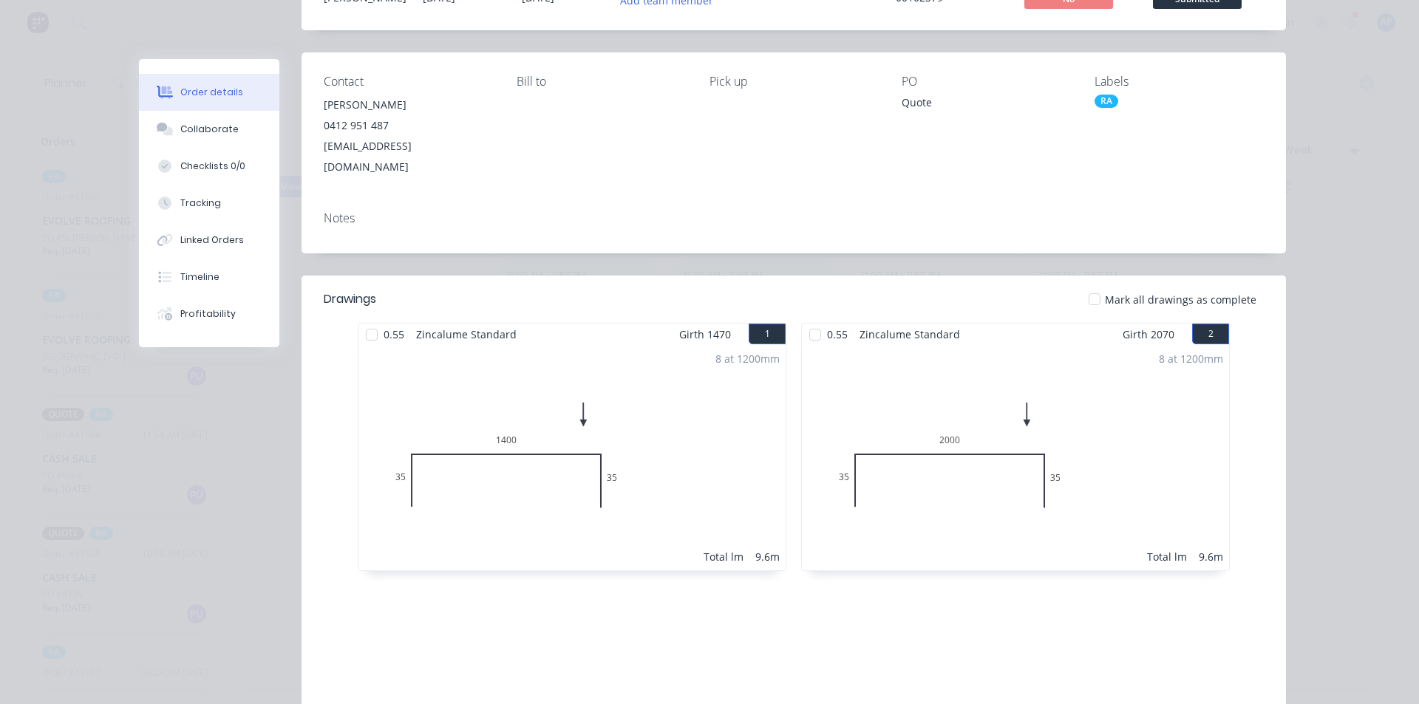
scroll to position [0, 0]
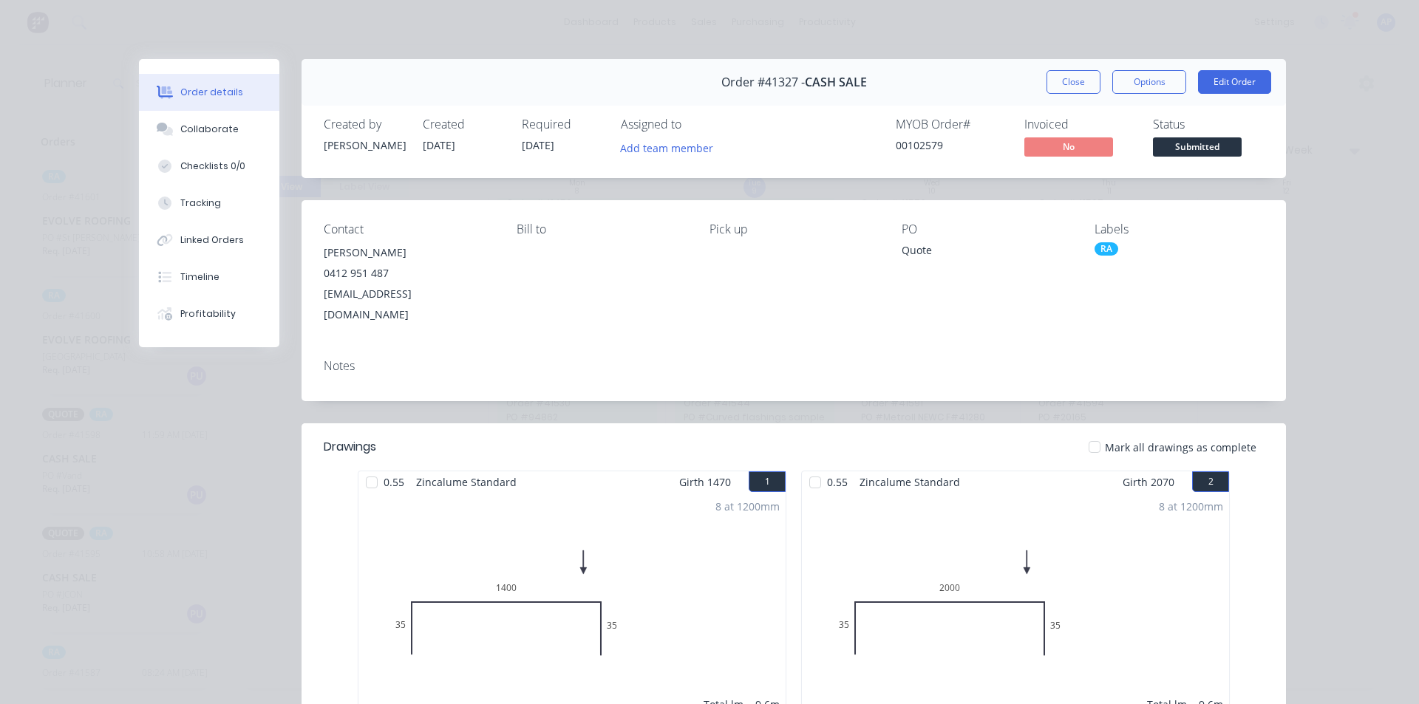
click at [1051, 60] on div "Order #41327 - CASH SALE Close Options Edit Order" at bounding box center [794, 82] width 984 height 47
click at [1063, 79] on button "Close" at bounding box center [1073, 82] width 54 height 24
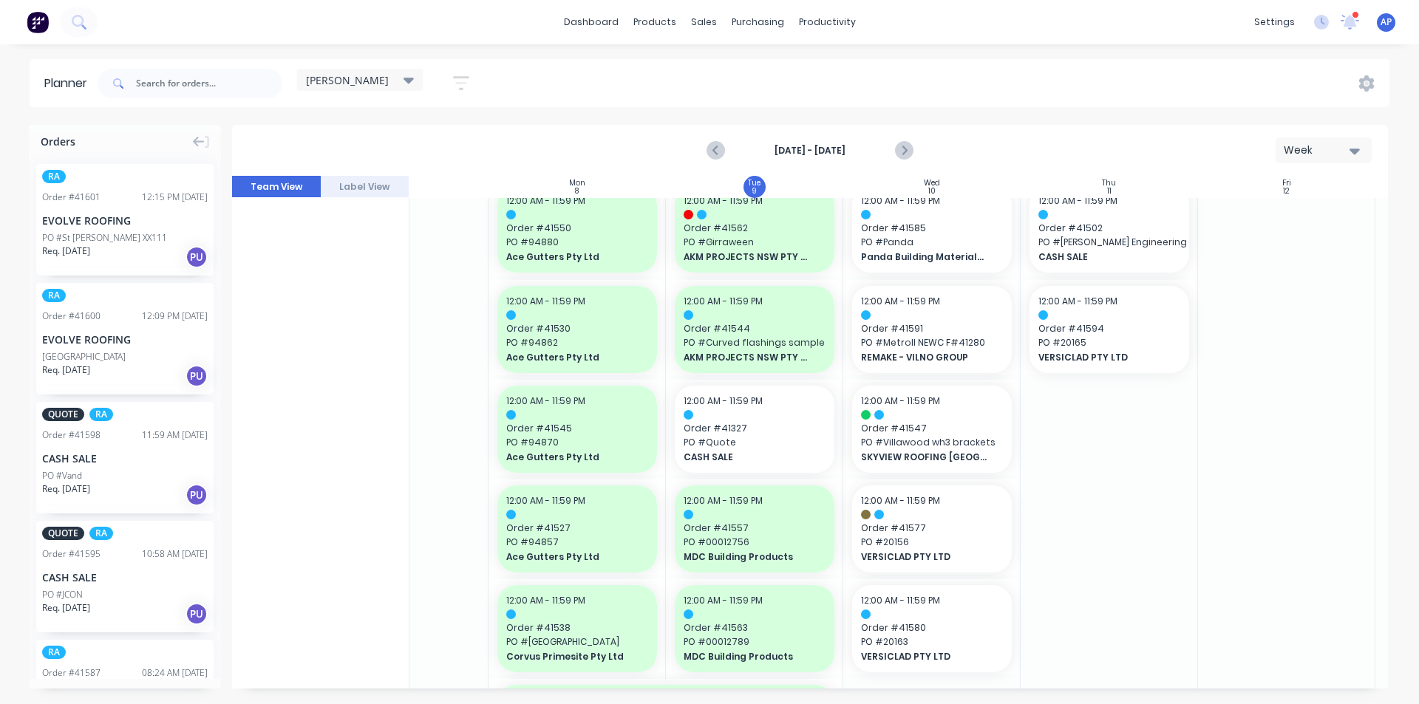
scroll to position [222, 98]
click at [967, 426] on span "Order # 41547" at bounding box center [932, 429] width 142 height 13
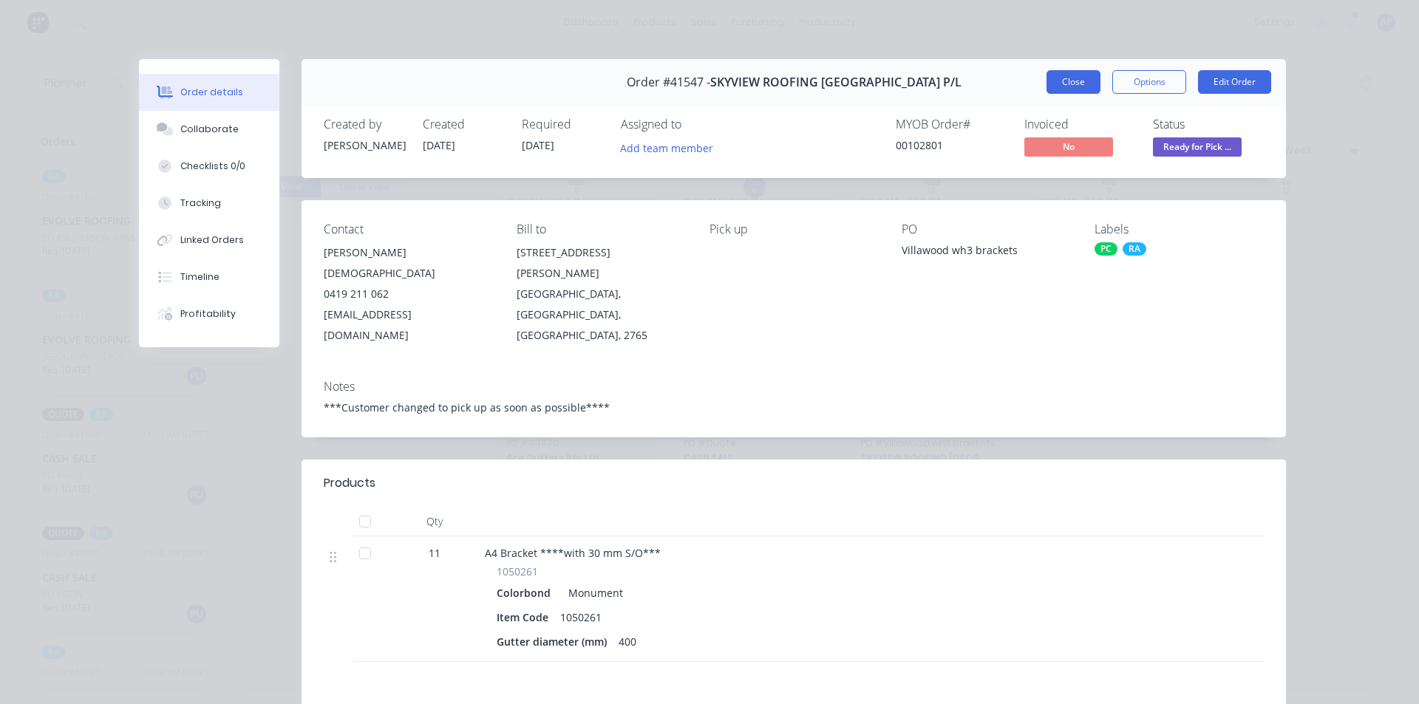
click at [1086, 91] on button "Close" at bounding box center [1073, 82] width 54 height 24
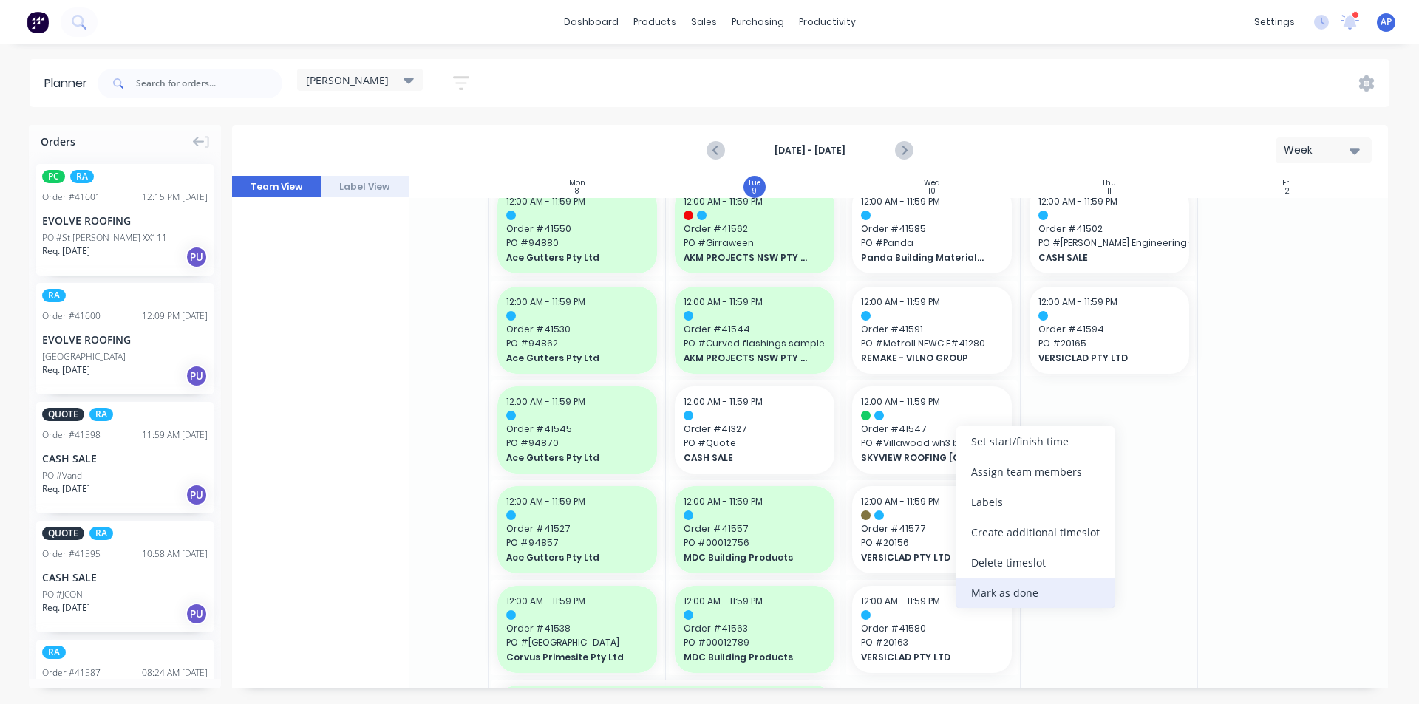
click at [1001, 588] on div "Mark as done" at bounding box center [1035, 593] width 158 height 30
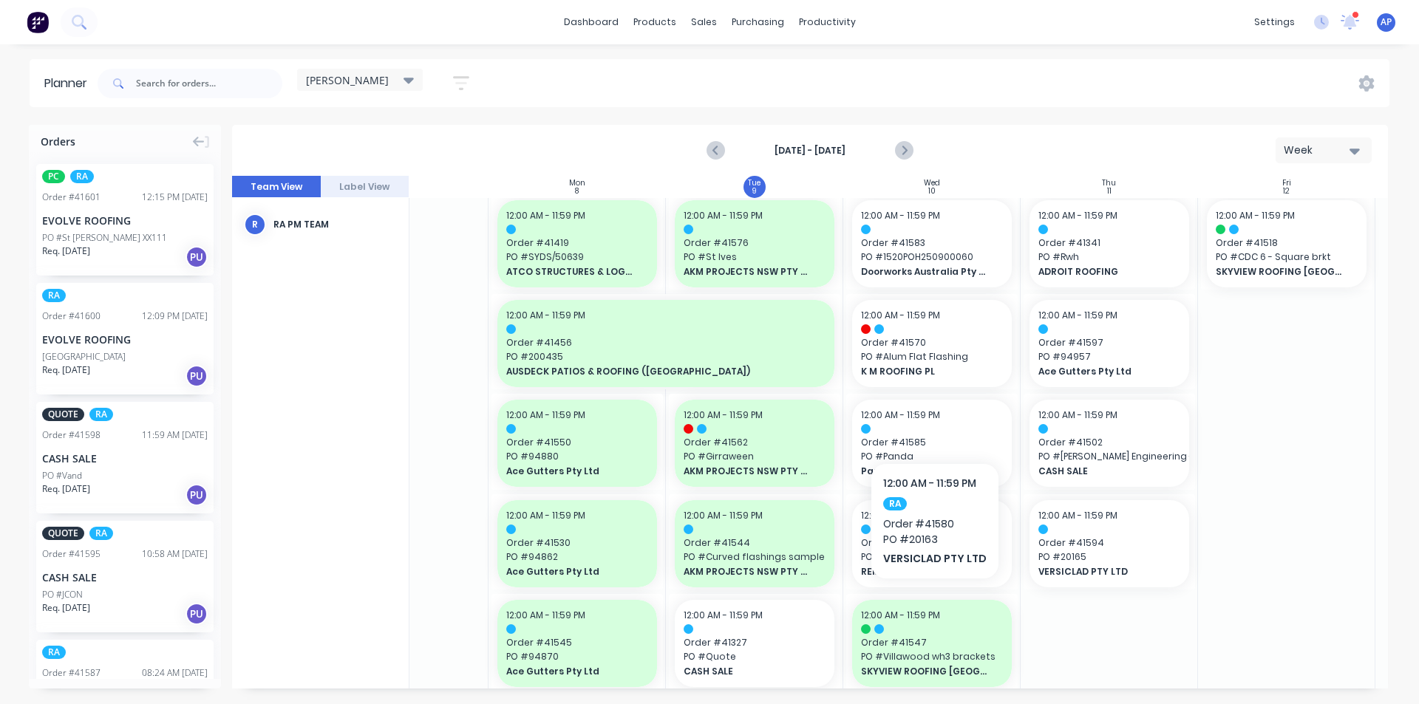
scroll to position [0, 98]
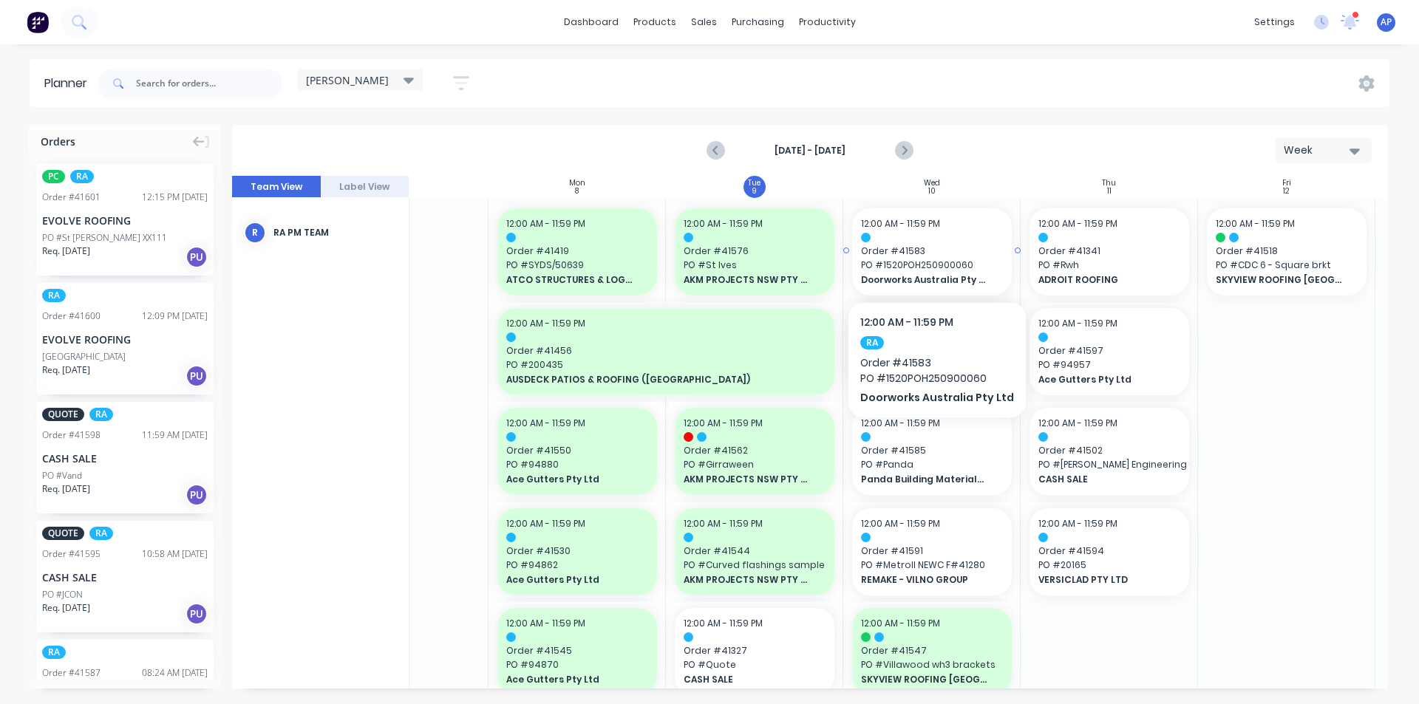
click at [925, 258] on div "12:00 AM - 11:59 PM Order # 41583 PO # 1520POH250900060 Doorworks Australia Pty…" at bounding box center [932, 251] width 160 height 87
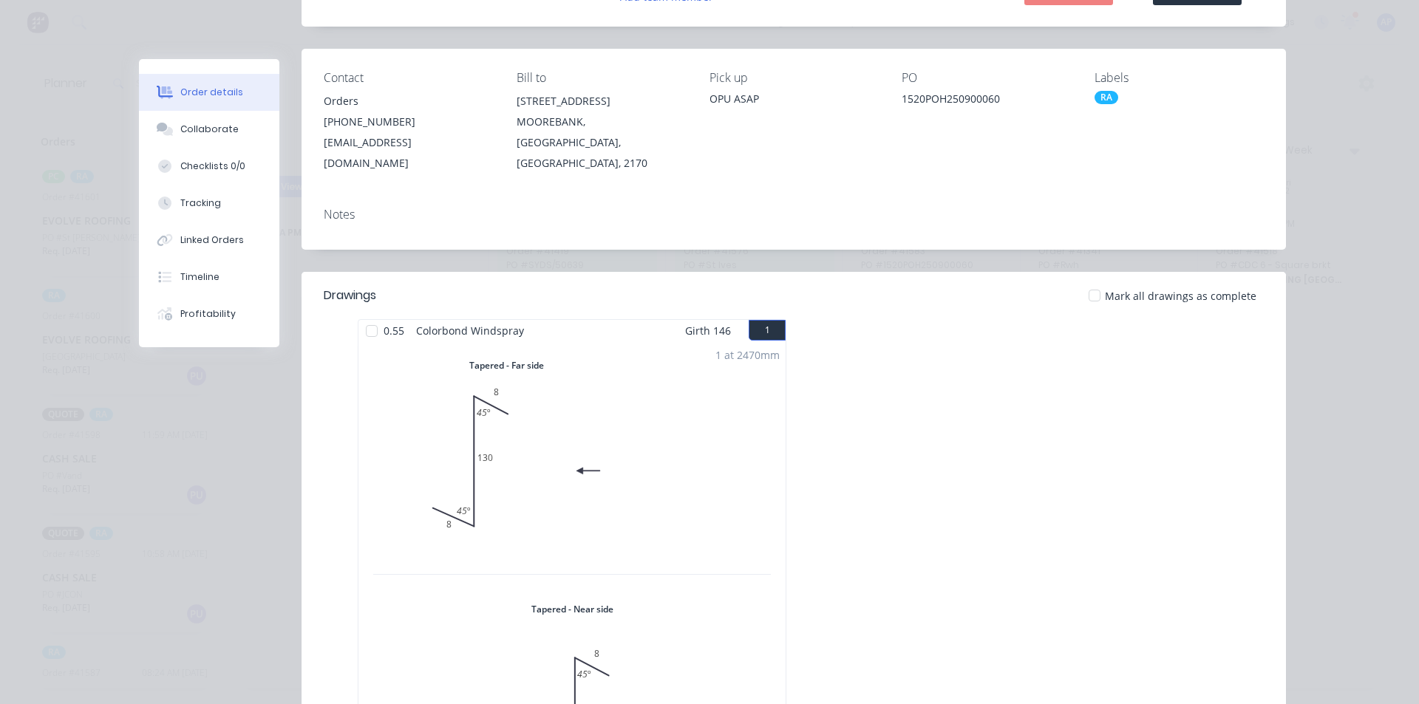
scroll to position [74, 0]
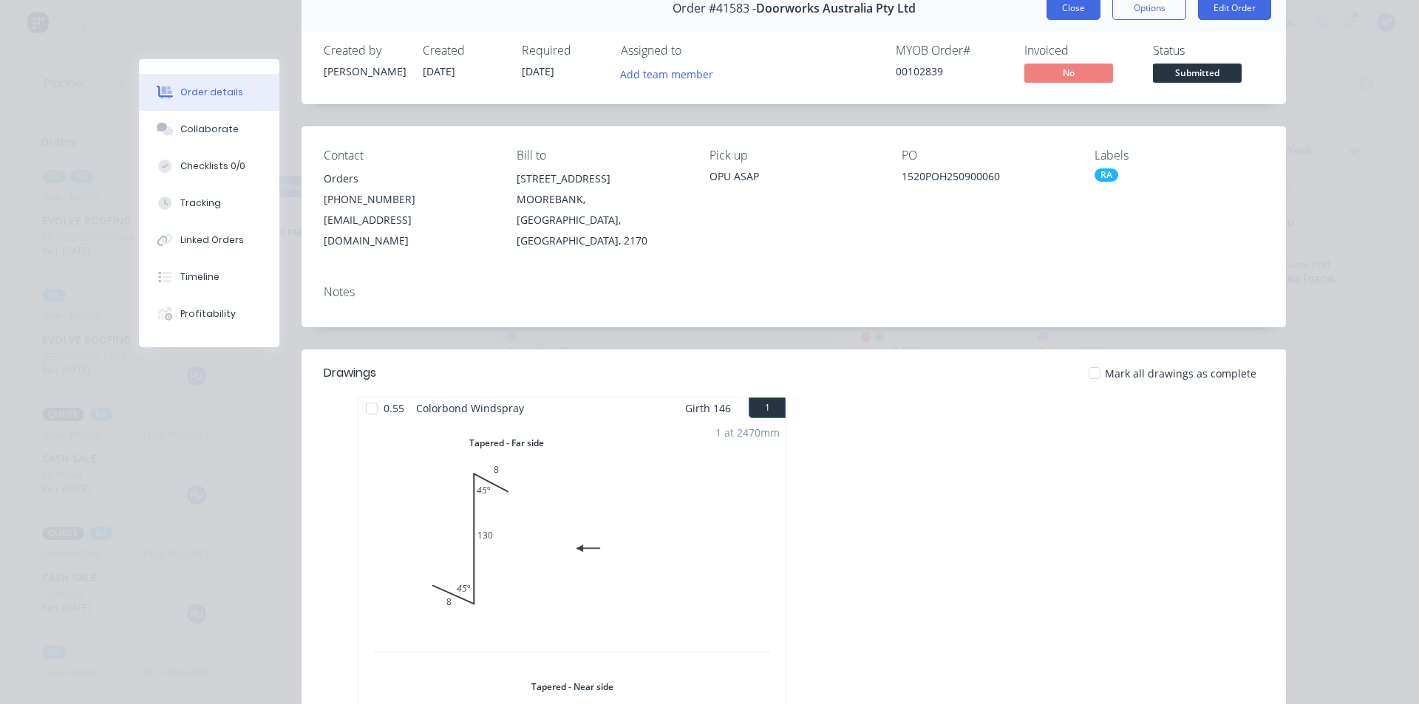
click at [1064, 10] on button "Close" at bounding box center [1073, 8] width 54 height 24
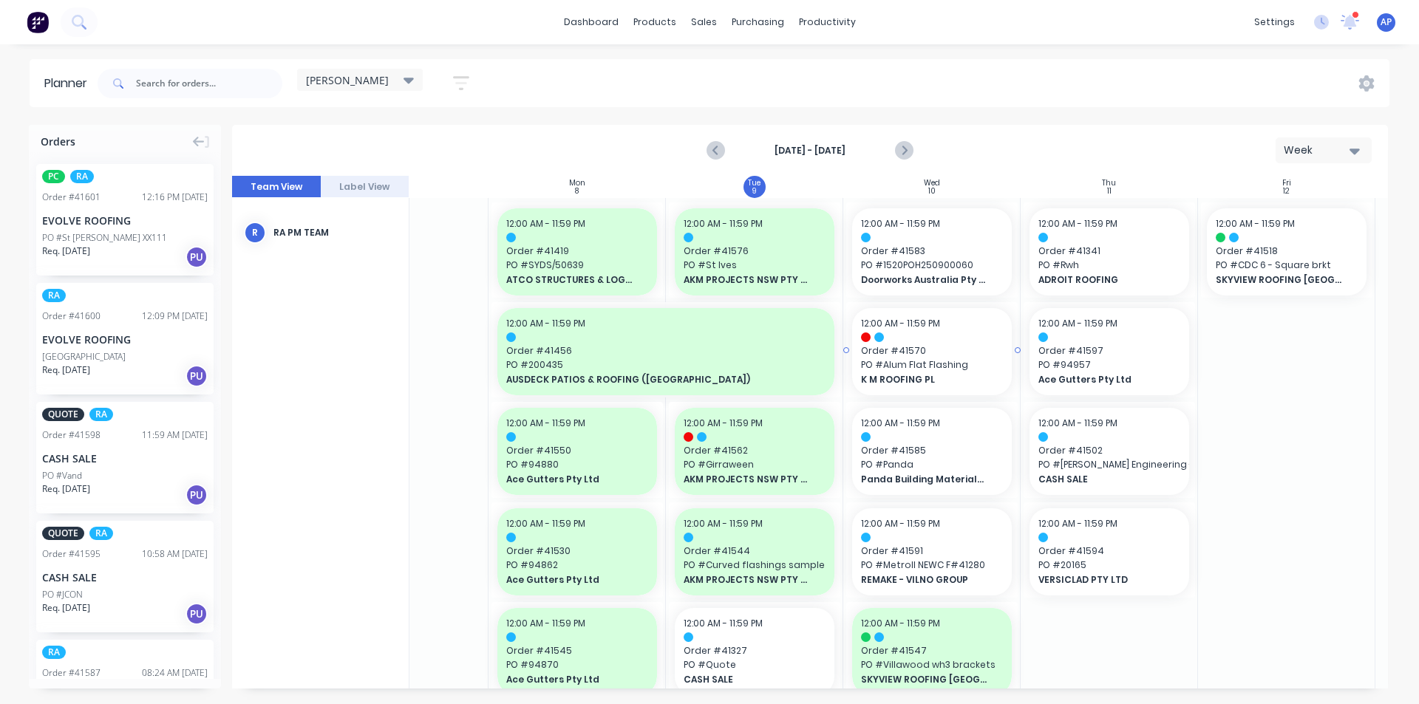
click at [891, 350] on span "Order # 41570" at bounding box center [932, 350] width 142 height 13
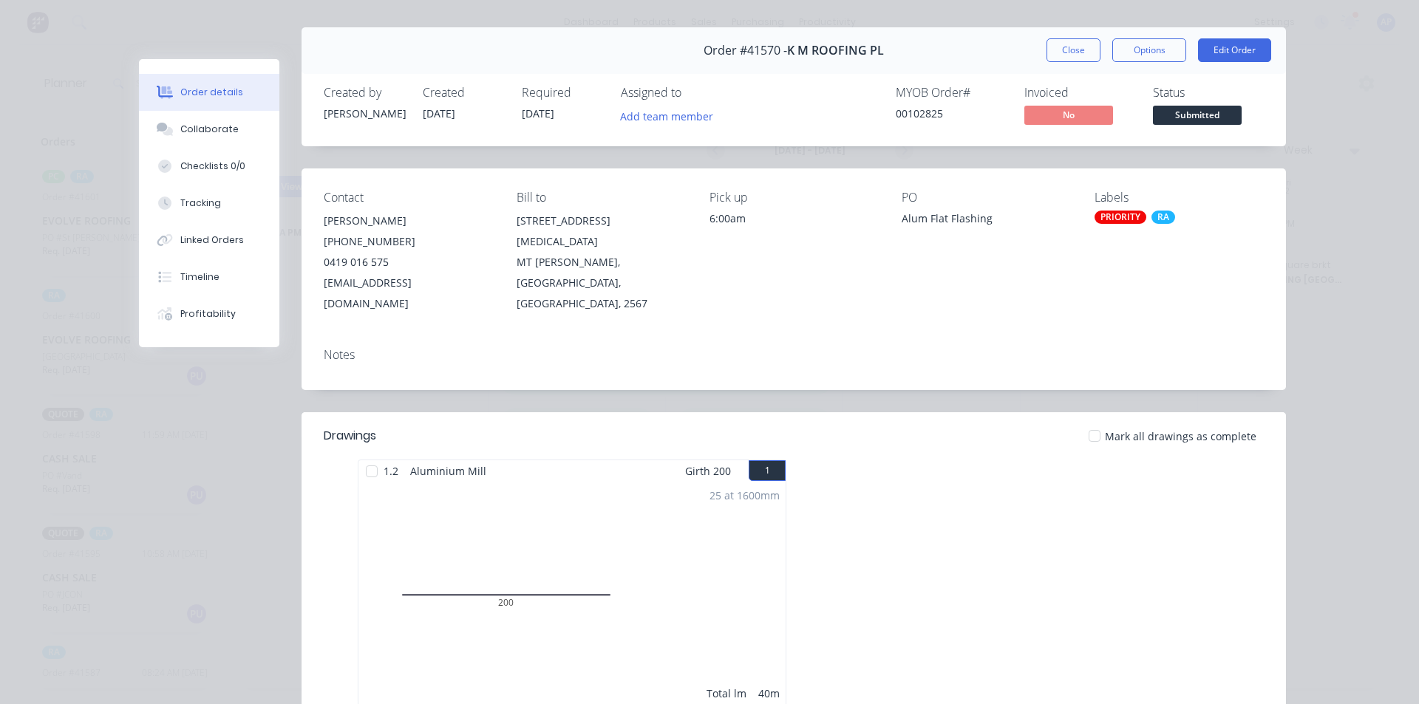
scroll to position [0, 0]
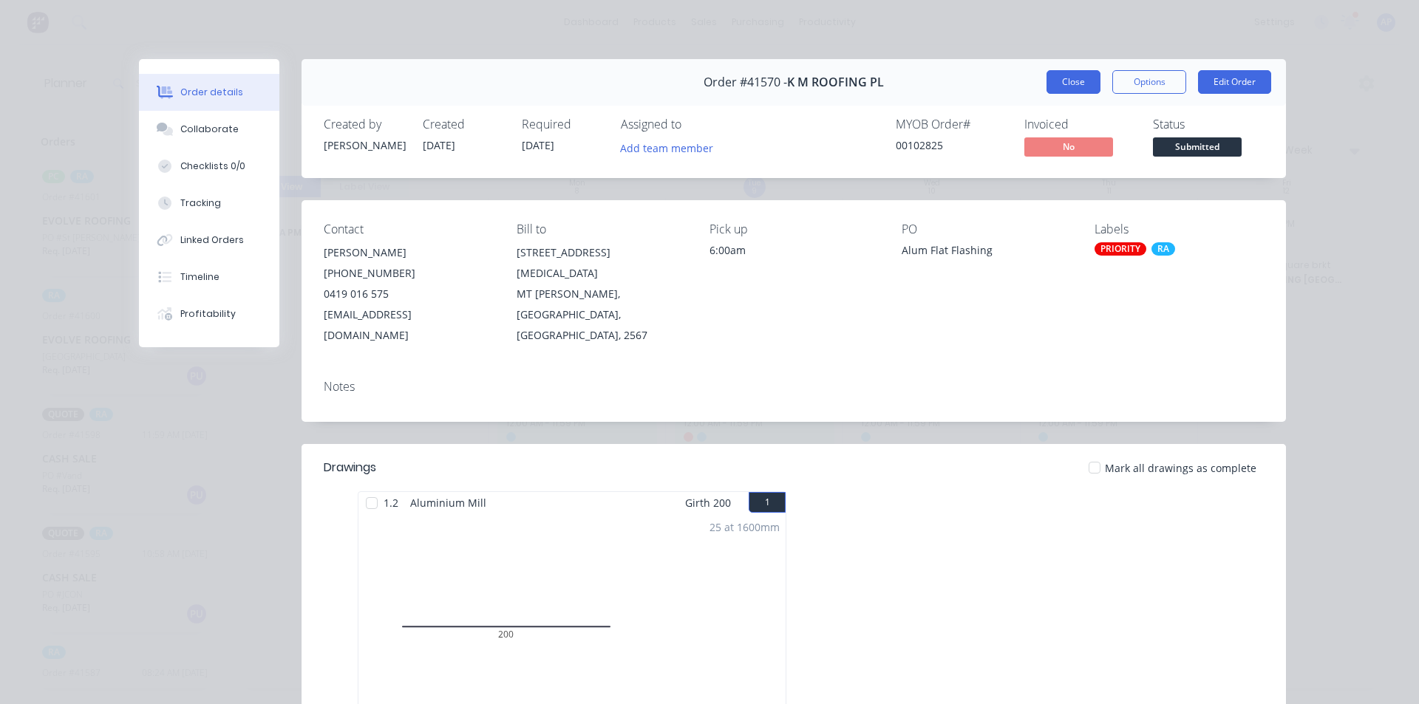
click at [1054, 81] on button "Close" at bounding box center [1073, 82] width 54 height 24
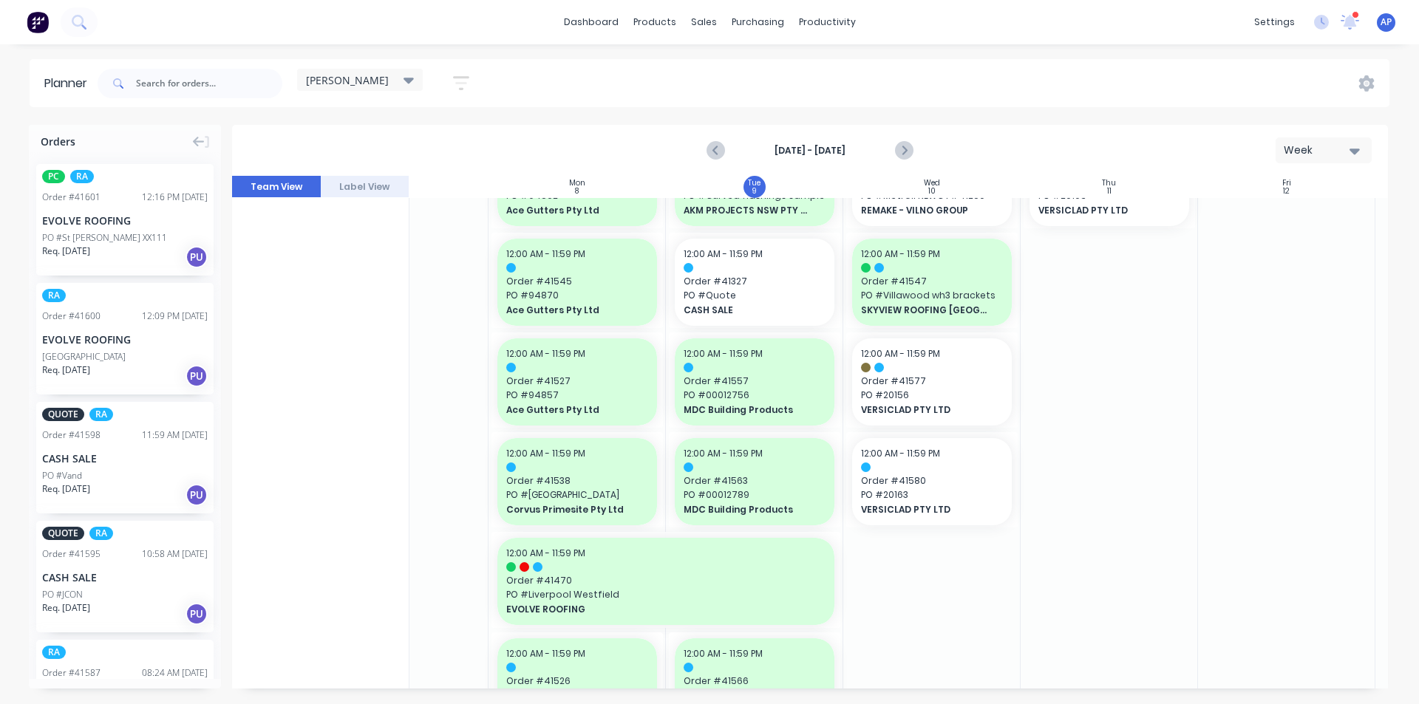
scroll to position [0, 98]
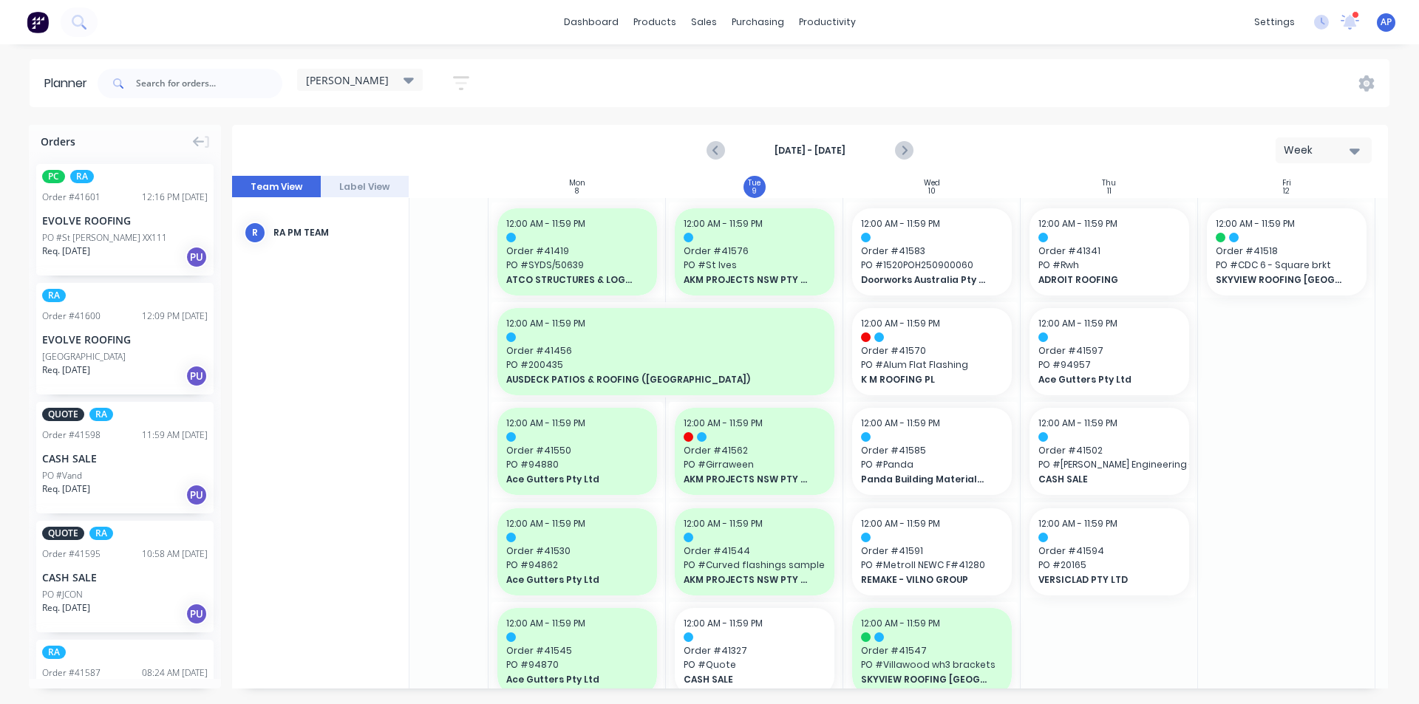
click at [152, 253] on div "Req. [DATE] PU" at bounding box center [125, 257] width 166 height 25
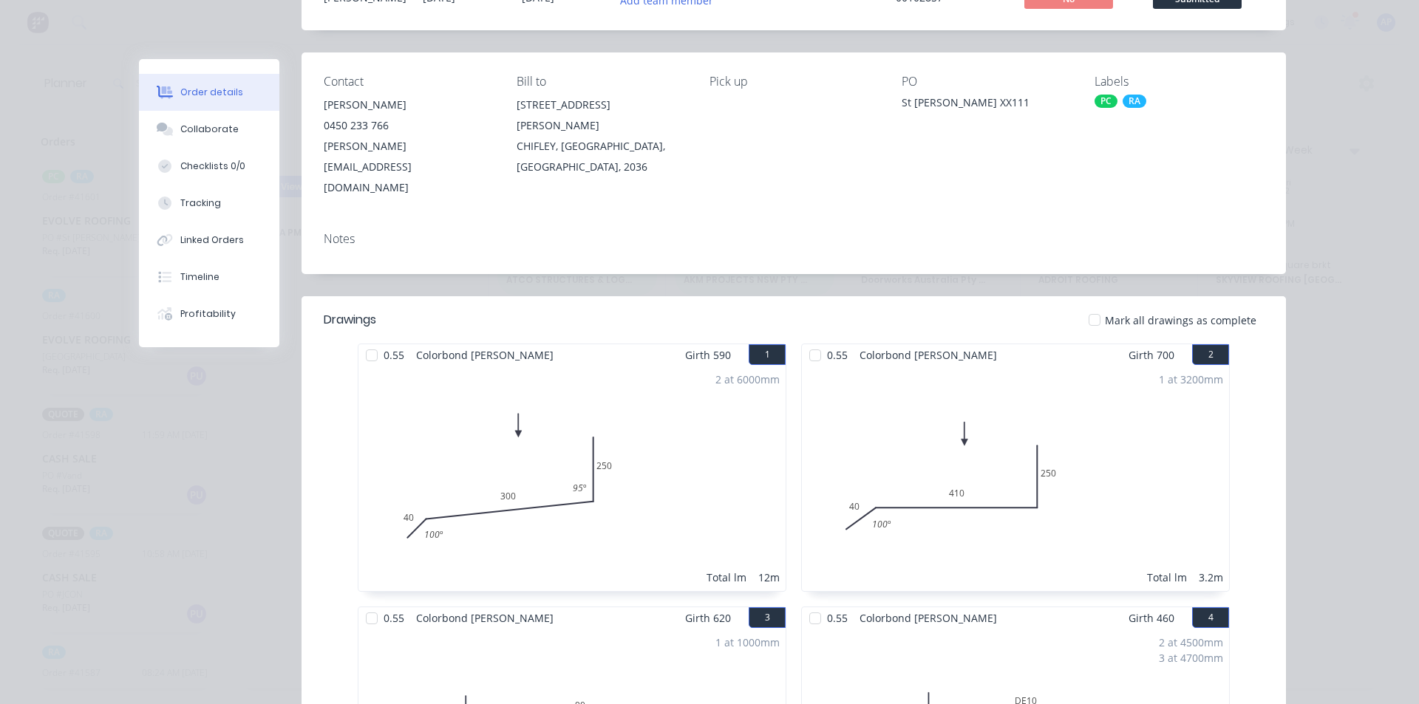
scroll to position [0, 0]
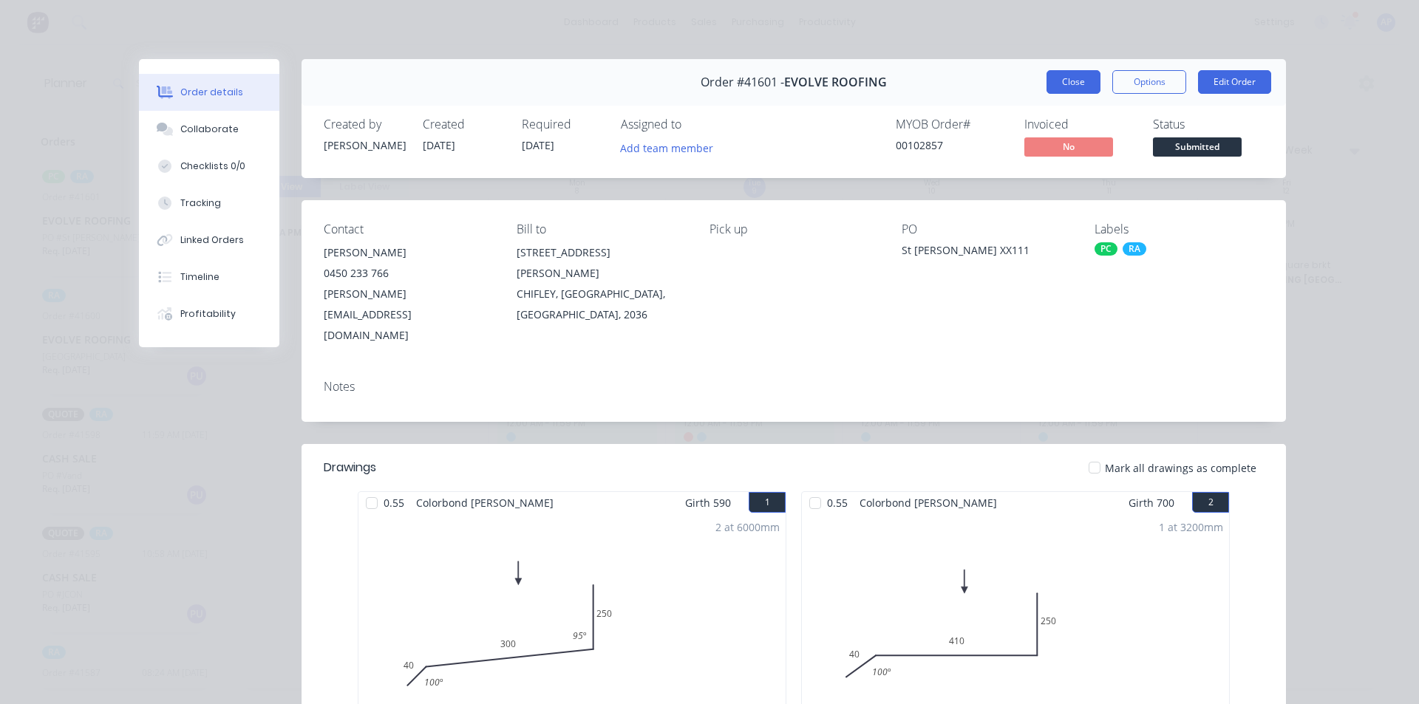
click at [1057, 81] on button "Close" at bounding box center [1073, 82] width 54 height 24
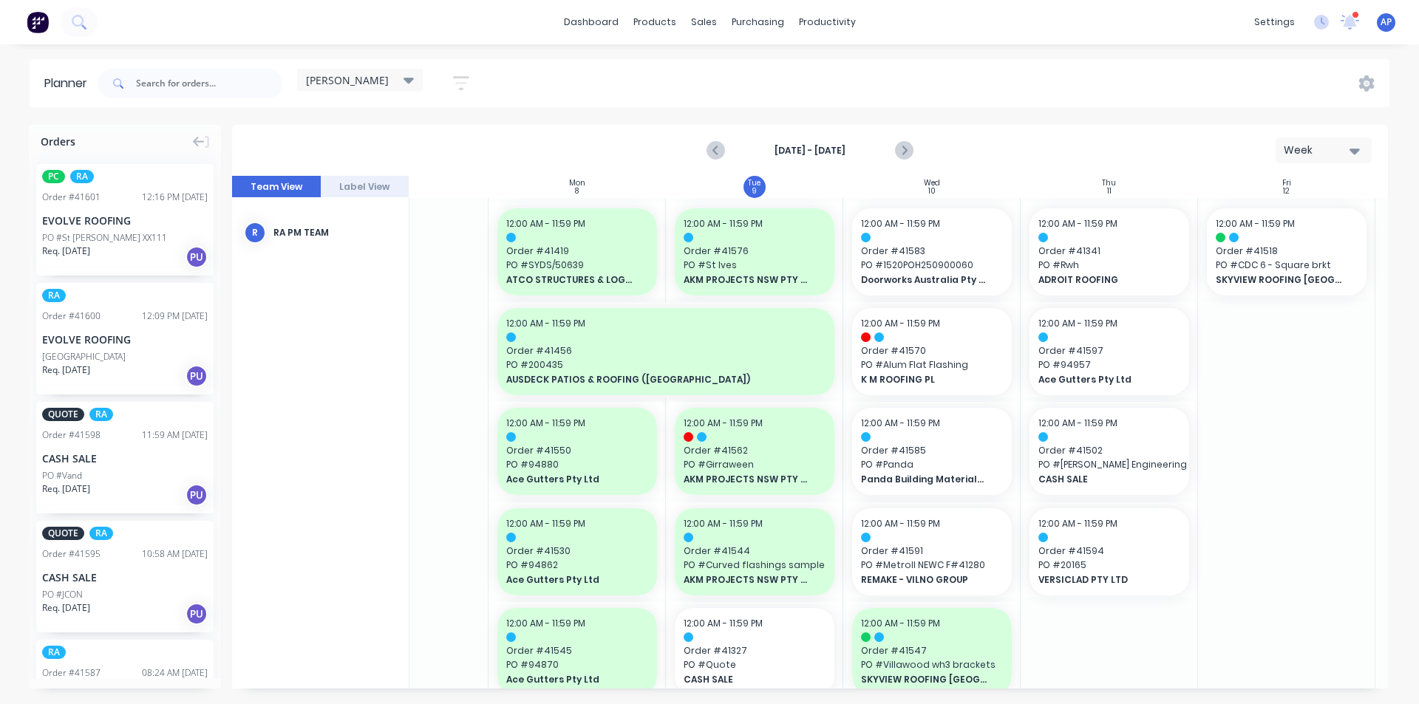
click at [174, 304] on div "RA Order # 41600 12:09 PM [DATE] EVOLVE ROOFING PO #[GEOGRAPHIC_DATA] Req. [DAT…" at bounding box center [124, 339] width 177 height 112
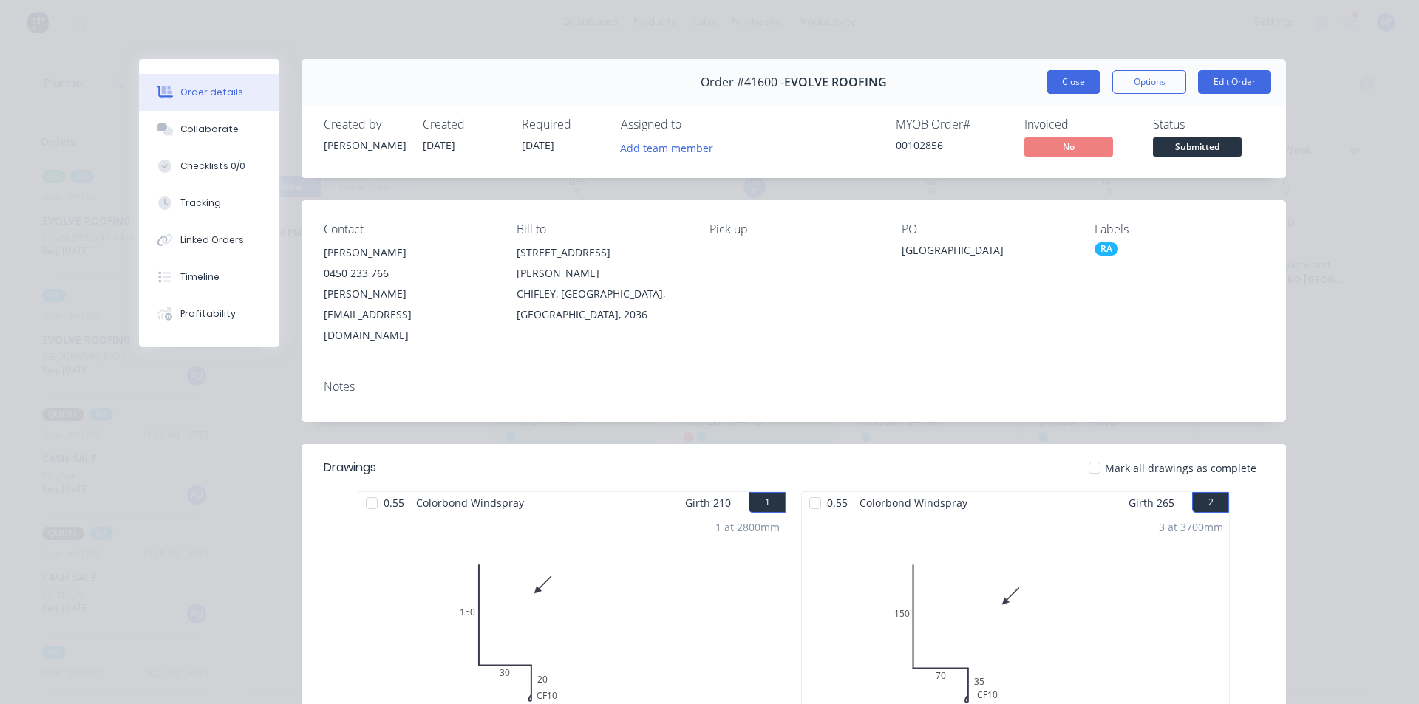
click at [1079, 79] on button "Close" at bounding box center [1073, 82] width 54 height 24
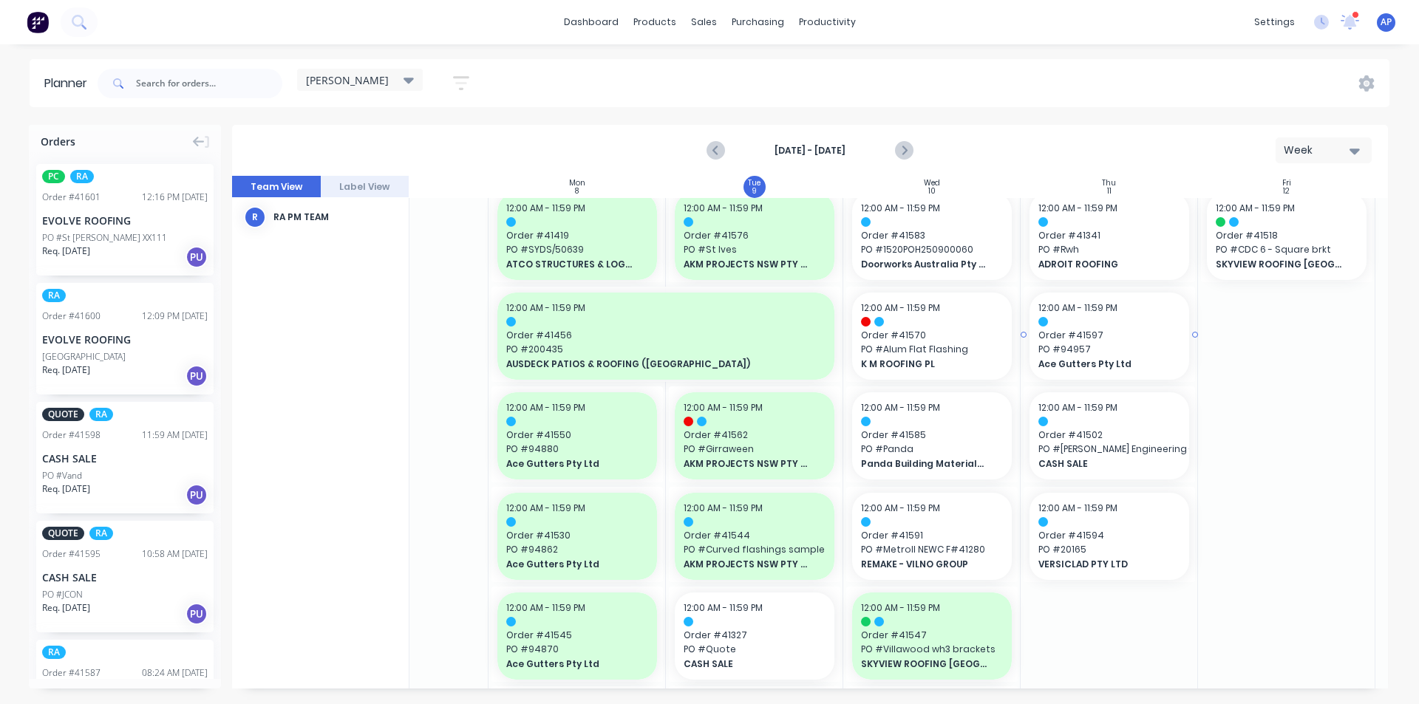
scroll to position [0, 98]
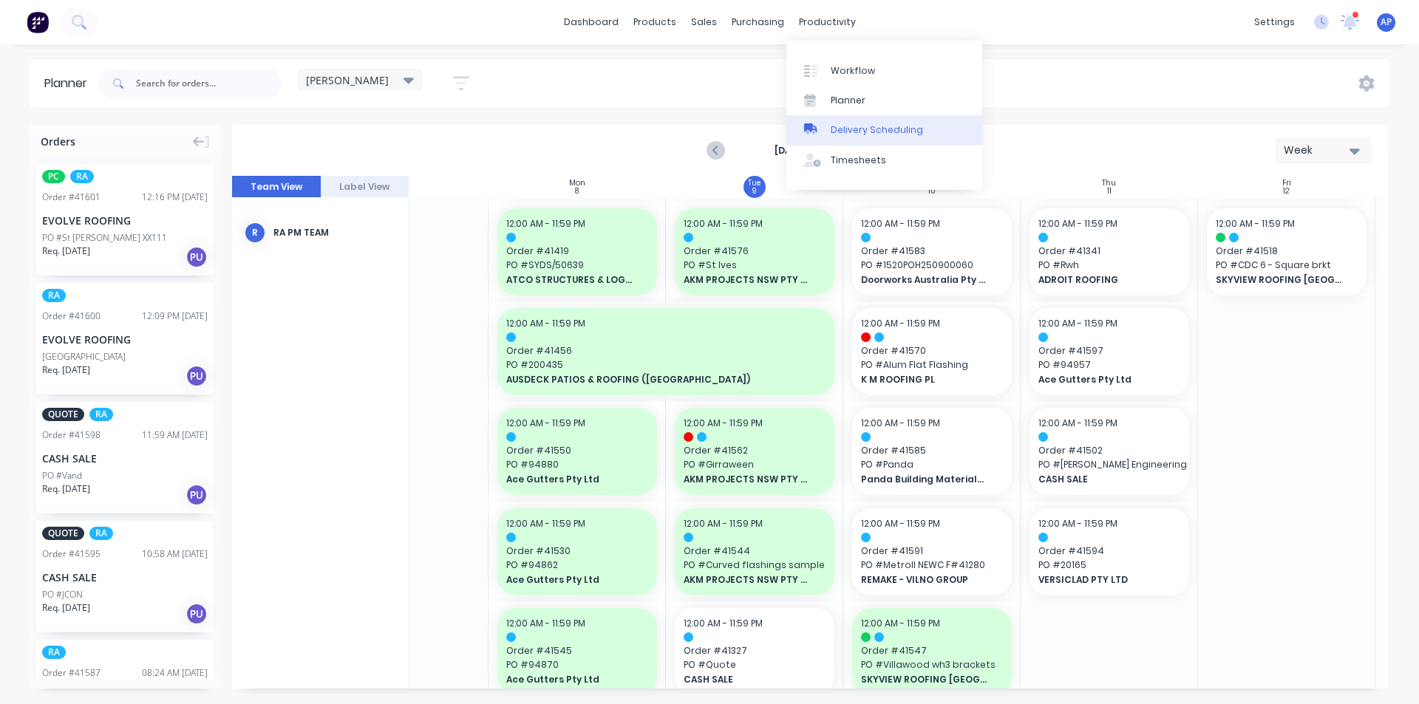
click at [906, 133] on div "Delivery Scheduling" at bounding box center [877, 129] width 92 height 13
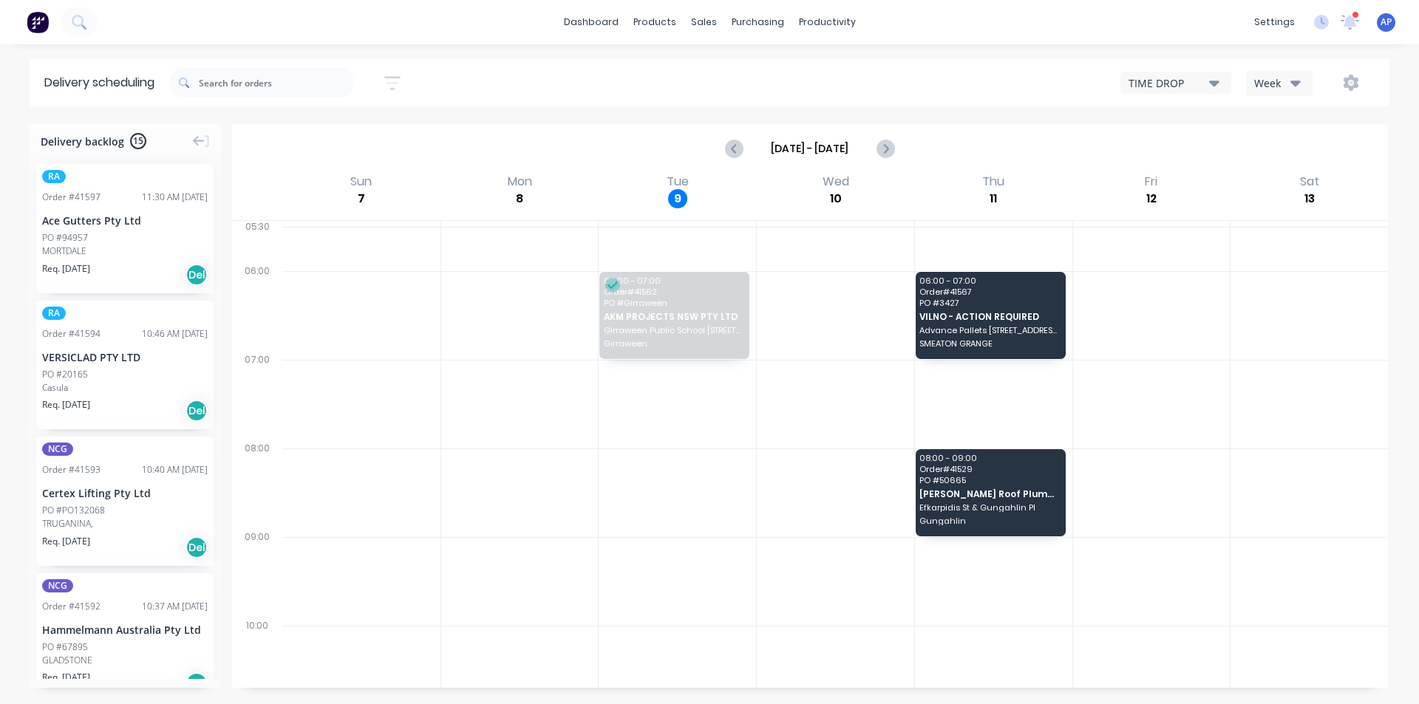
click at [1298, 73] on button "Week" at bounding box center [1279, 83] width 67 height 26
click at [1284, 154] on div "Vehicle" at bounding box center [1320, 152] width 146 height 30
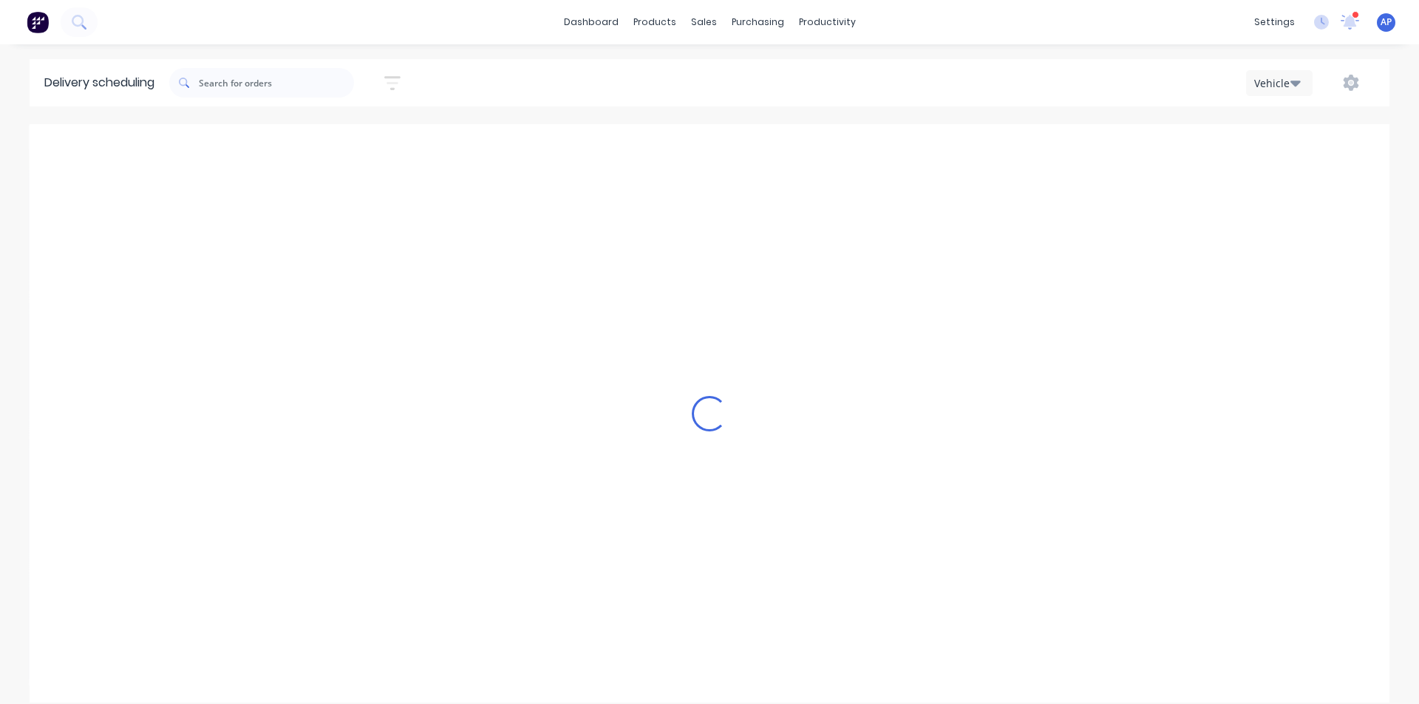
scroll to position [0, 1]
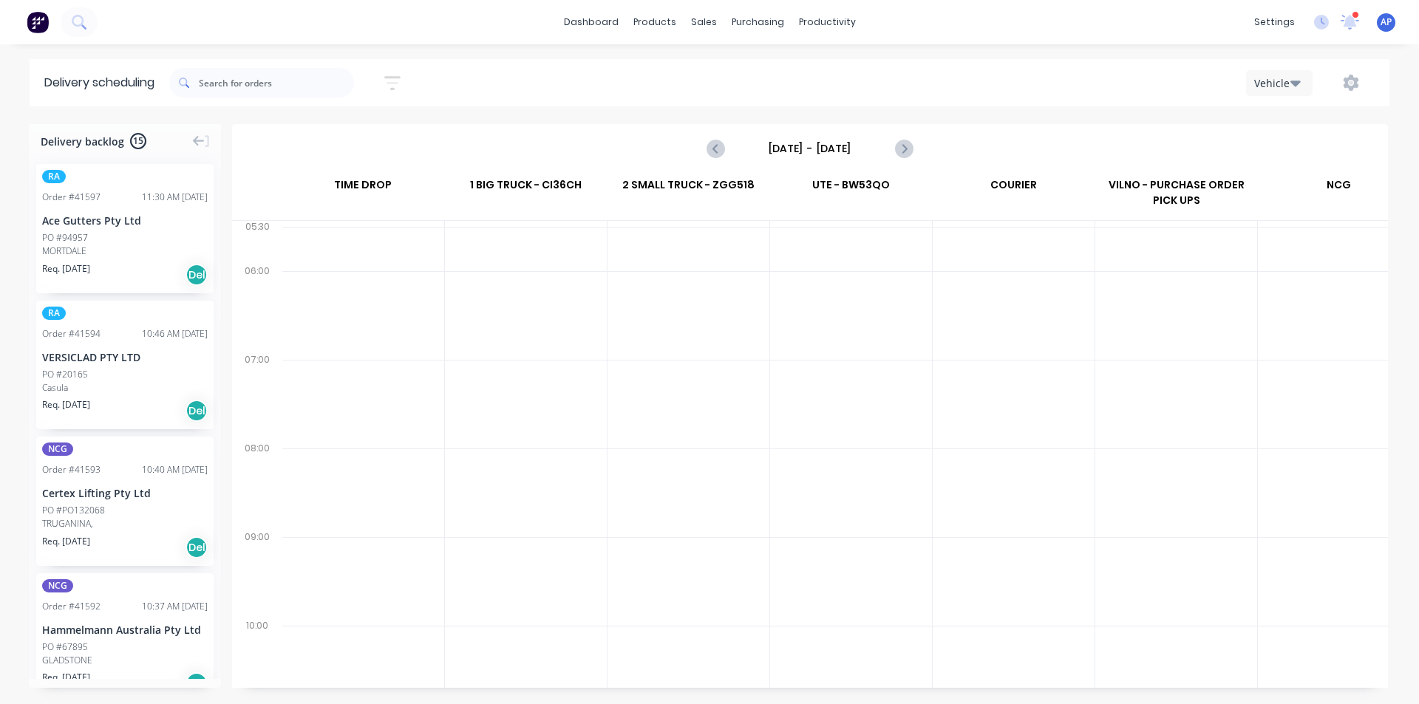
click at [830, 158] on input "[DATE] - [DATE]" at bounding box center [810, 148] width 146 height 22
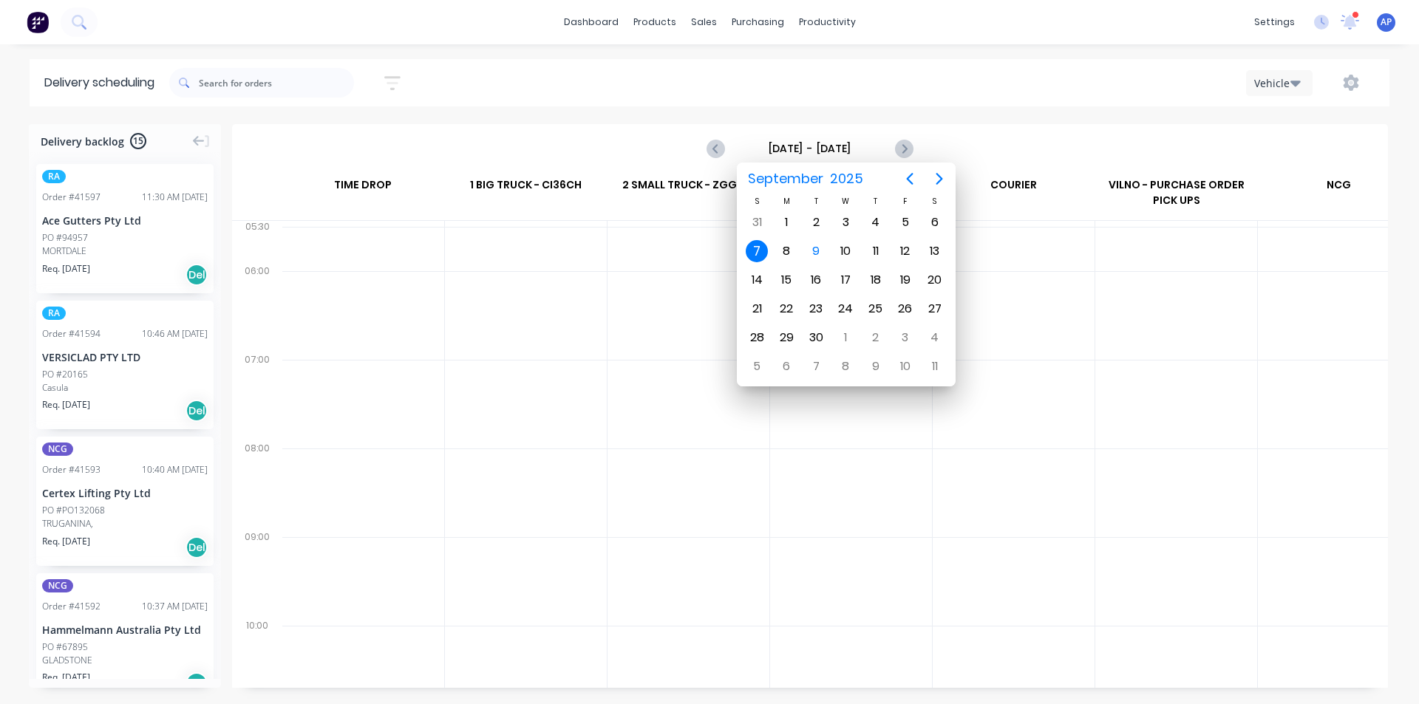
click at [829, 152] on input "[DATE] - [DATE]" at bounding box center [810, 148] width 146 height 22
click at [822, 255] on div "9" at bounding box center [816, 251] width 22 height 22
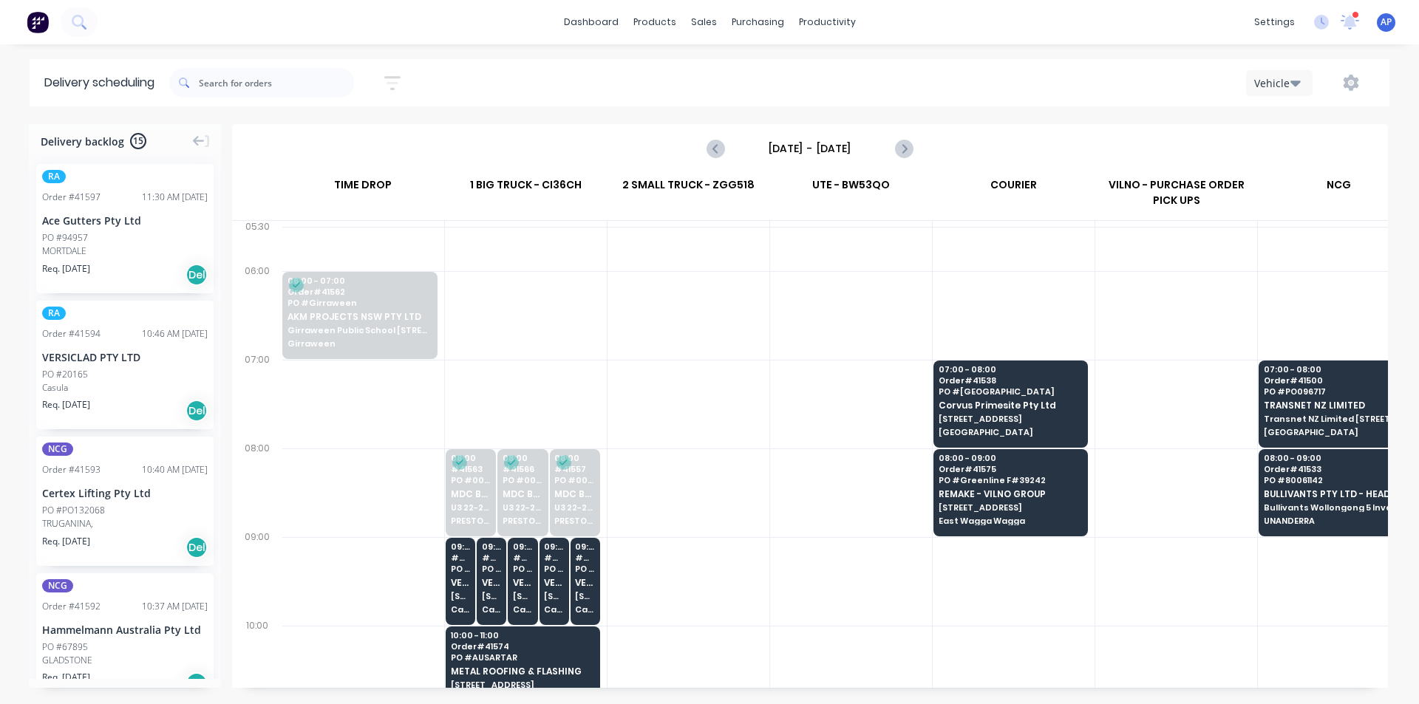
drag, startPoint x: 983, startPoint y: 111, endPoint x: 977, endPoint y: 132, distance: 21.5
click at [983, 111] on div "Delivery scheduling Sort by Most recent Created date Required date Order number…" at bounding box center [709, 381] width 1419 height 645
click at [916, 147] on button "Next page" at bounding box center [903, 149] width 30 height 30
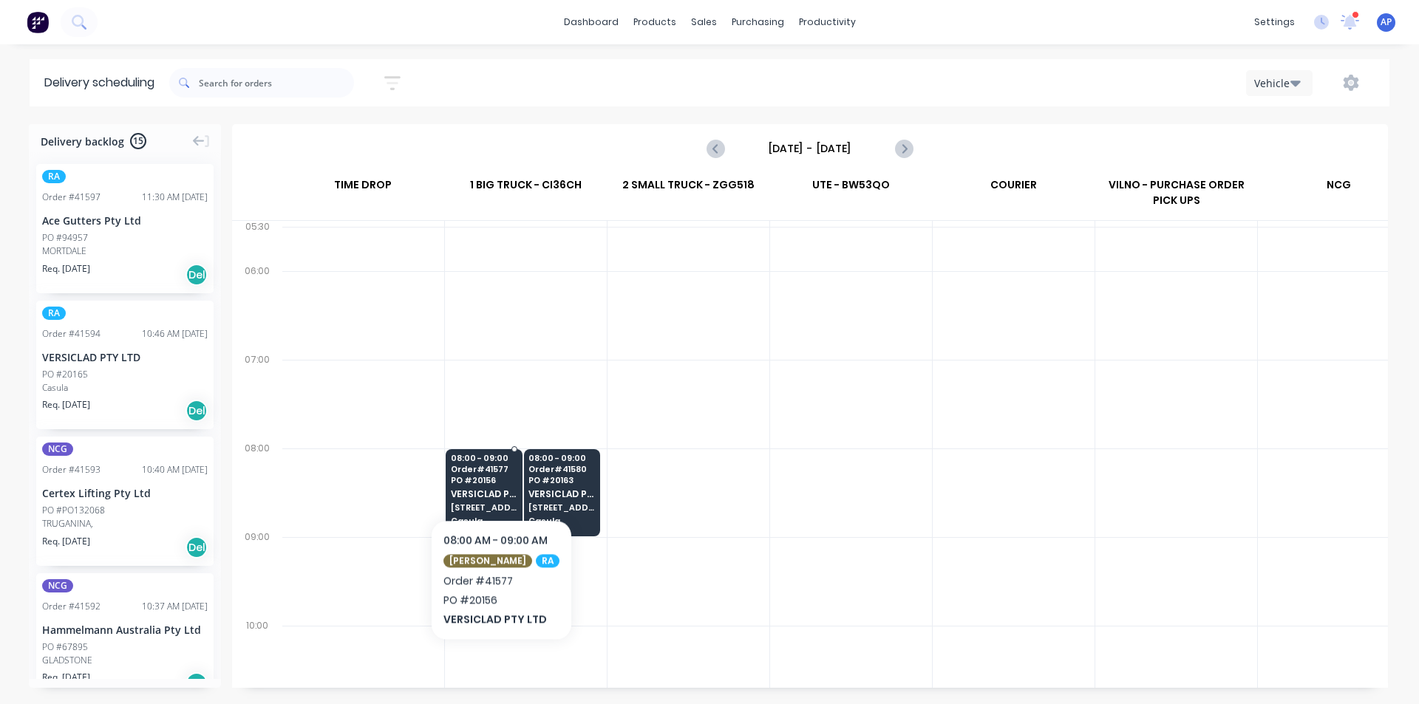
click at [495, 474] on div "08:00 - 09:00 Order # 41577 PO # 20156 VERSICLAD PTY LTD [STREET_ADDRESS]" at bounding box center [483, 490] width 75 height 83
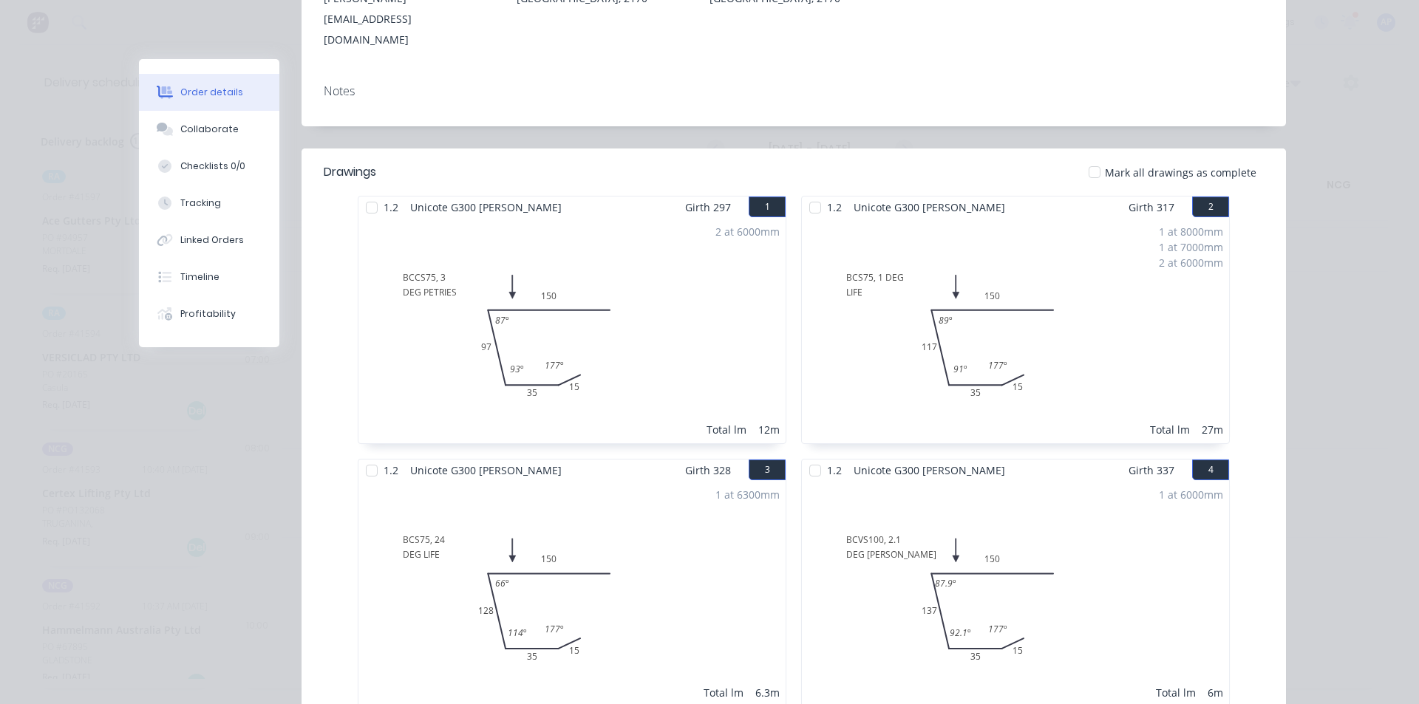
scroll to position [0, 0]
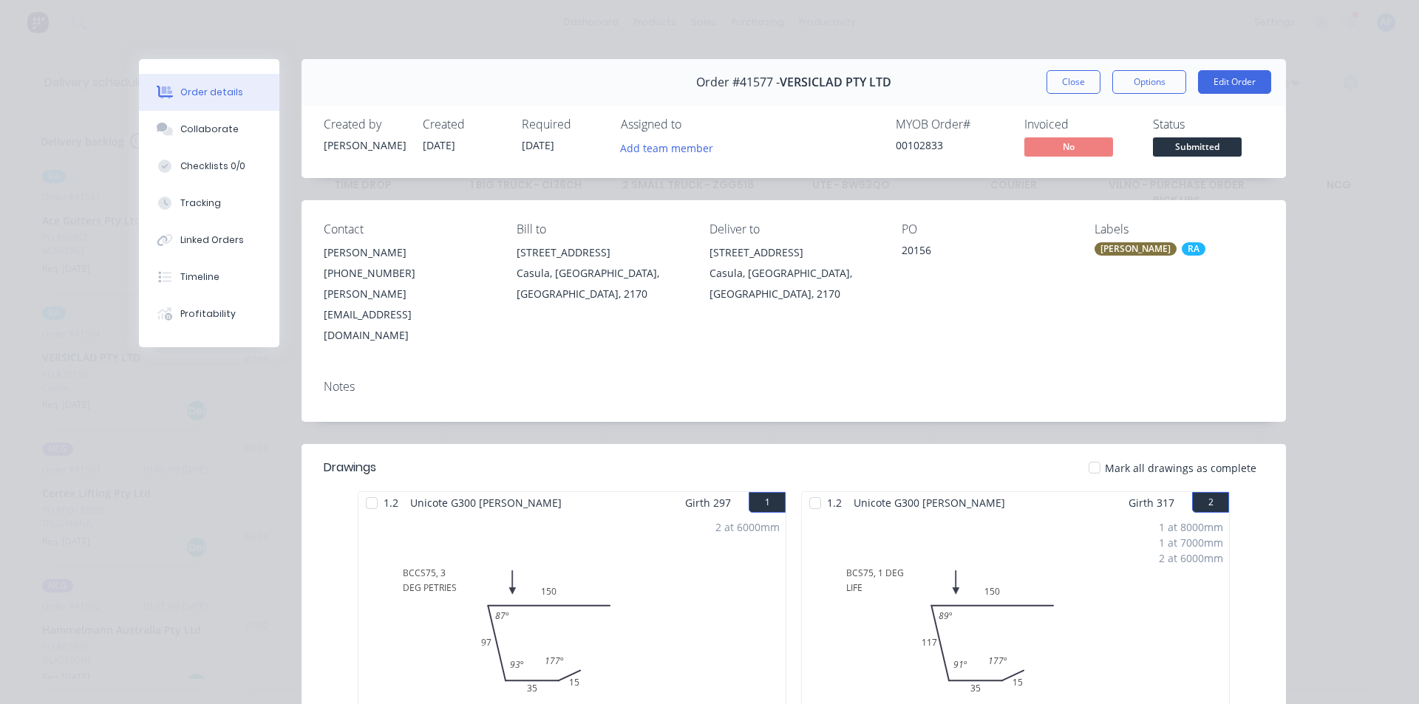
click at [1075, 66] on div "Order #41577 - VERSICLAD PTY LTD Close Options Edit Order" at bounding box center [794, 82] width 984 height 47
click at [1073, 74] on button "Close" at bounding box center [1073, 82] width 54 height 24
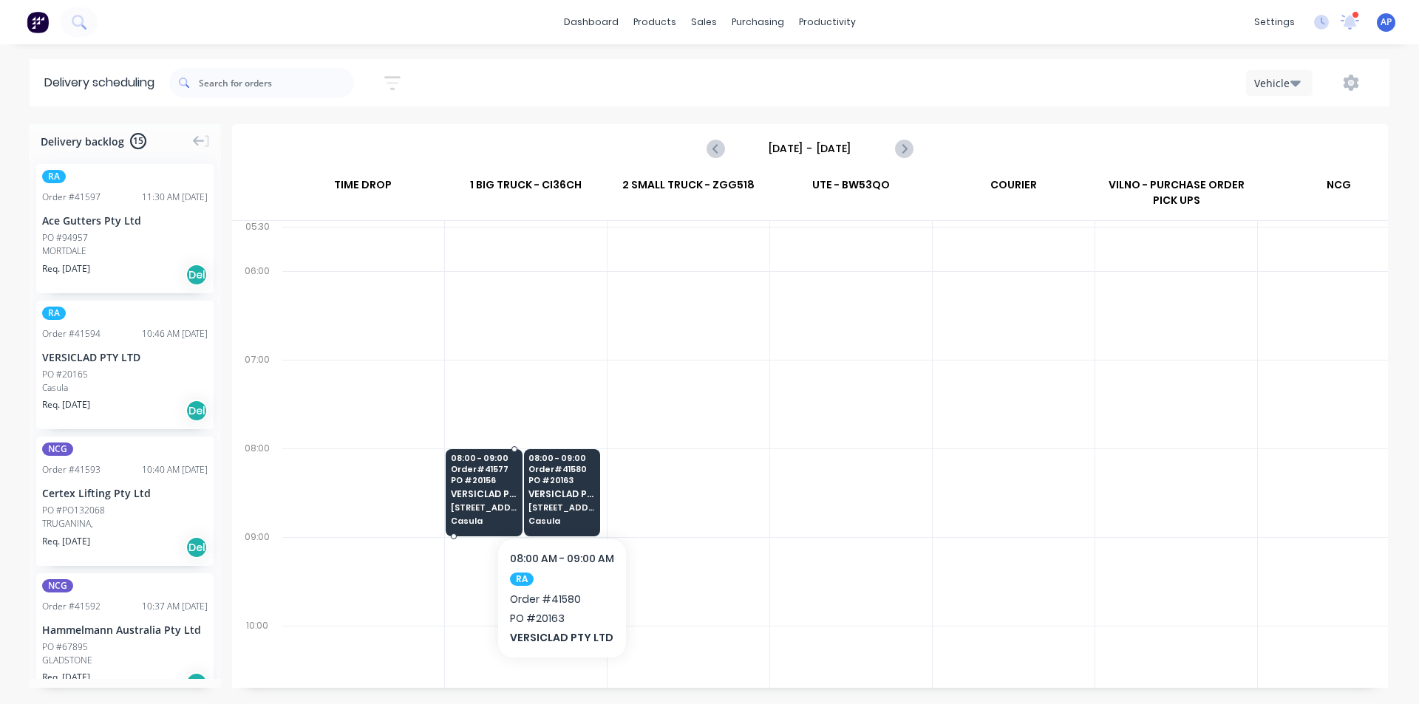
click at [489, 489] on span "VERSICLAD PTY LTD" at bounding box center [484, 494] width 66 height 10
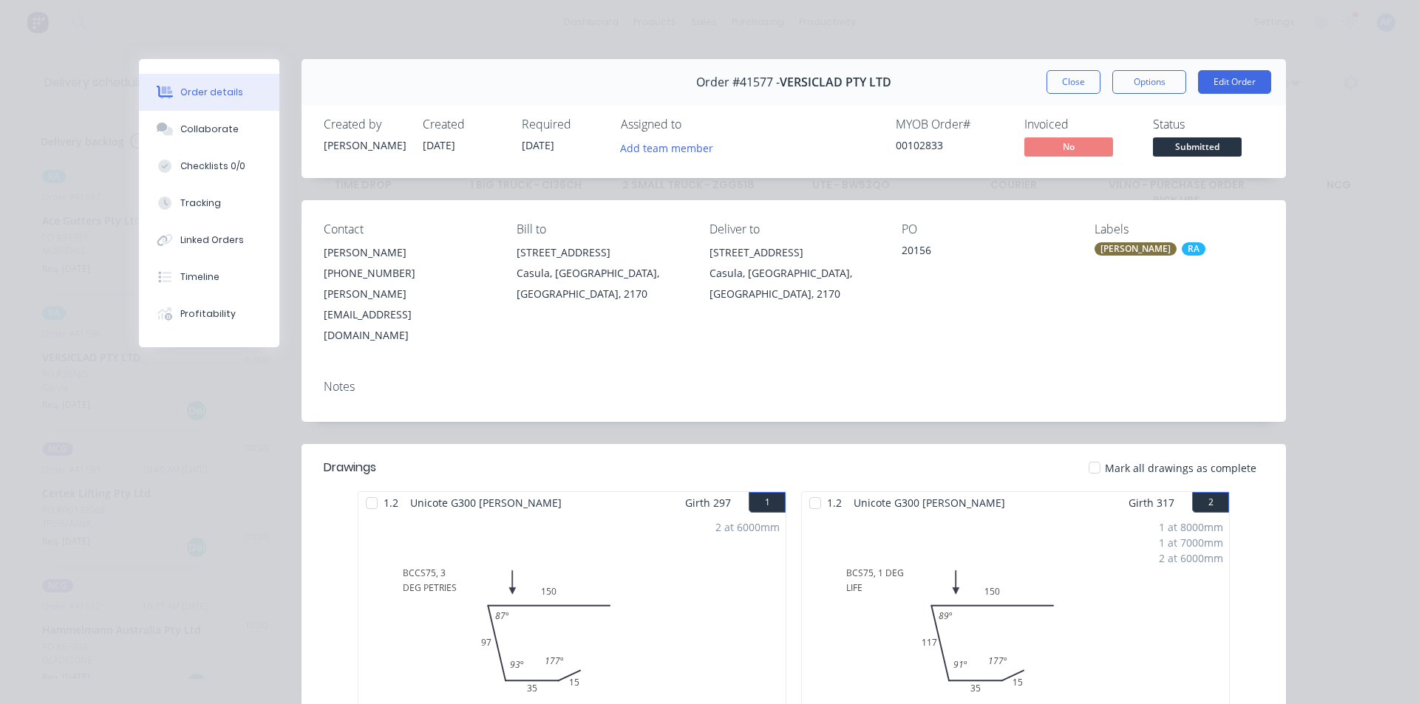
click at [1064, 99] on div "Order #41577 - VERSICLAD PTY LTD Close Options Edit Order" at bounding box center [794, 82] width 984 height 47
click at [1066, 81] on button "Close" at bounding box center [1073, 82] width 54 height 24
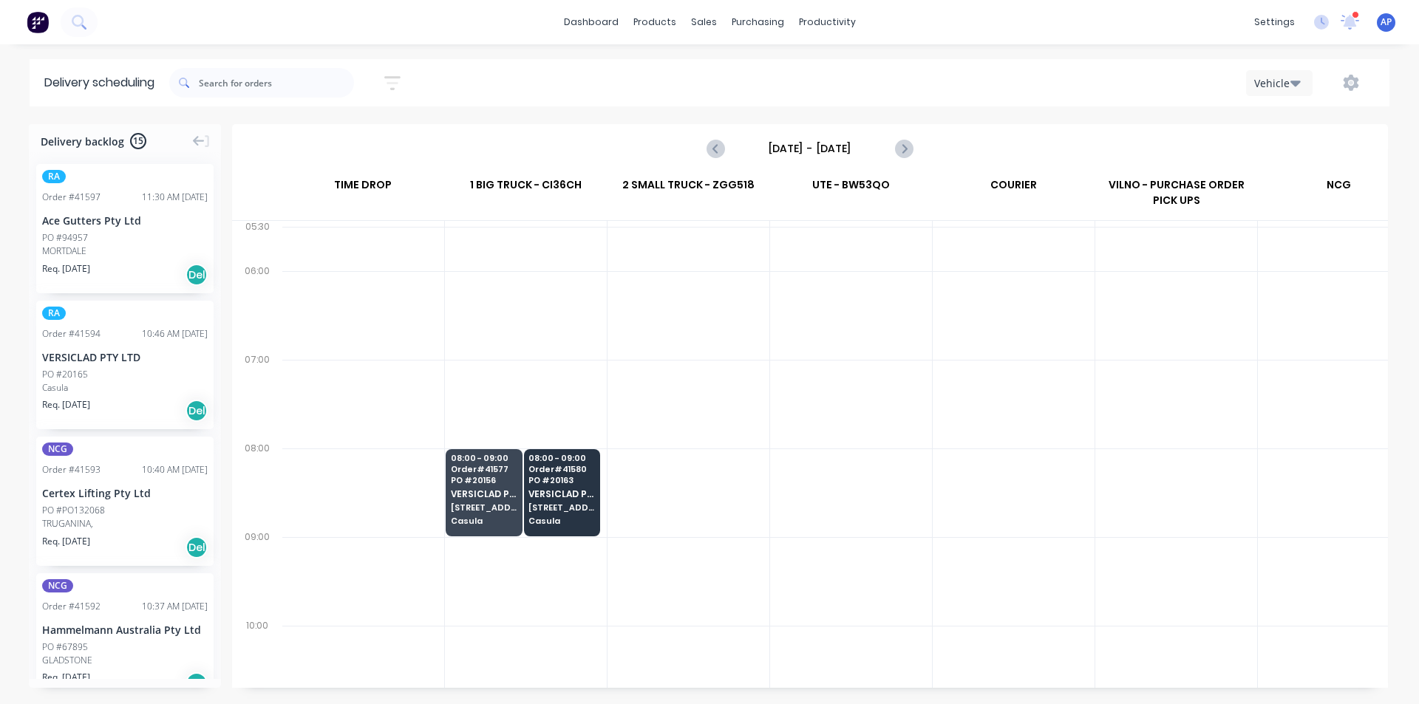
click at [539, 442] on div at bounding box center [526, 404] width 162 height 89
click at [571, 520] on span "Casula" at bounding box center [561, 521] width 66 height 9
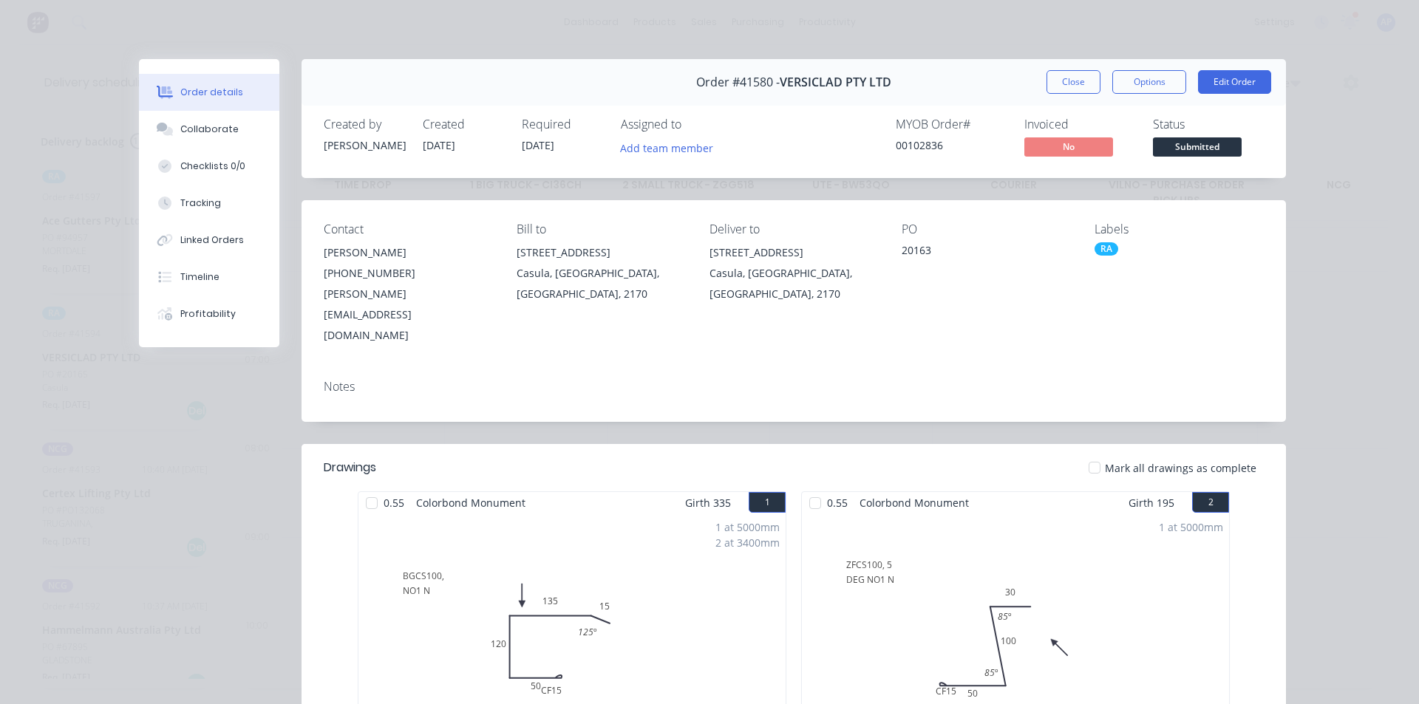
click at [1060, 69] on div "Order #41580 - VERSICLAD PTY LTD Close Options Edit Order" at bounding box center [794, 82] width 984 height 47
click at [1061, 81] on button "Close" at bounding box center [1073, 82] width 54 height 24
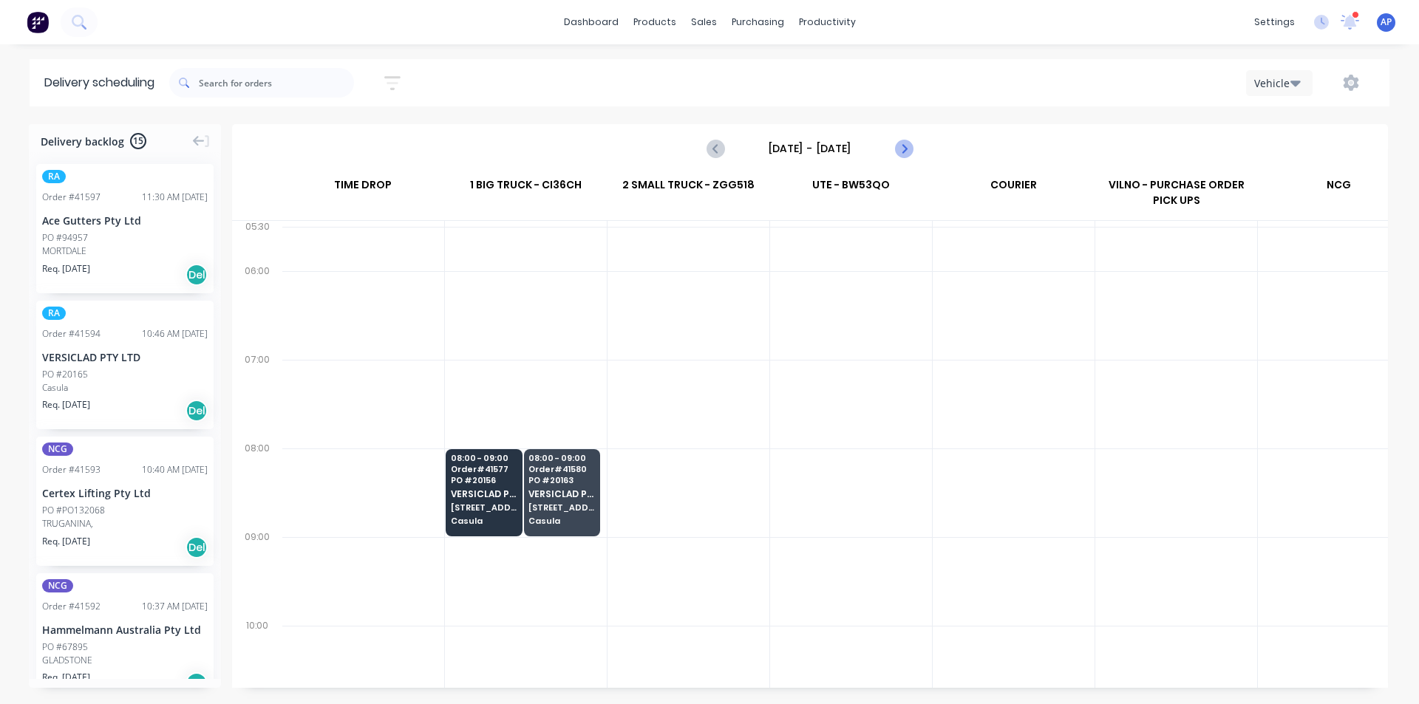
click at [906, 146] on icon "Next page" at bounding box center [903, 149] width 18 height 18
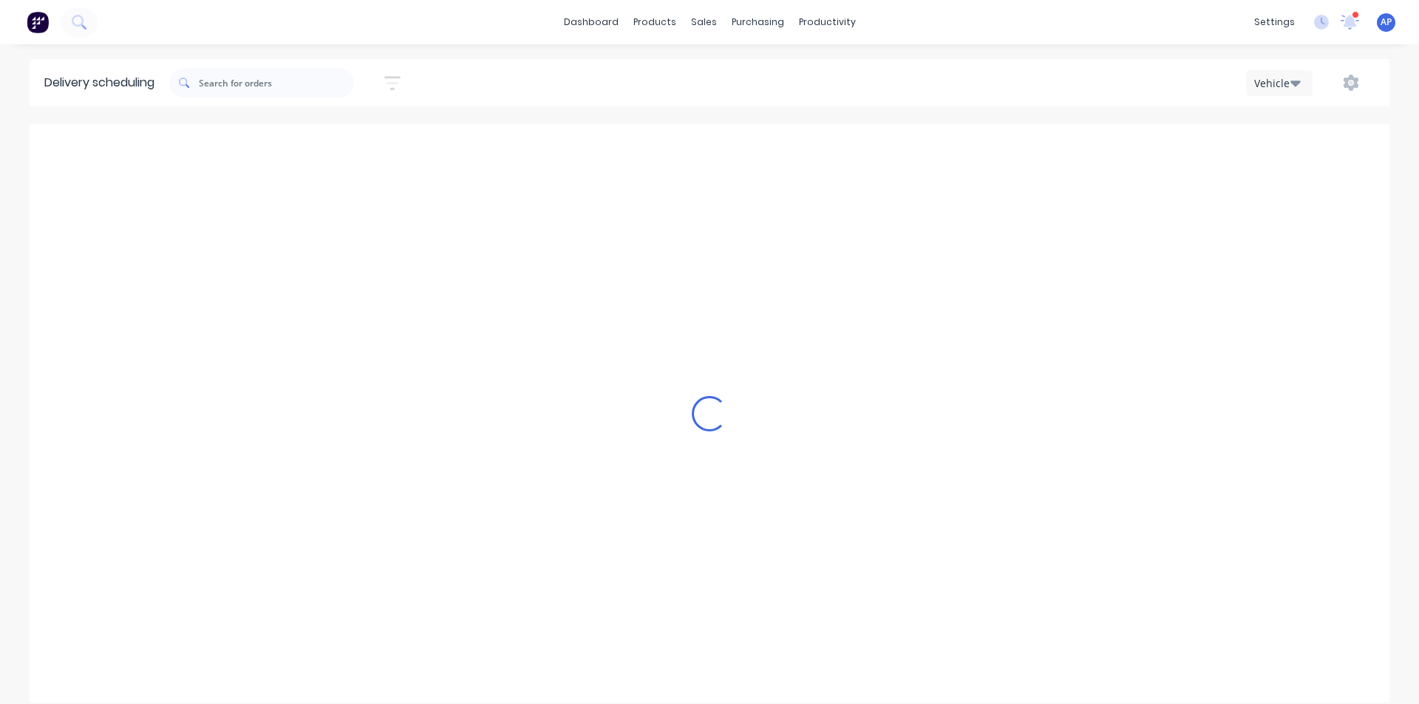
type input "[DATE] - [DATE]"
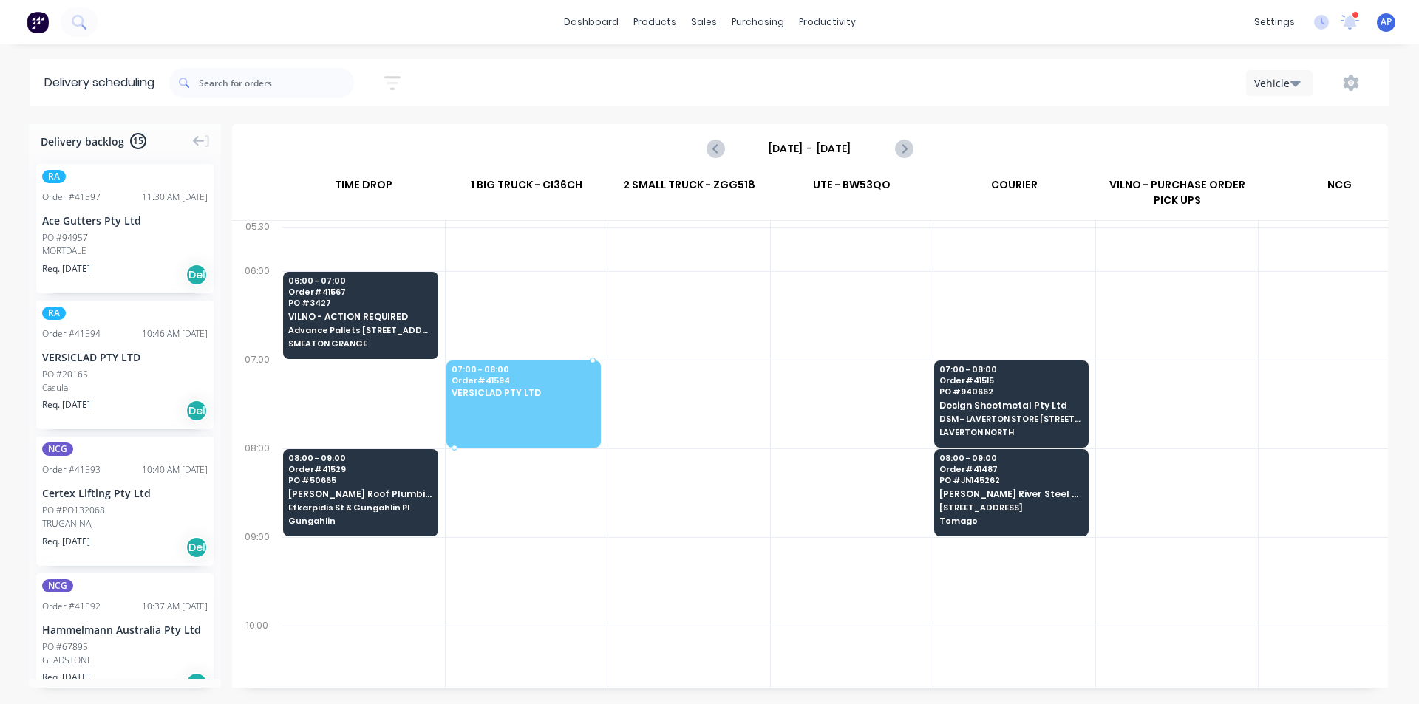
drag, startPoint x: 103, startPoint y: 397, endPoint x: 487, endPoint y: 403, distance: 383.6
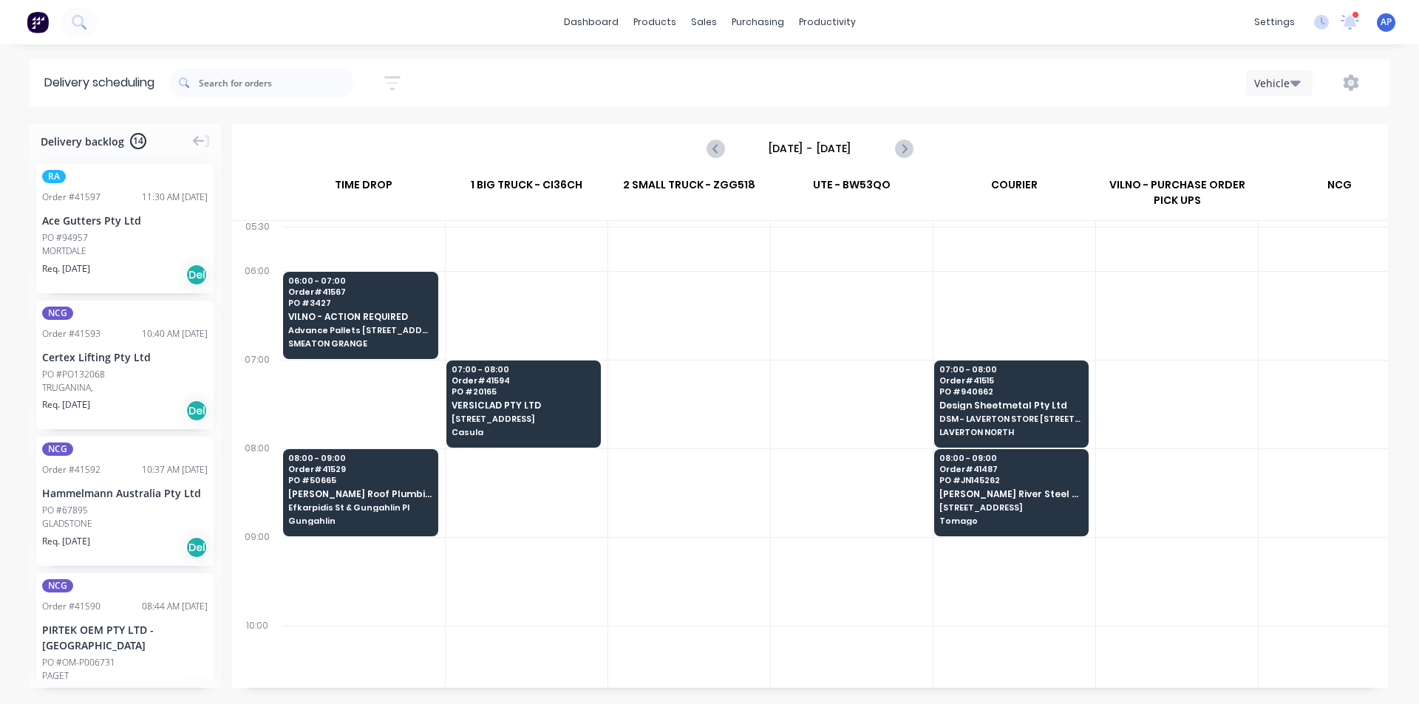
click at [94, 234] on div "PO #94957" at bounding box center [125, 237] width 166 height 13
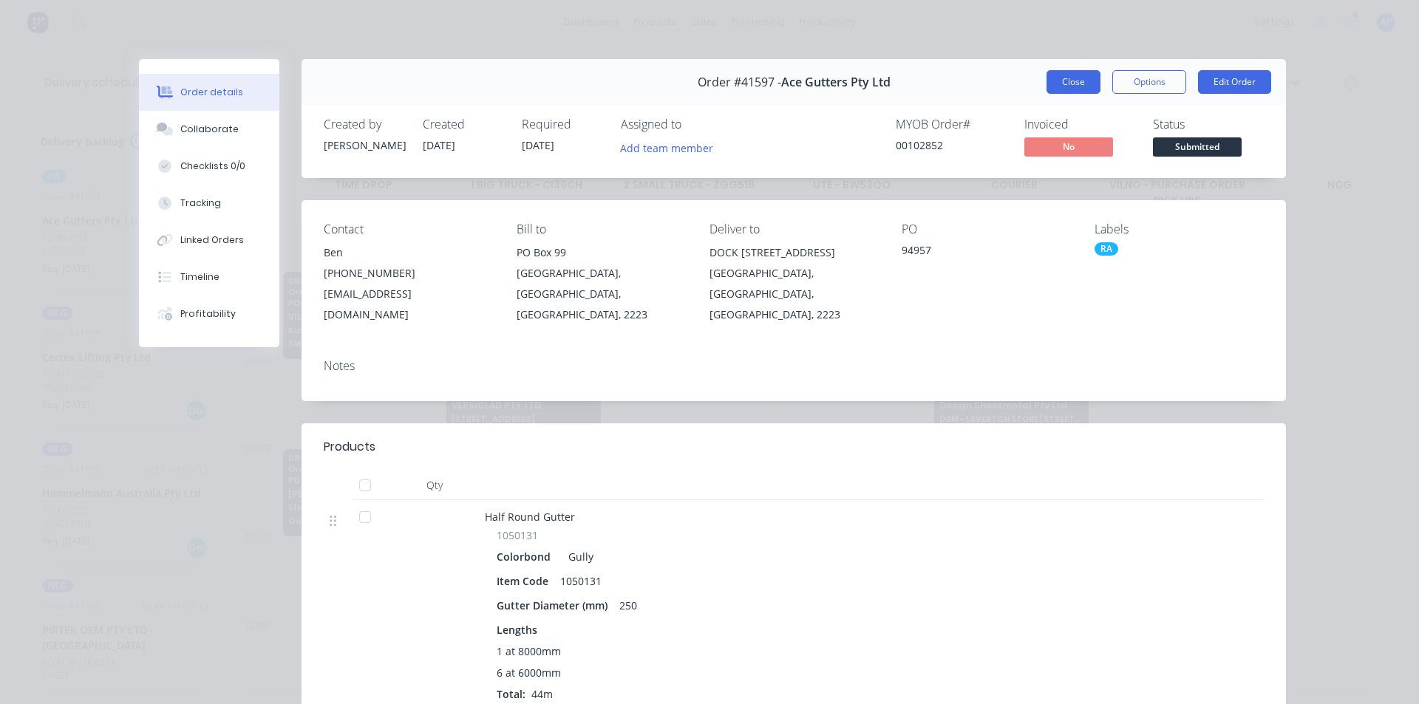
click at [1075, 81] on button "Close" at bounding box center [1073, 82] width 54 height 24
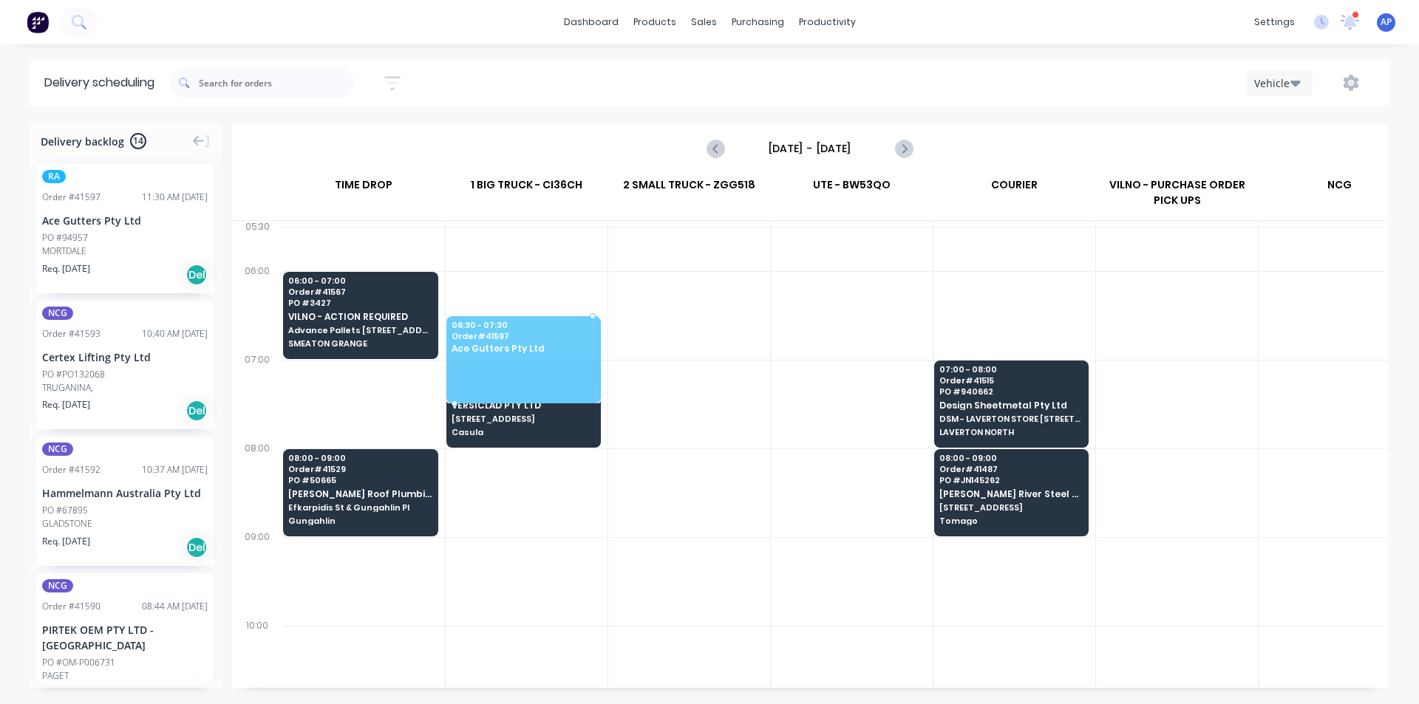
drag, startPoint x: 98, startPoint y: 218, endPoint x: 533, endPoint y: 323, distance: 447.0
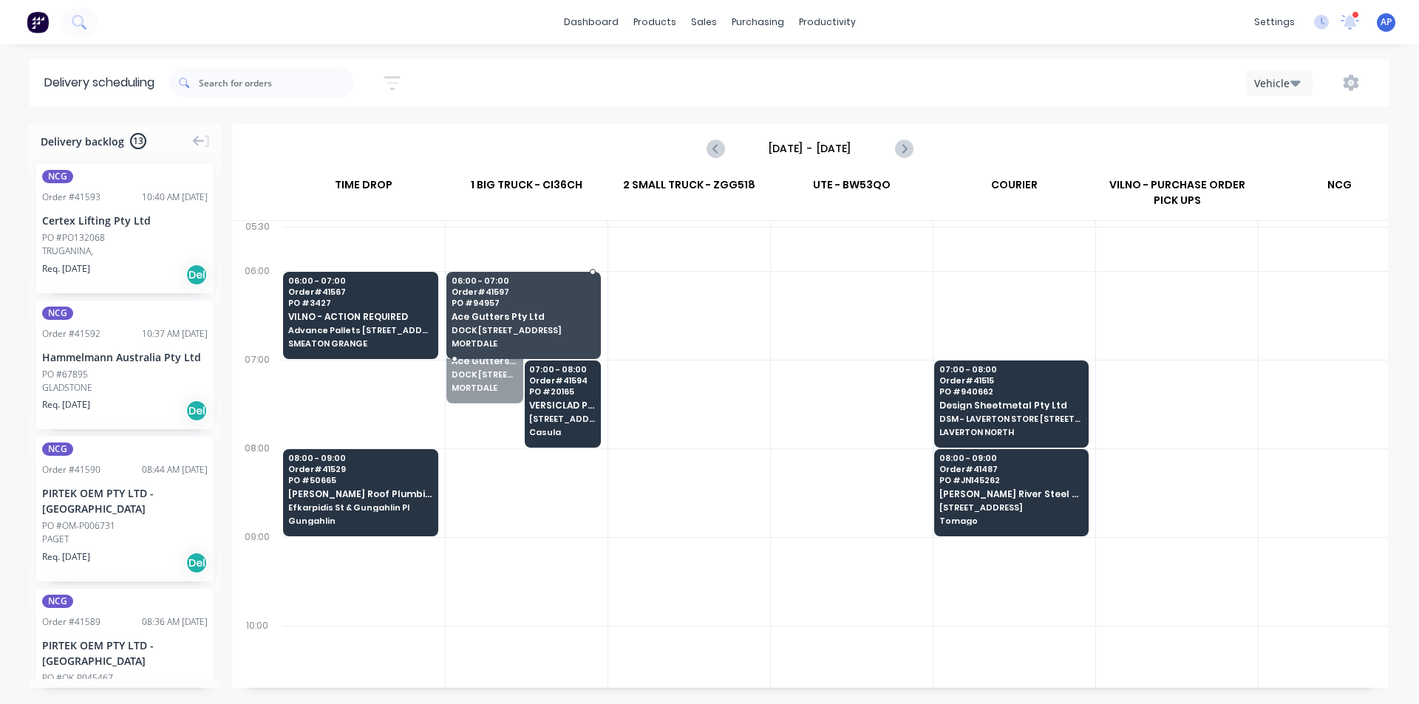
drag, startPoint x: 488, startPoint y: 358, endPoint x: 506, endPoint y: 301, distance: 60.5
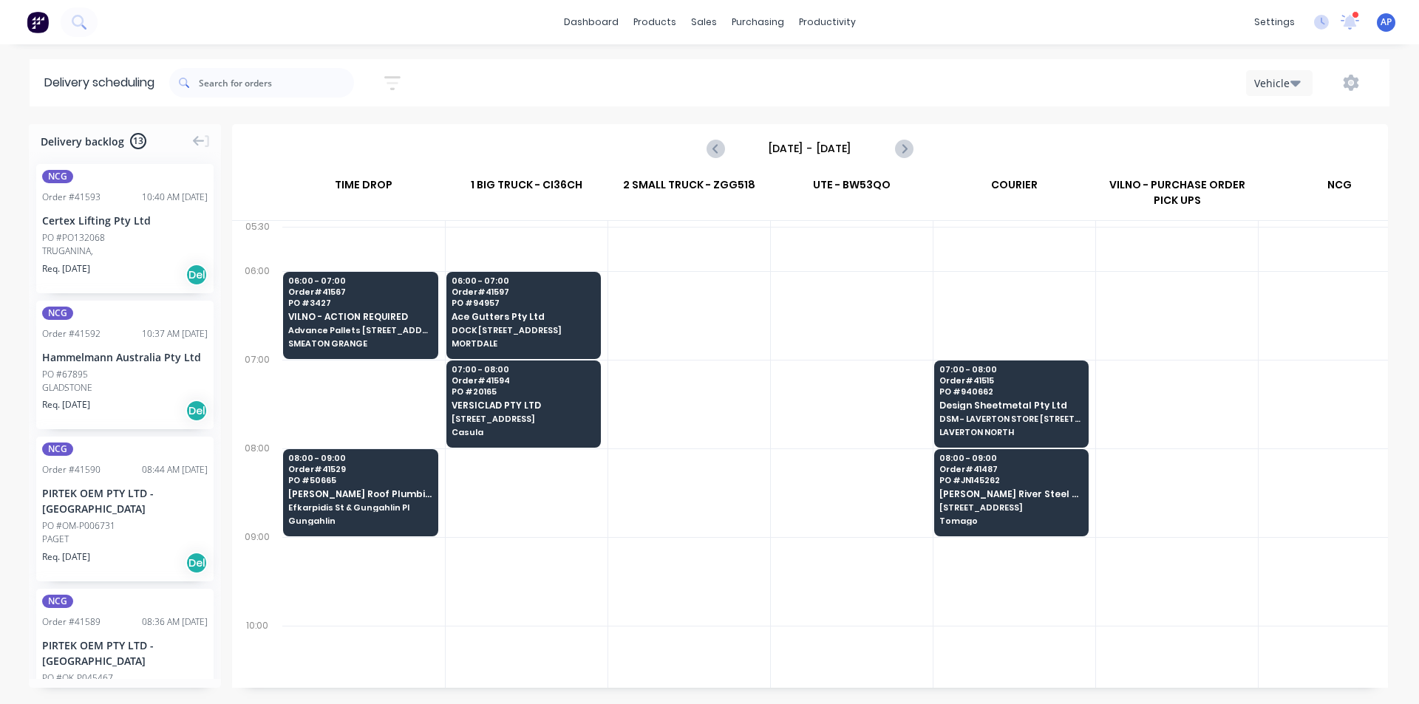
click at [718, 398] on div at bounding box center [689, 404] width 162 height 89
click at [729, 96] on div "Customers" at bounding box center [755, 100] width 53 height 13
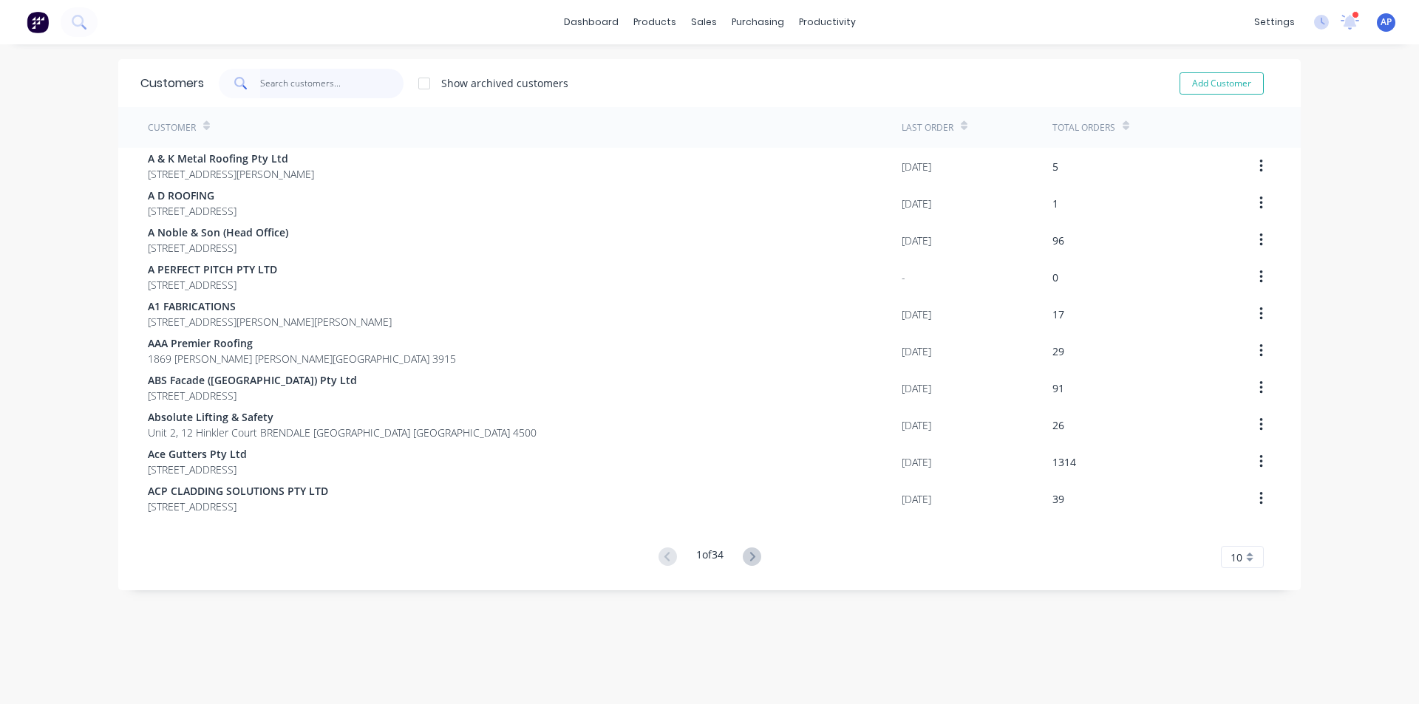
click at [364, 96] on input "text" at bounding box center [332, 84] width 144 height 30
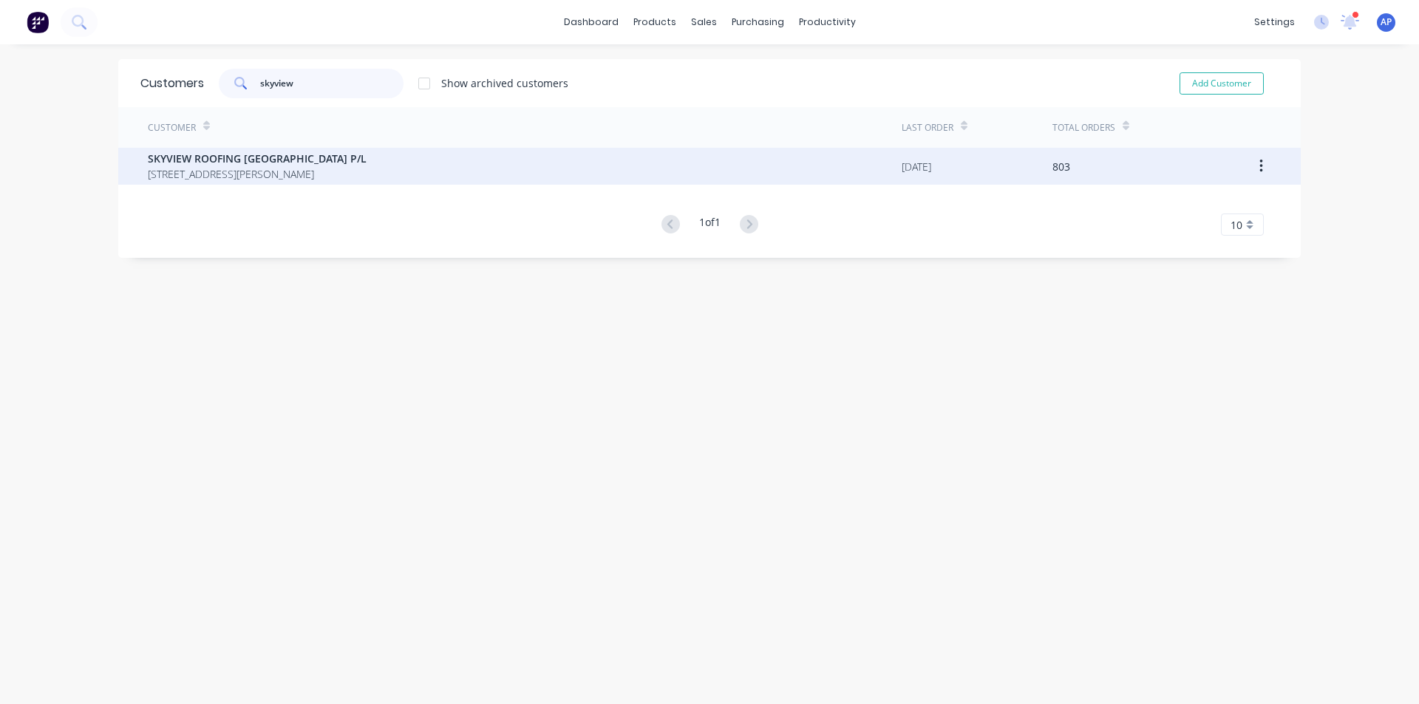
type input "skyview"
click at [365, 172] on span "[STREET_ADDRESS][PERSON_NAME]" at bounding box center [257, 174] width 219 height 16
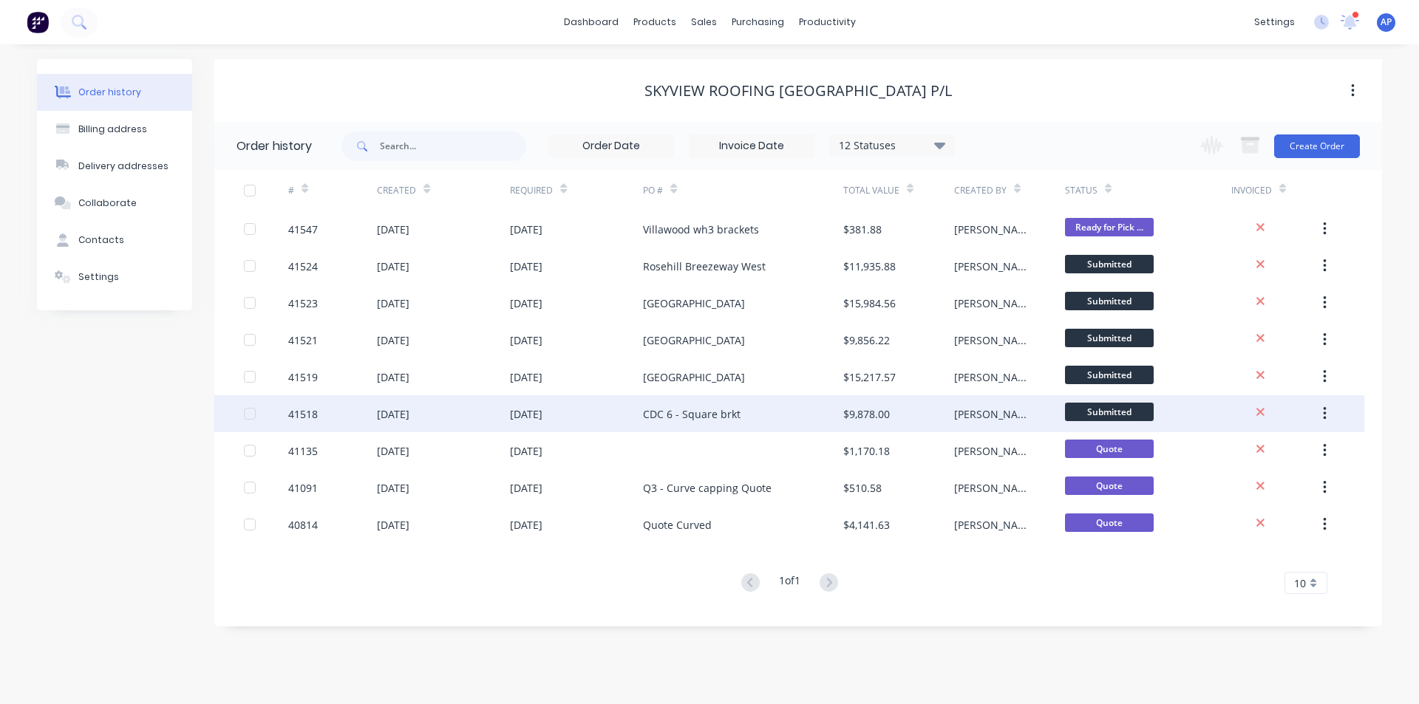
click at [596, 408] on div "[DATE]" at bounding box center [576, 413] width 133 height 37
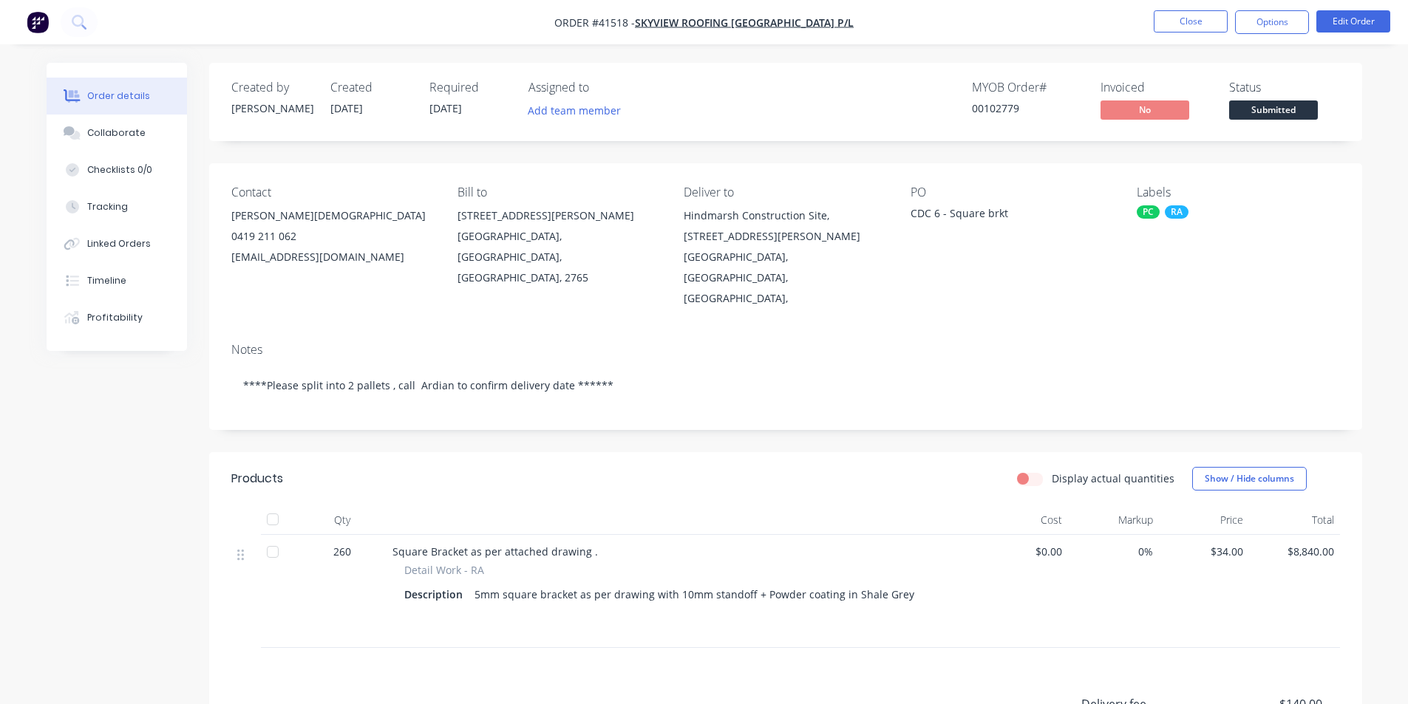
click at [1187, 10] on nav "Order #41518 - SKYVIEW ROOFING [GEOGRAPHIC_DATA] P/L Close Options Edit Order" at bounding box center [704, 22] width 1408 height 44
click at [1182, 18] on button "Close" at bounding box center [1191, 21] width 74 height 22
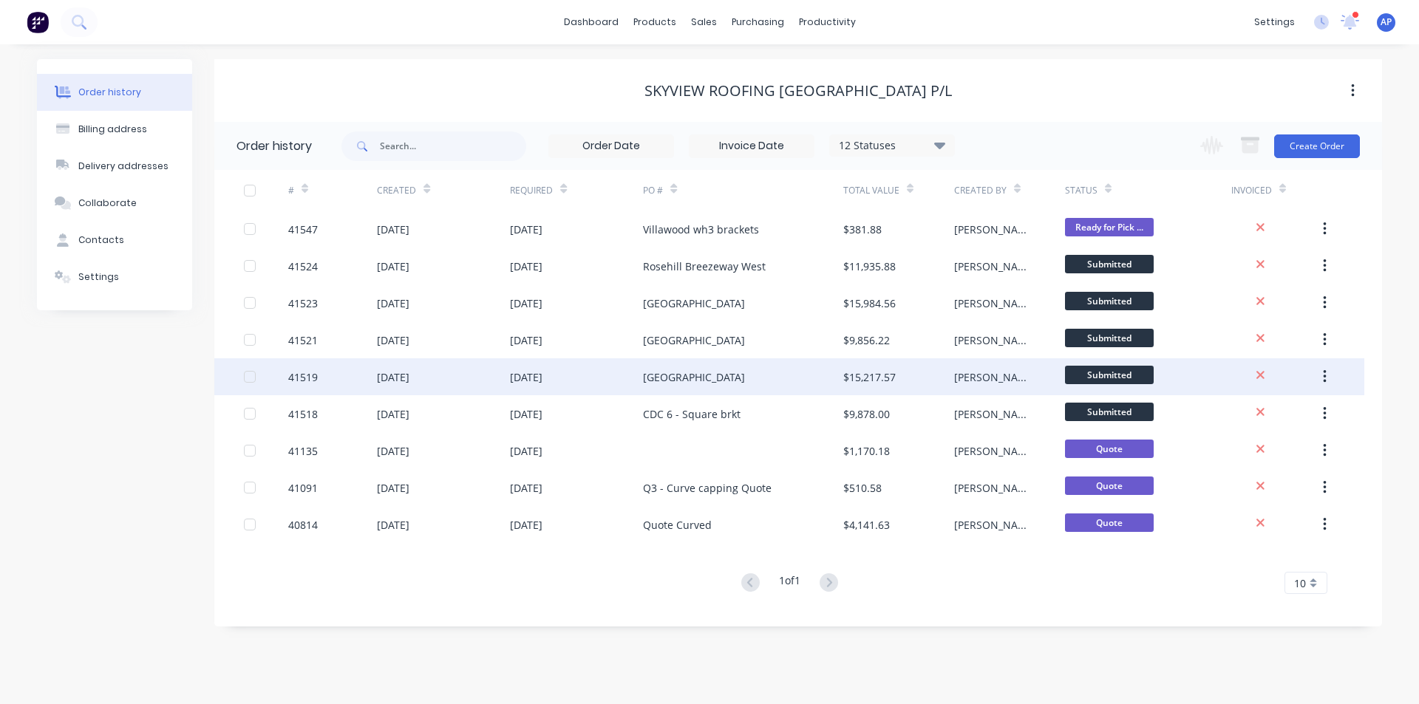
click at [591, 392] on div "[DATE]" at bounding box center [576, 376] width 133 height 37
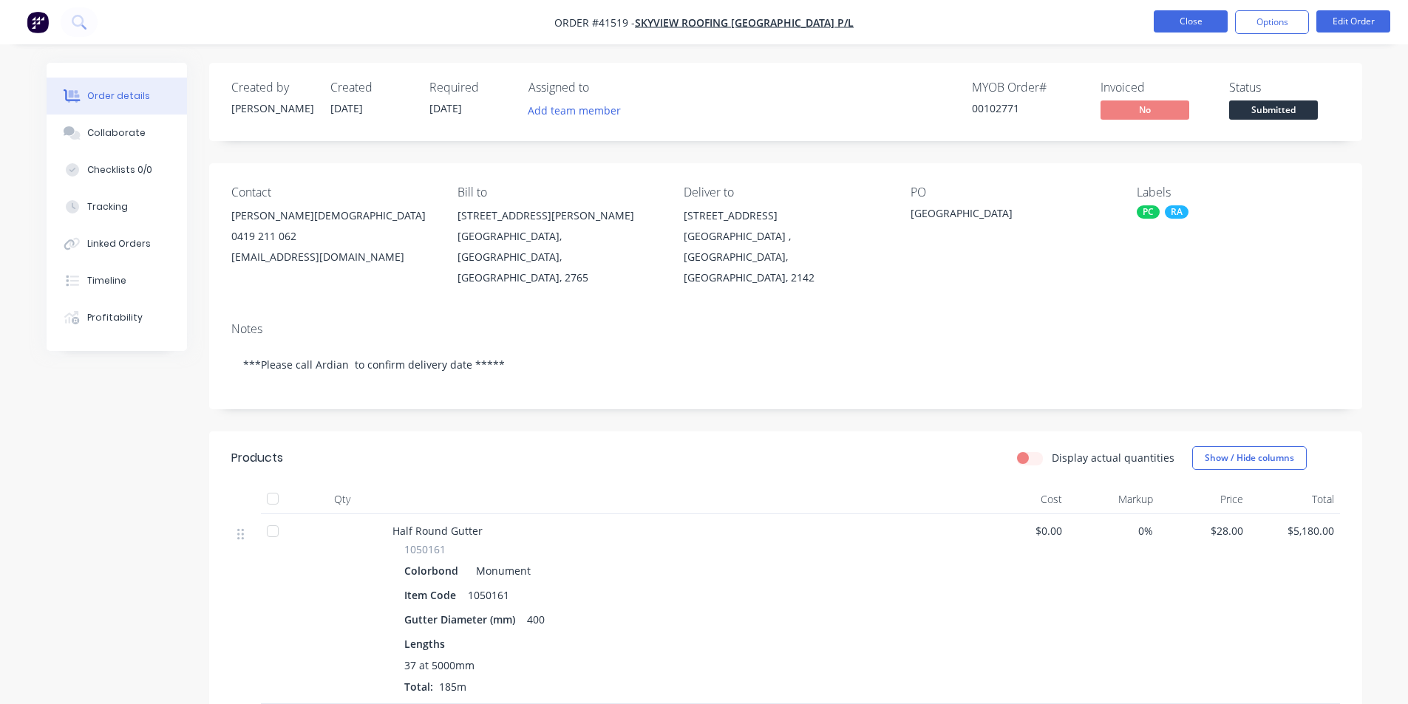
click at [1182, 30] on button "Close" at bounding box center [1191, 21] width 74 height 22
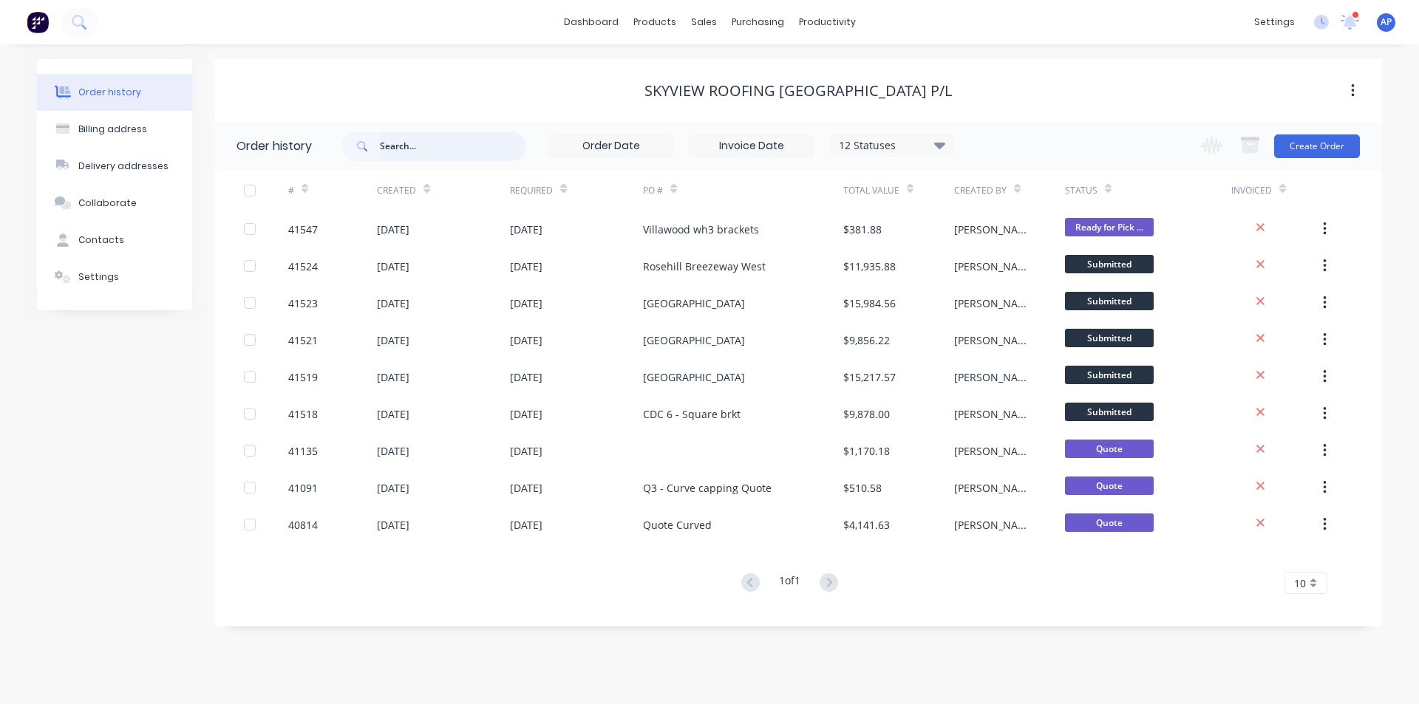
click at [482, 149] on input "text" at bounding box center [453, 147] width 146 height 30
type input "41562"
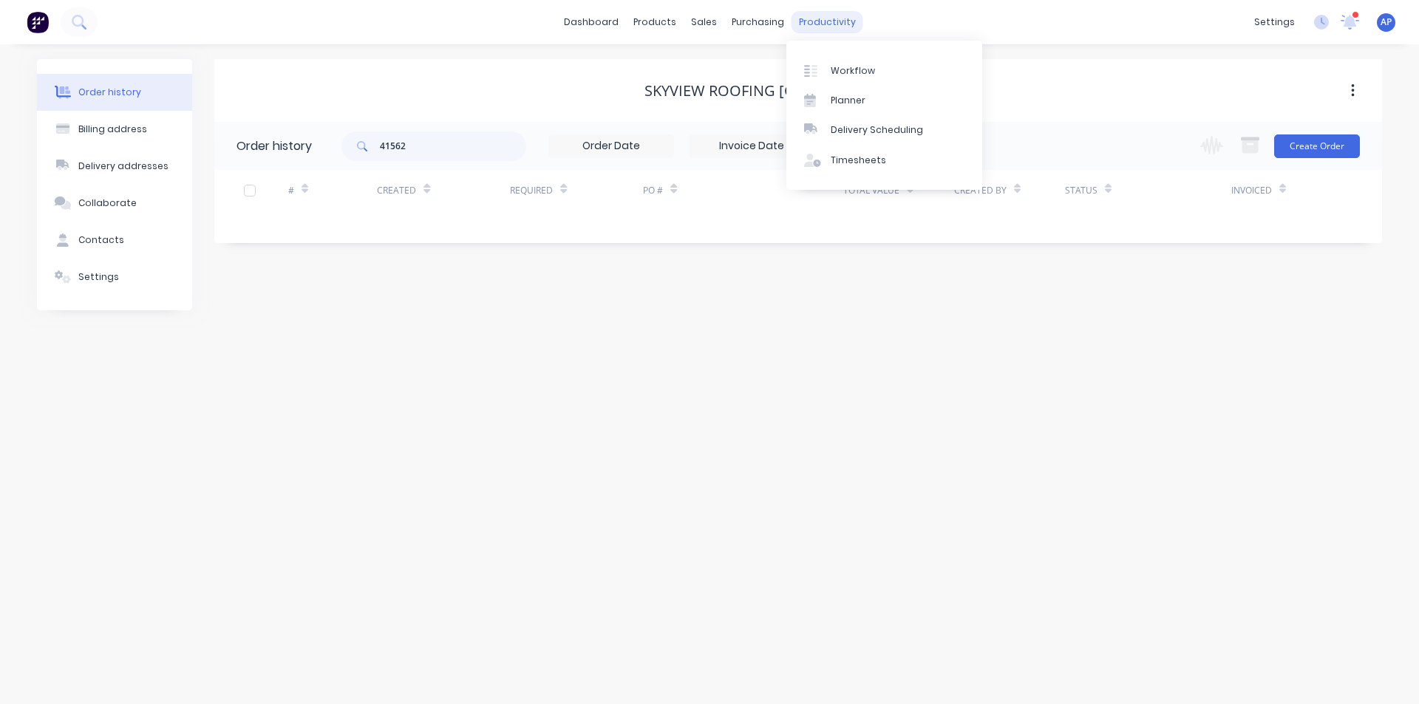
click at [829, 24] on div "productivity" at bounding box center [828, 22] width 72 height 22
click at [858, 95] on div "Planner" at bounding box center [848, 100] width 35 height 13
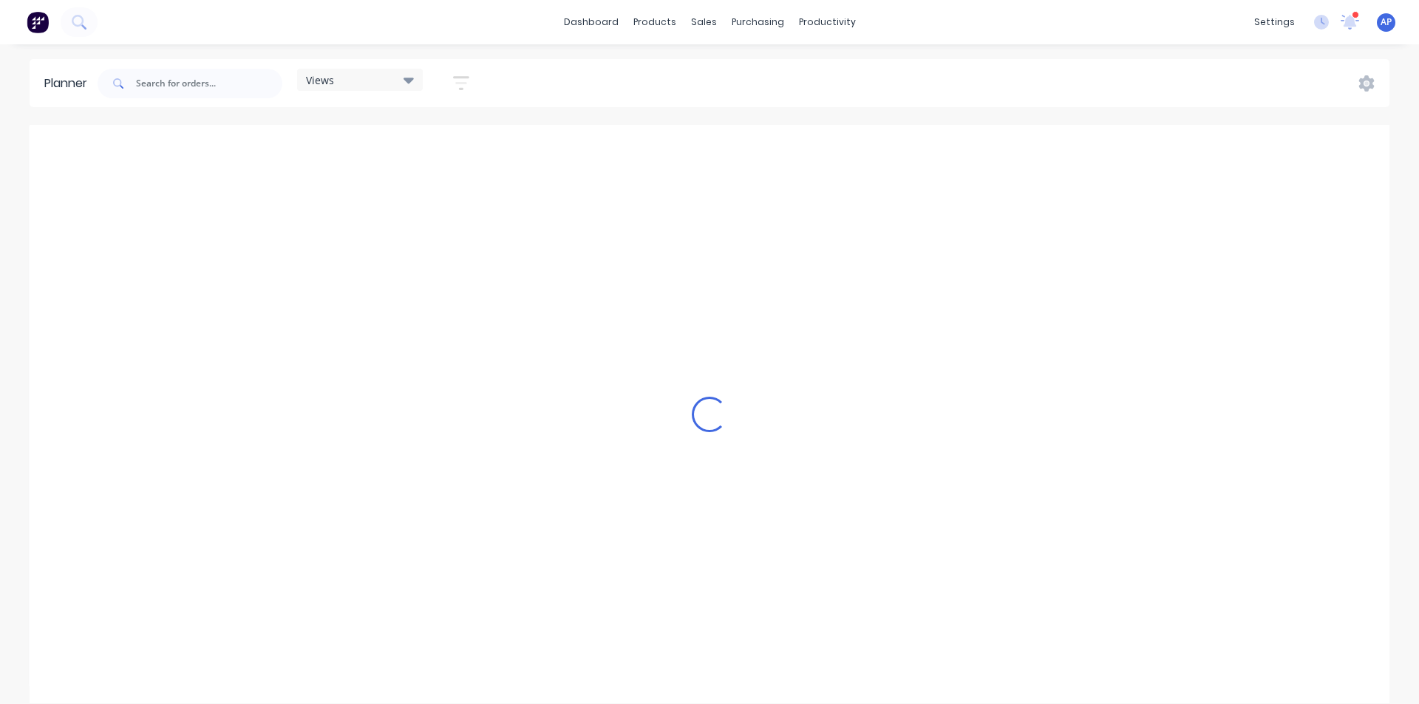
scroll to position [0, 2839]
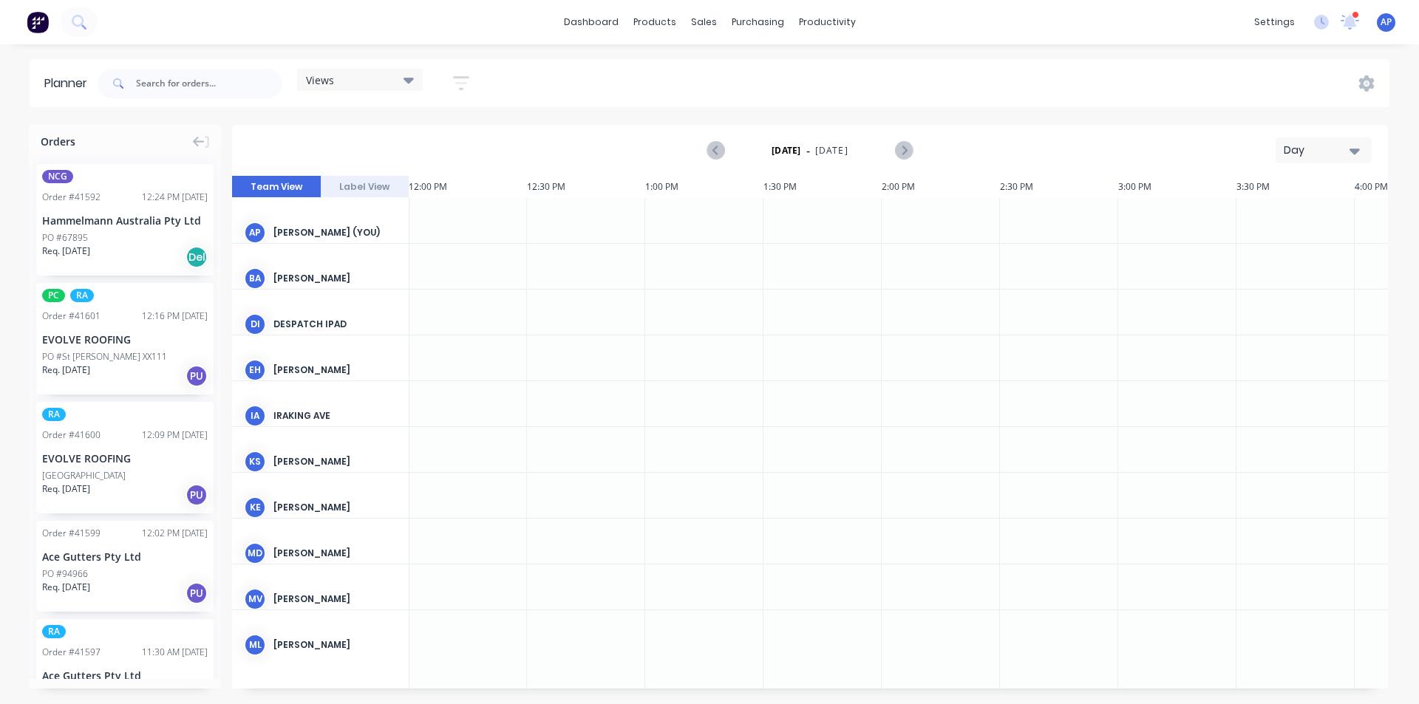
click at [808, 149] on span "-" at bounding box center [808, 151] width 4 height 18
click at [815, 149] on span "[DATE]" at bounding box center [831, 150] width 33 height 13
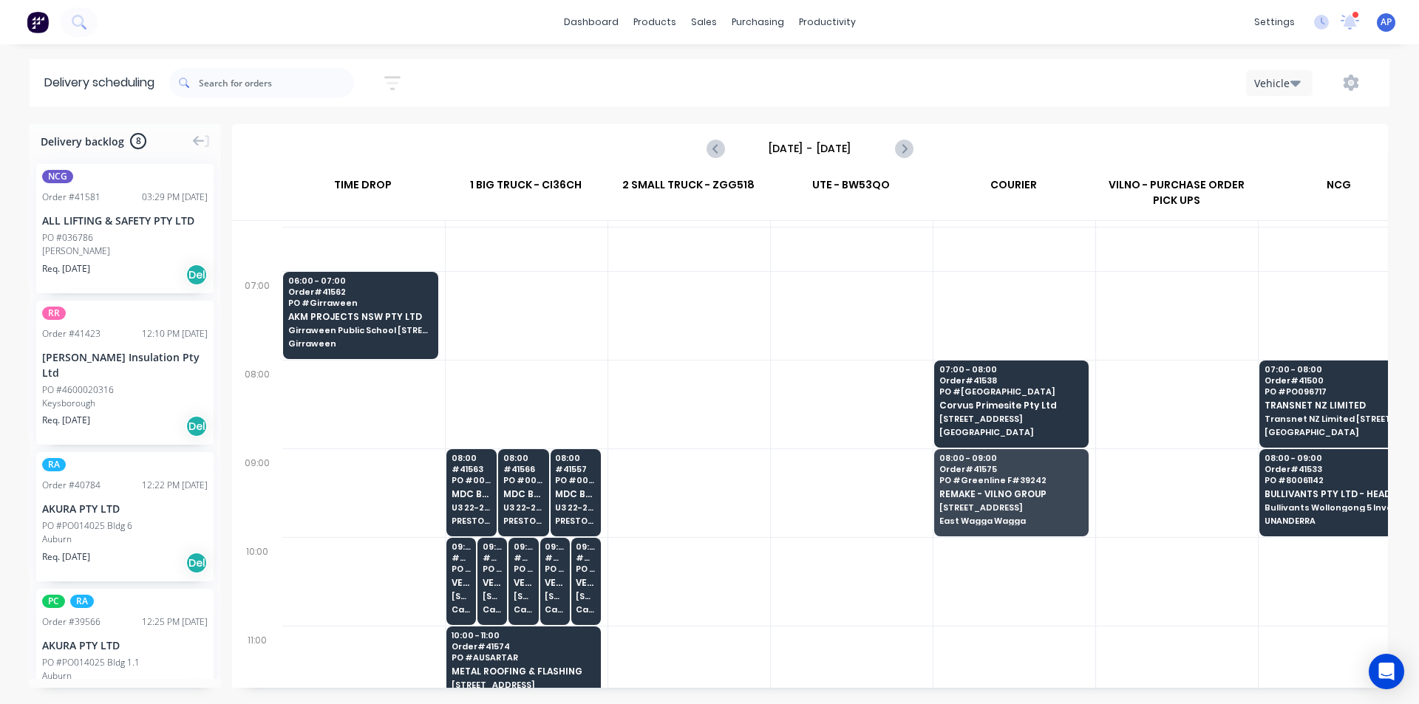
scroll to position [74, 1]
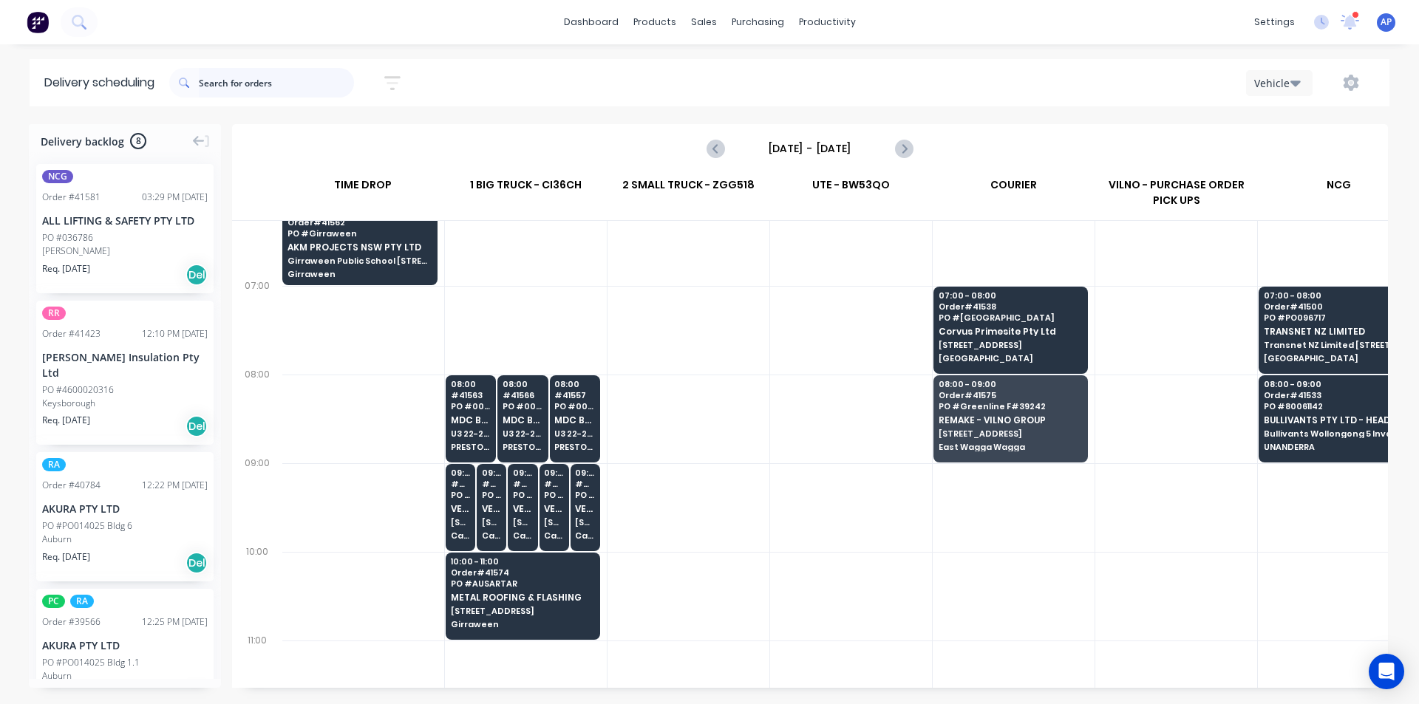
click at [303, 85] on input "text" at bounding box center [276, 83] width 155 height 30
